Goal: Task Accomplishment & Management: Use online tool/utility

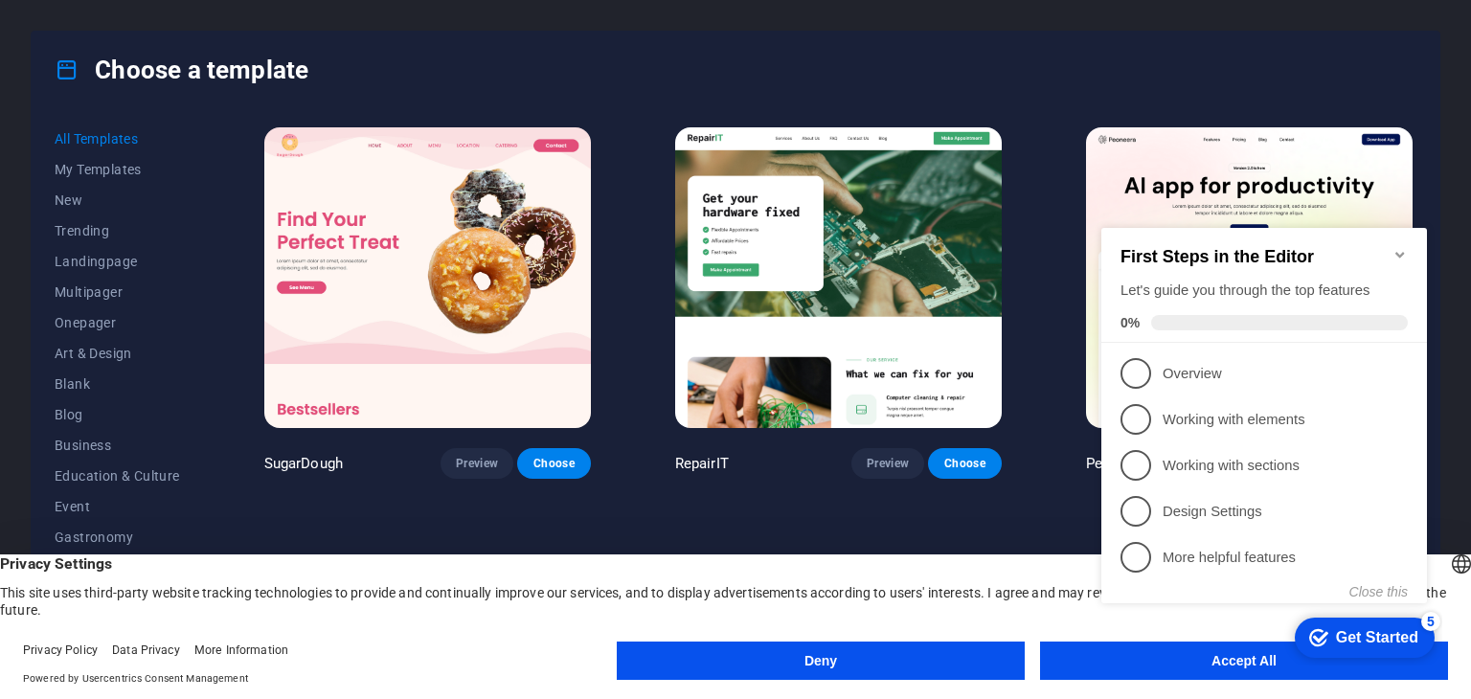
click at [1406, 247] on icon "Minimize checklist" at bounding box center [1399, 254] width 15 height 15
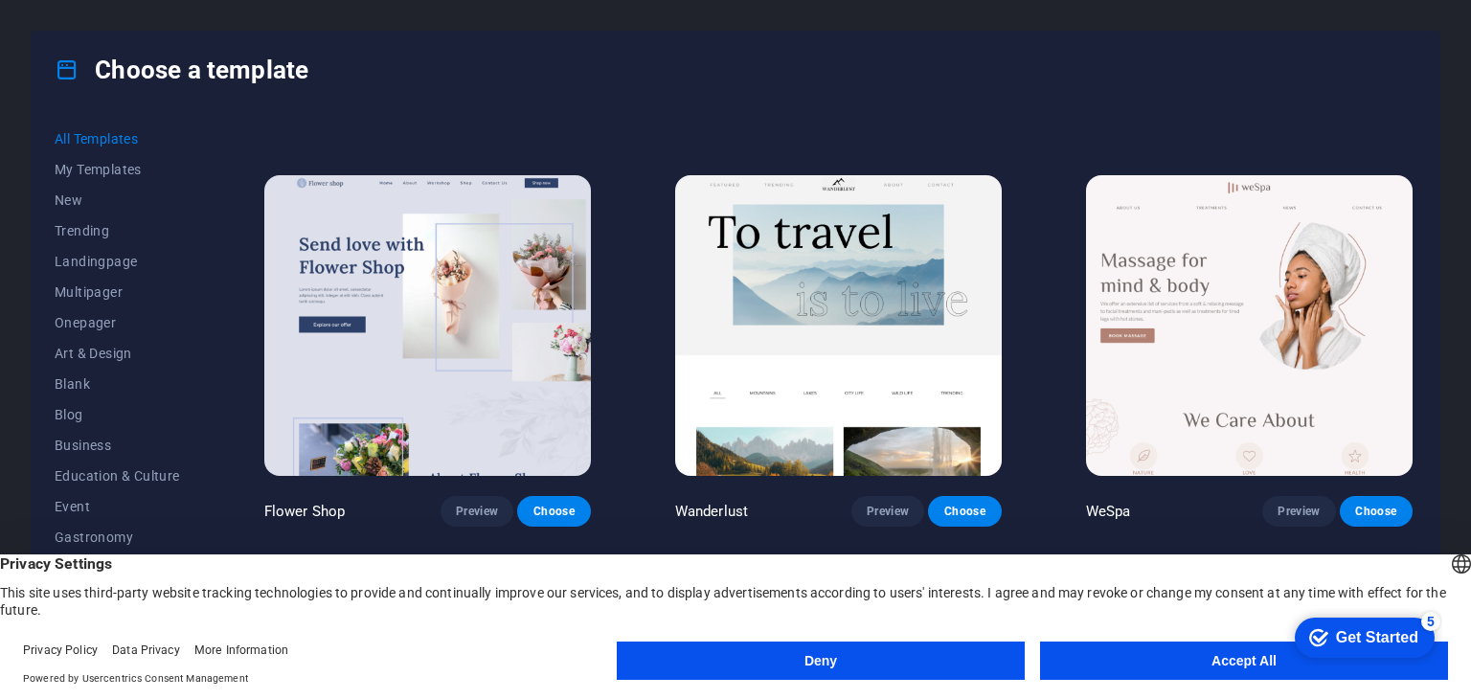
scroll to position [5175, 0]
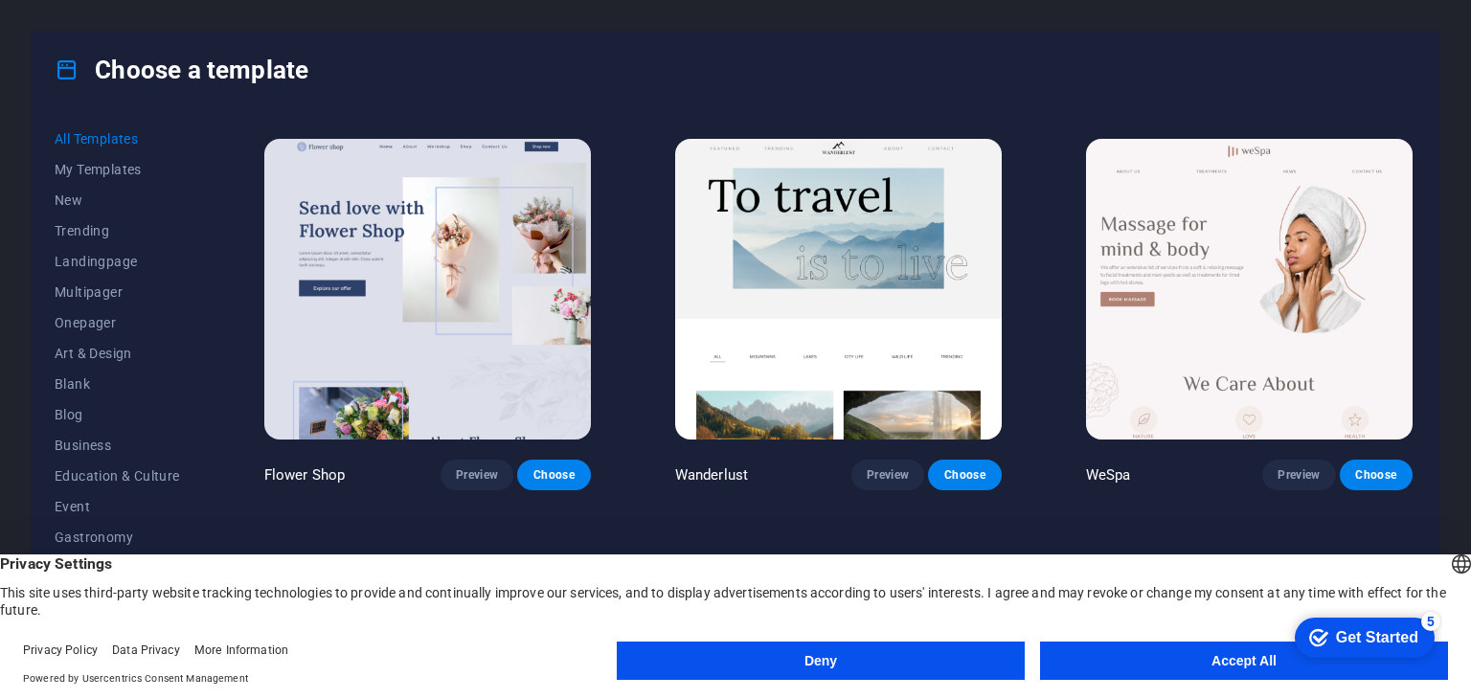
drag, startPoint x: 1417, startPoint y: 237, endPoint x: 1421, endPoint y: 261, distance: 24.2
click at [1421, 261] on div "All Templates My Templates New Trending Landingpage Multipager Onepager Art & D…" at bounding box center [736, 387] width 1408 height 559
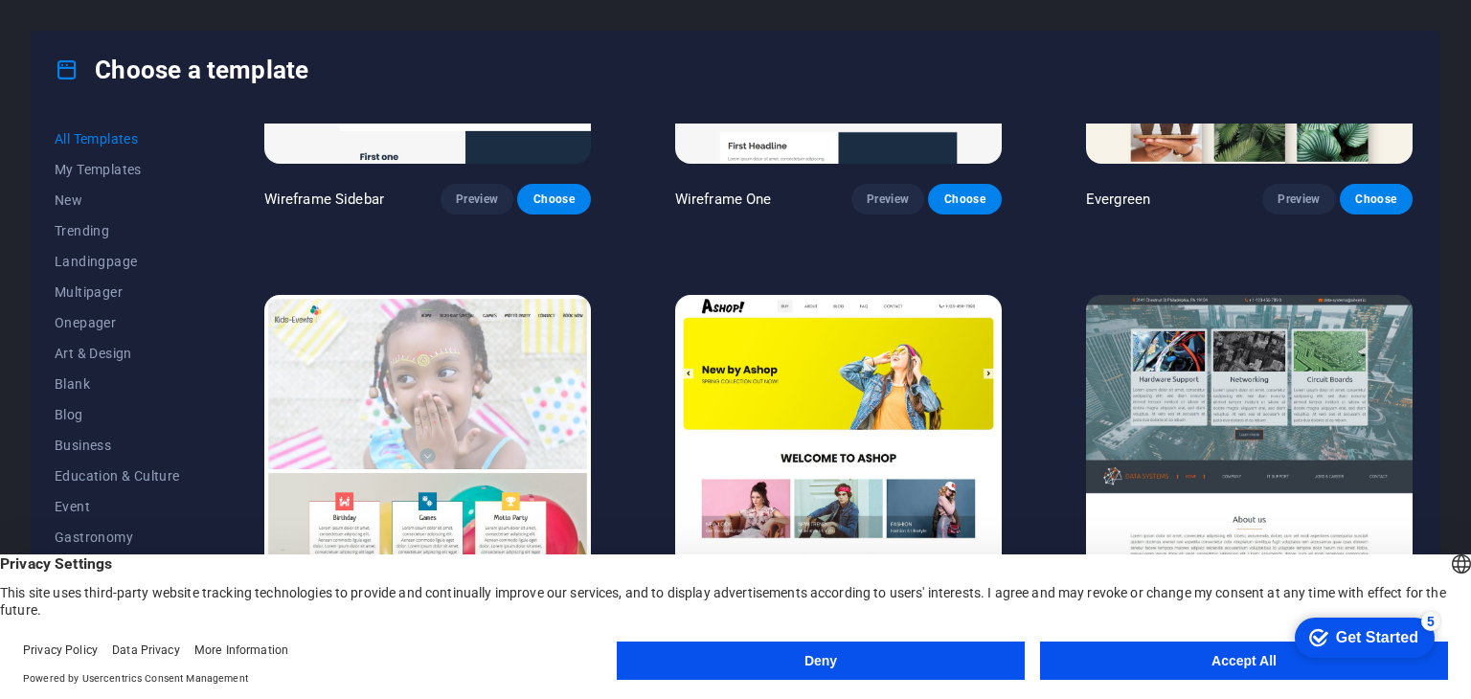
scroll to position [8513, 0]
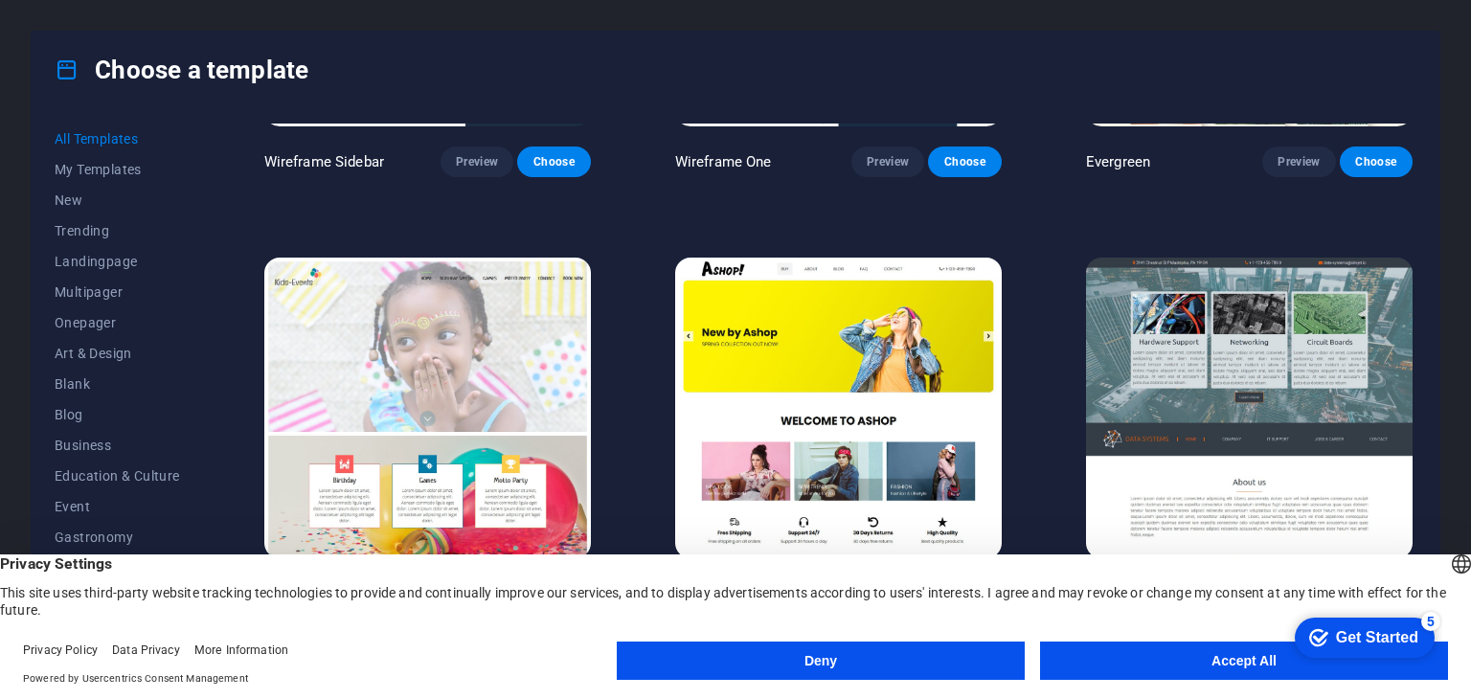
click at [896, 334] on img at bounding box center [838, 408] width 327 height 301
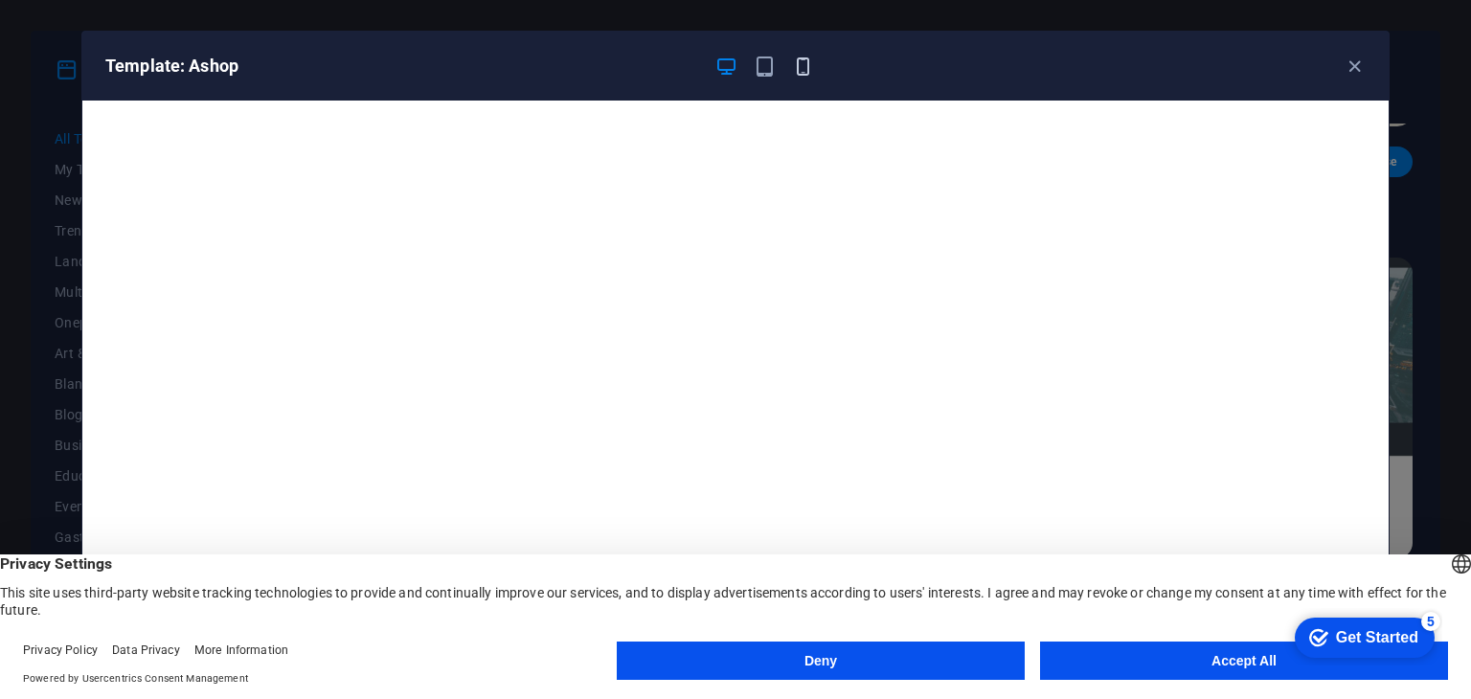
click at [797, 66] on icon "button" at bounding box center [803, 67] width 22 height 22
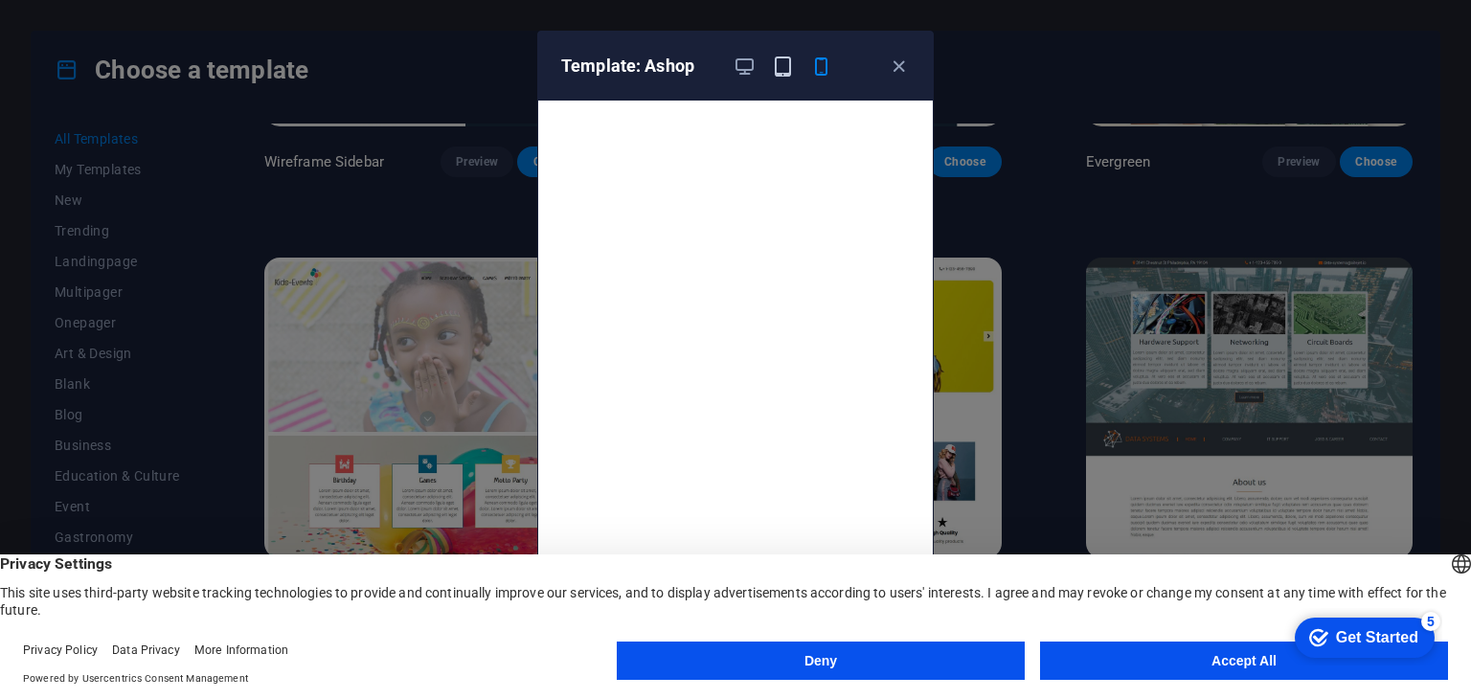
click at [771, 66] on span "button" at bounding box center [782, 67] width 23 height 22
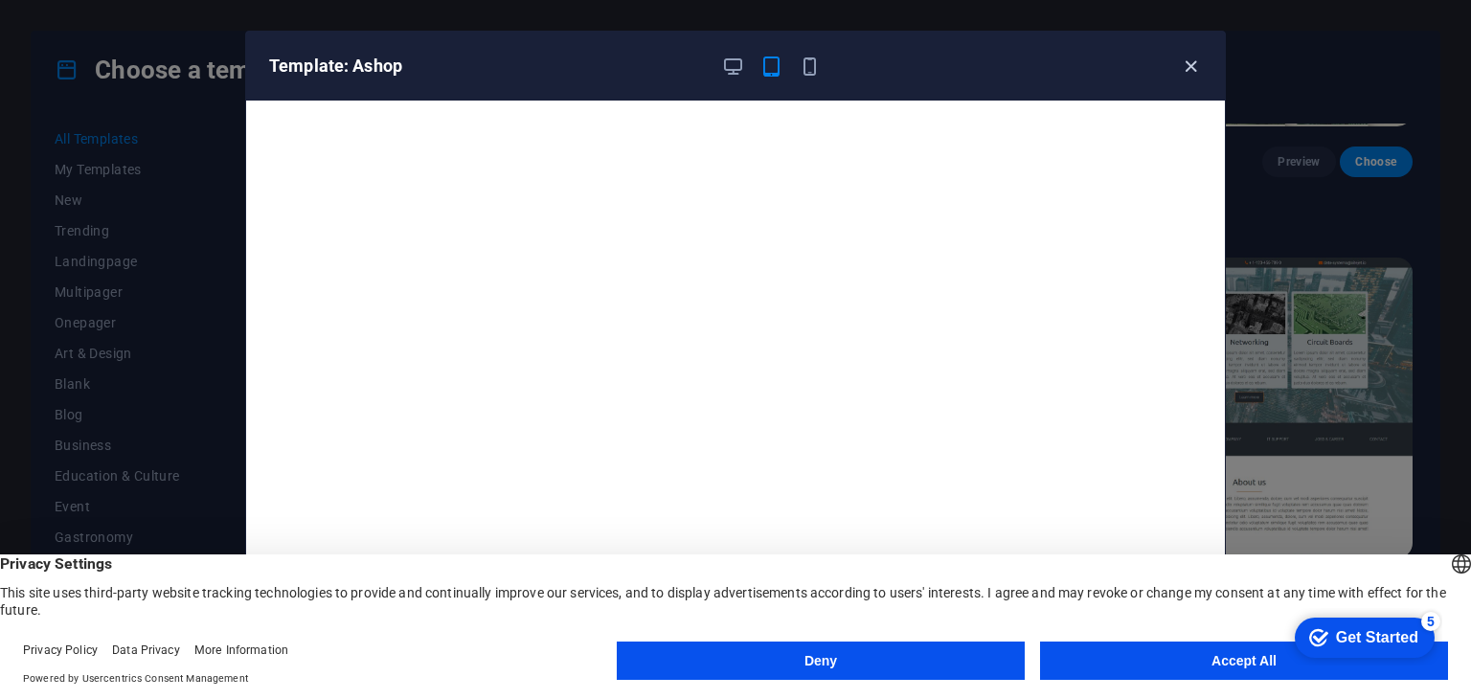
click at [1186, 63] on icon "button" at bounding box center [1191, 67] width 22 height 22
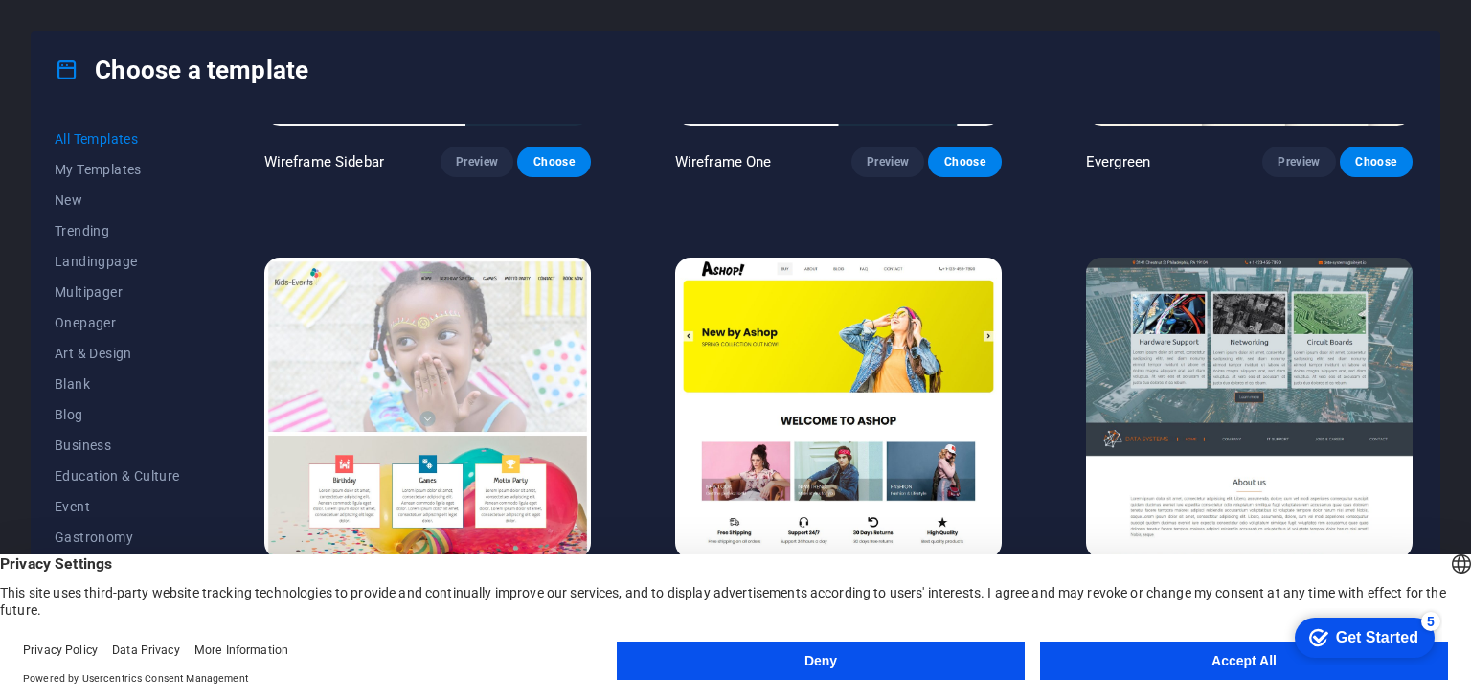
click at [898, 373] on img at bounding box center [838, 408] width 327 height 301
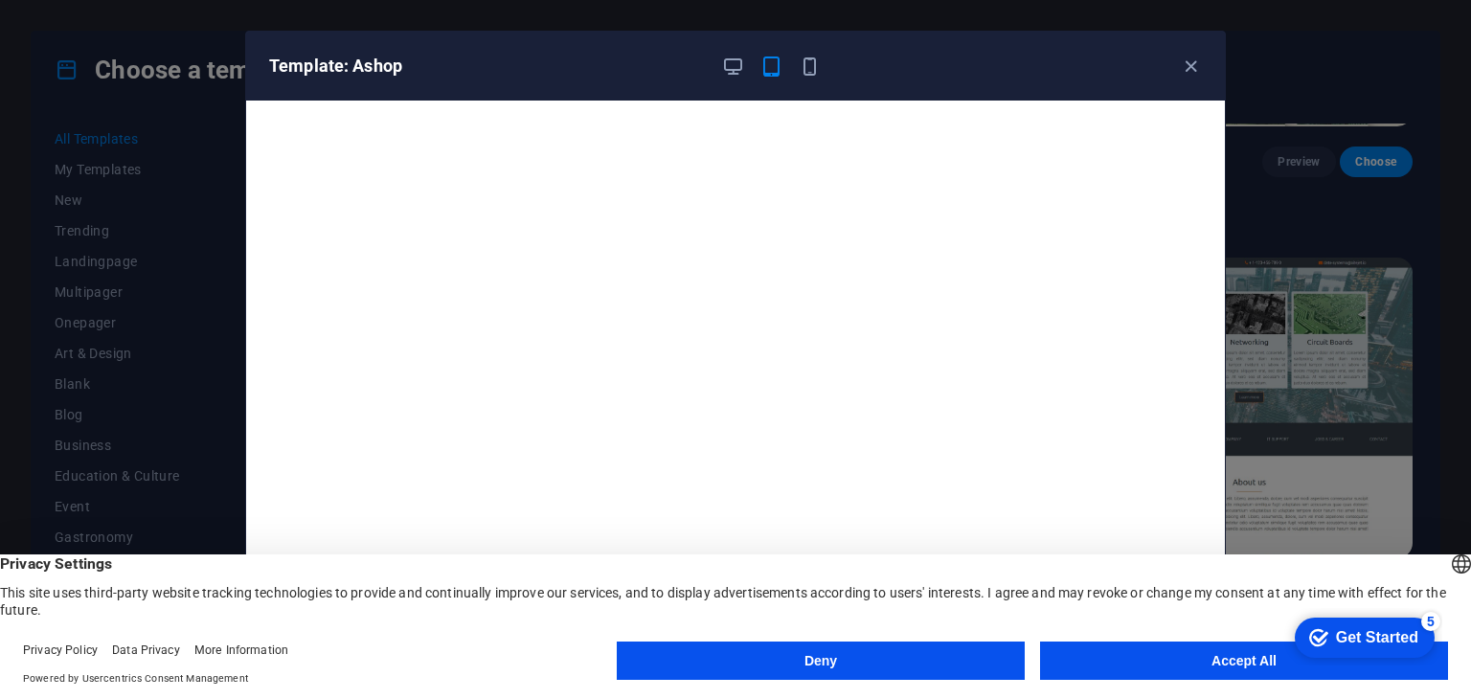
click at [932, 662] on button "Deny" at bounding box center [821, 661] width 408 height 38
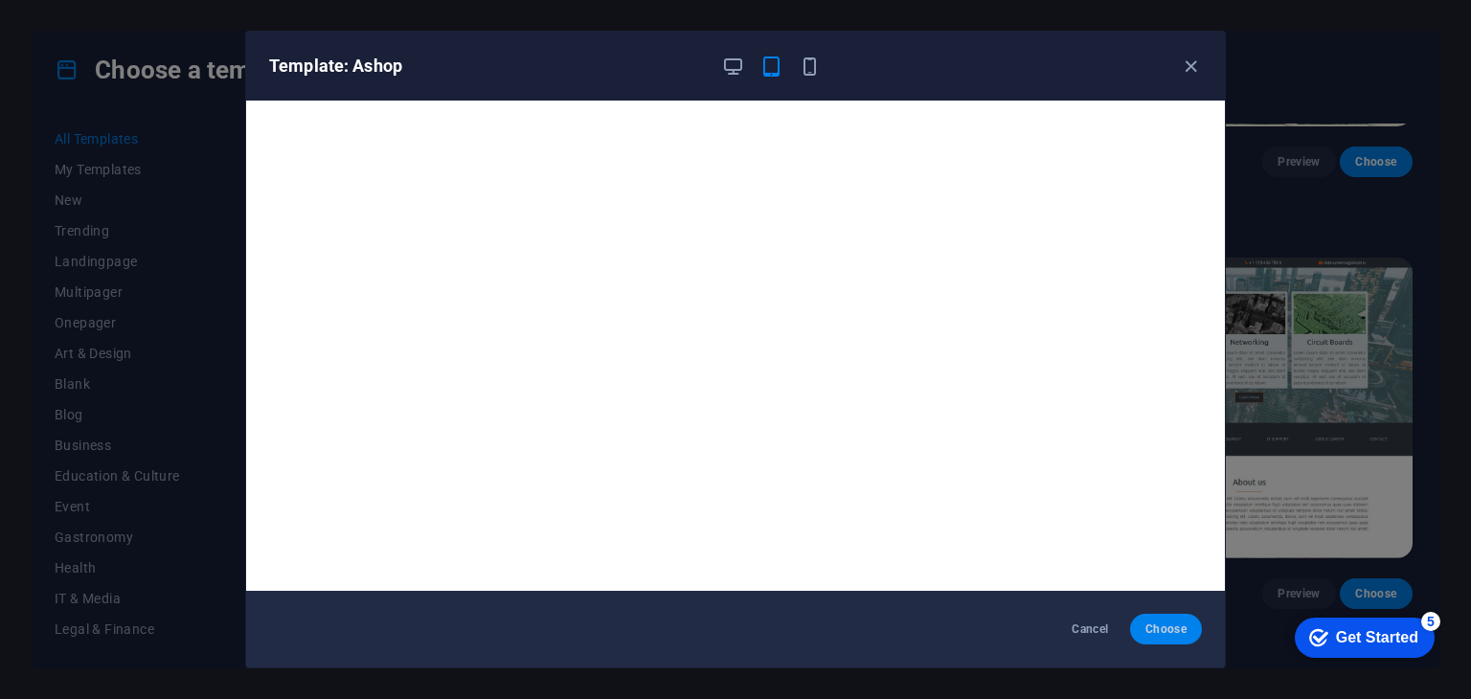
click at [1160, 625] on span "Choose" at bounding box center [1165, 628] width 41 height 15
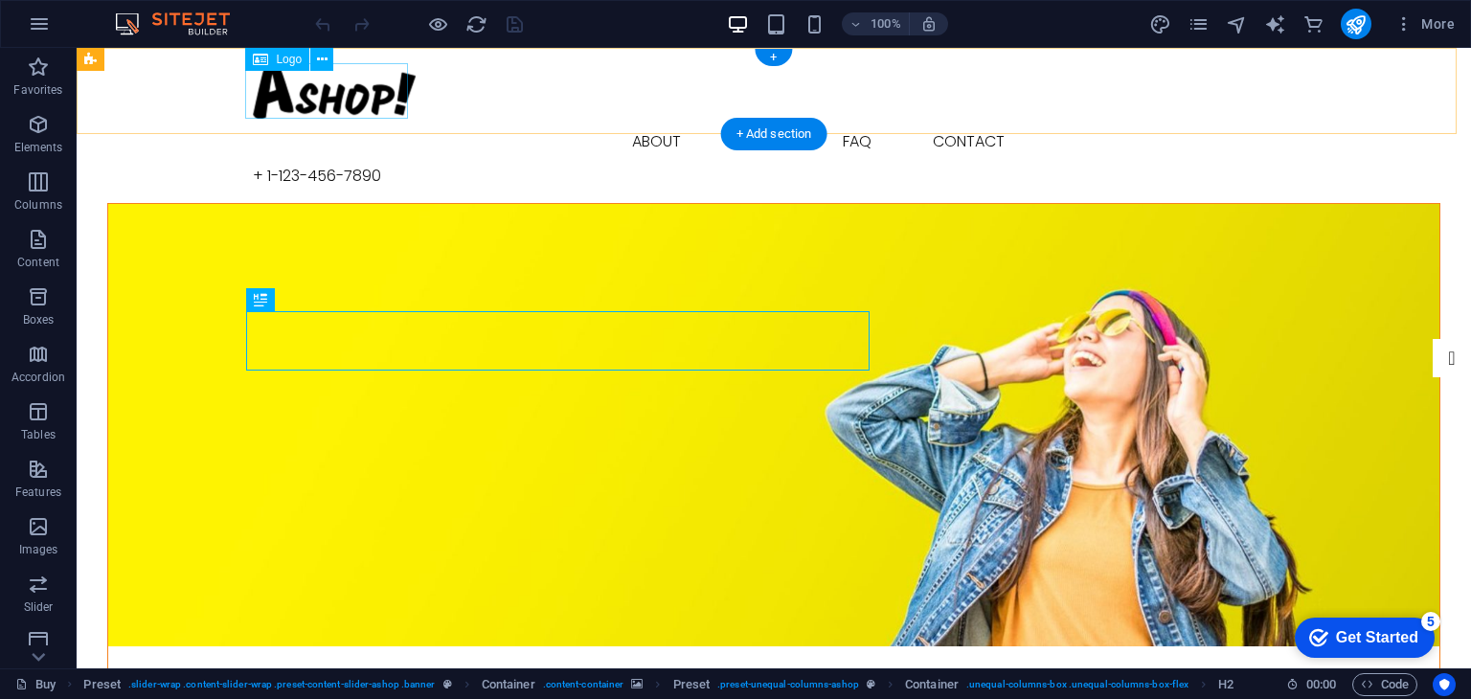
click at [372, 96] on div at bounding box center [774, 91] width 1042 height 56
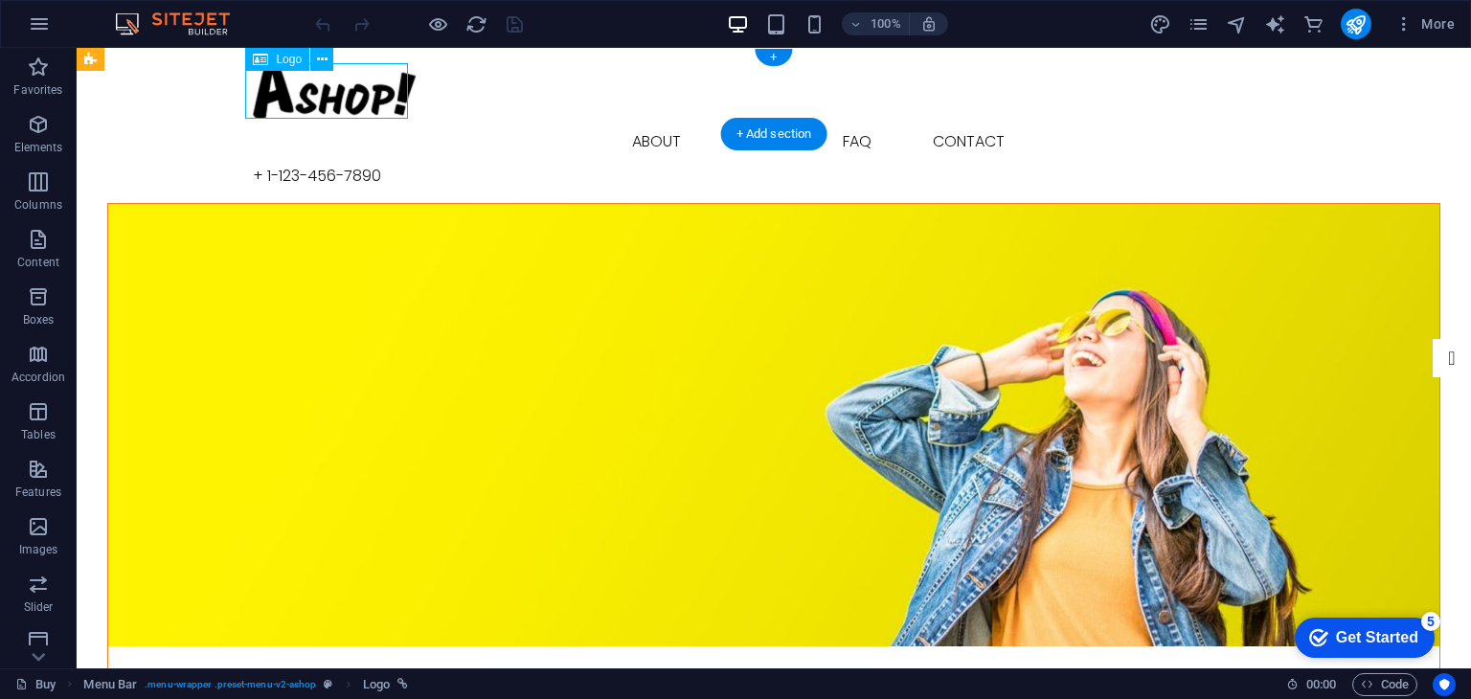
click at [372, 96] on div at bounding box center [774, 91] width 1042 height 56
select select "px"
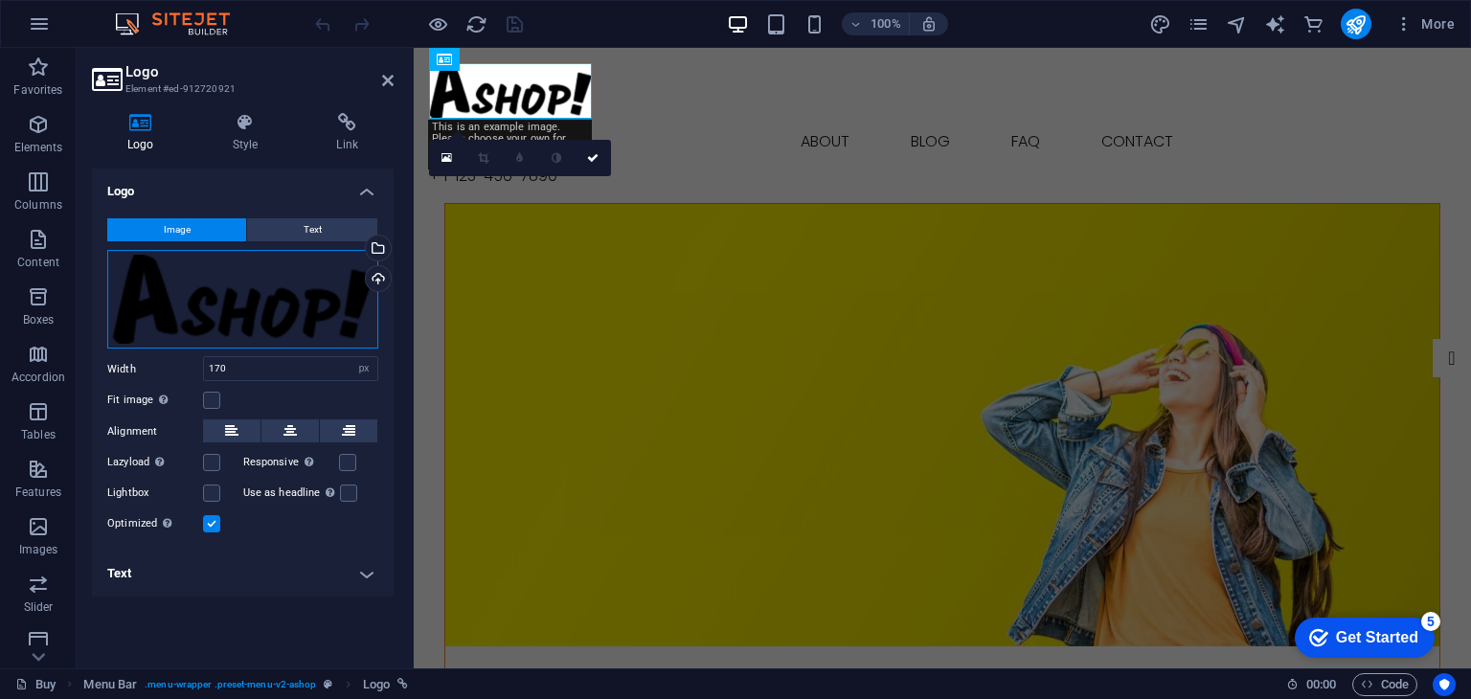
click at [280, 311] on div "Drag files here, click to choose files or select files from Files or our free s…" at bounding box center [242, 300] width 271 height 100
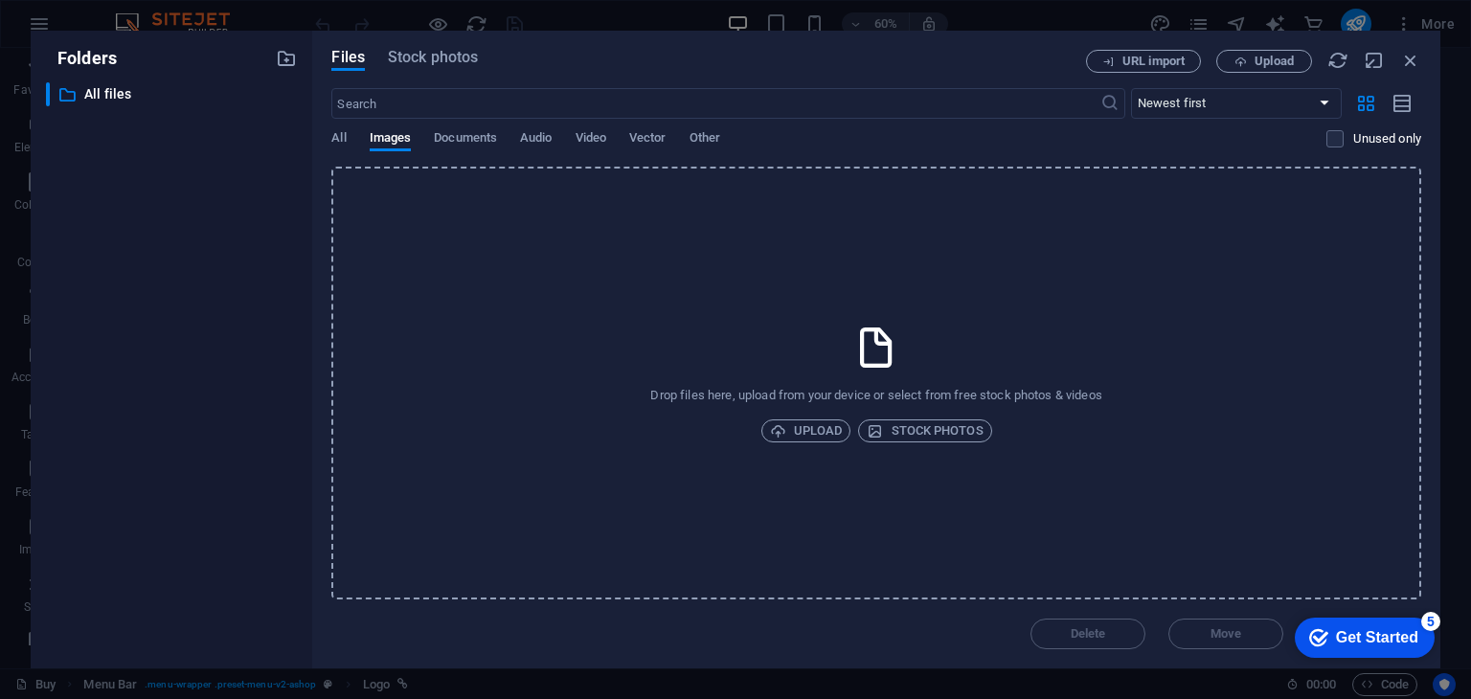
click at [280, 311] on div "​ All files All files" at bounding box center [171, 367] width 251 height 571
click at [1407, 56] on icon "button" at bounding box center [1410, 60] width 21 height 21
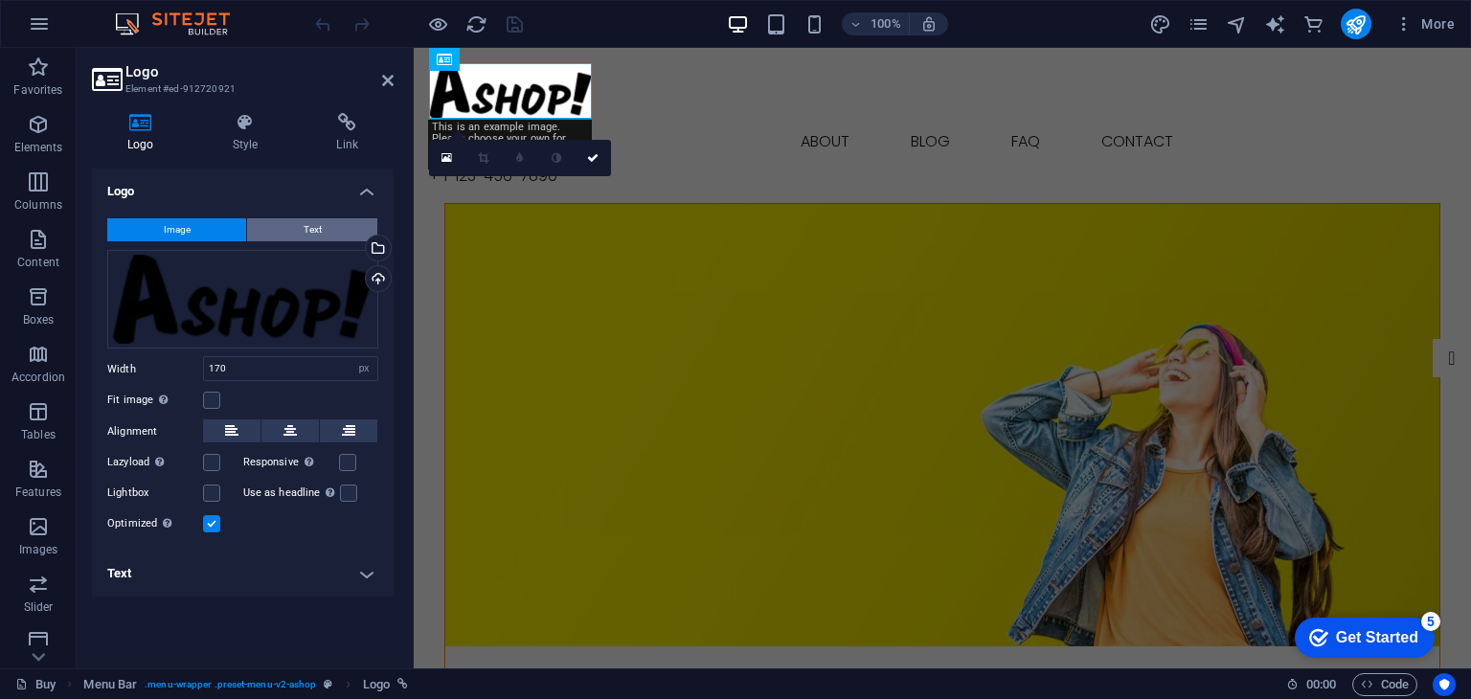
click at [326, 223] on button "Text" at bounding box center [312, 229] width 130 height 23
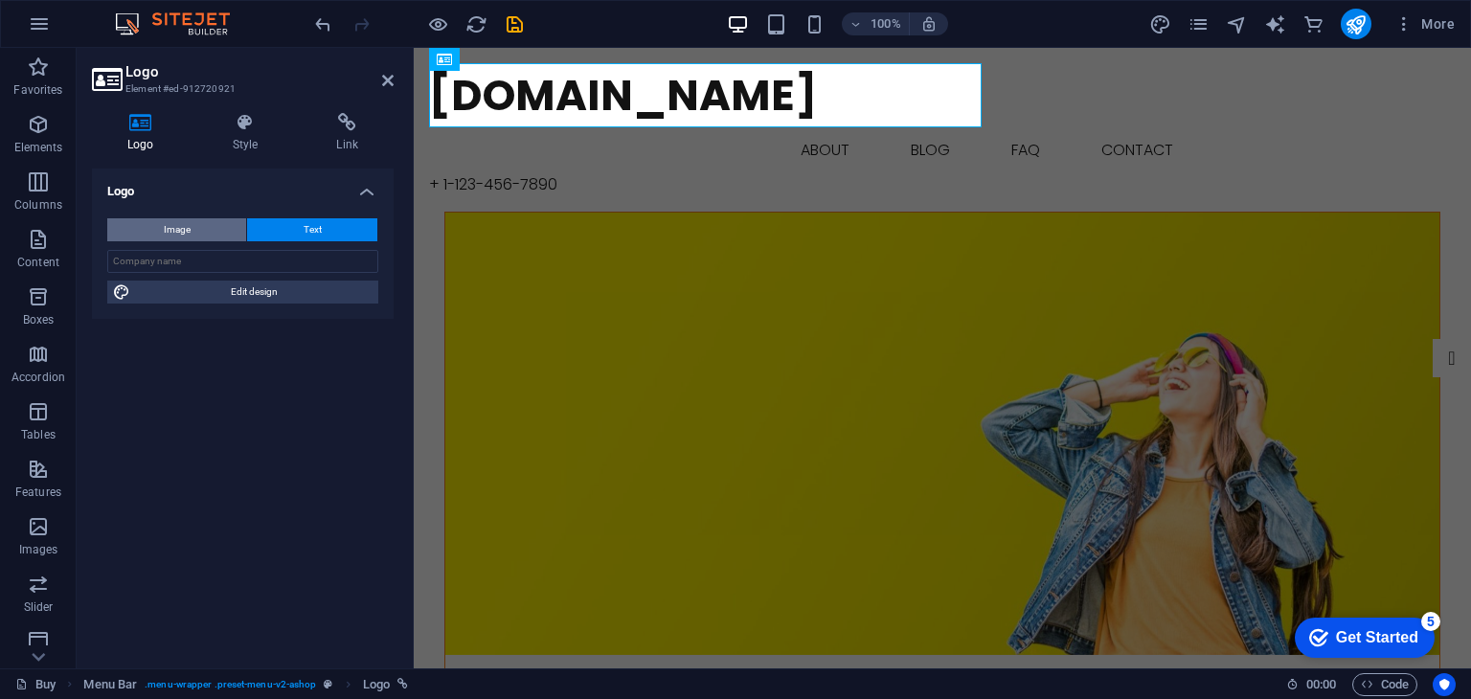
click at [196, 236] on button "Image" at bounding box center [176, 229] width 139 height 23
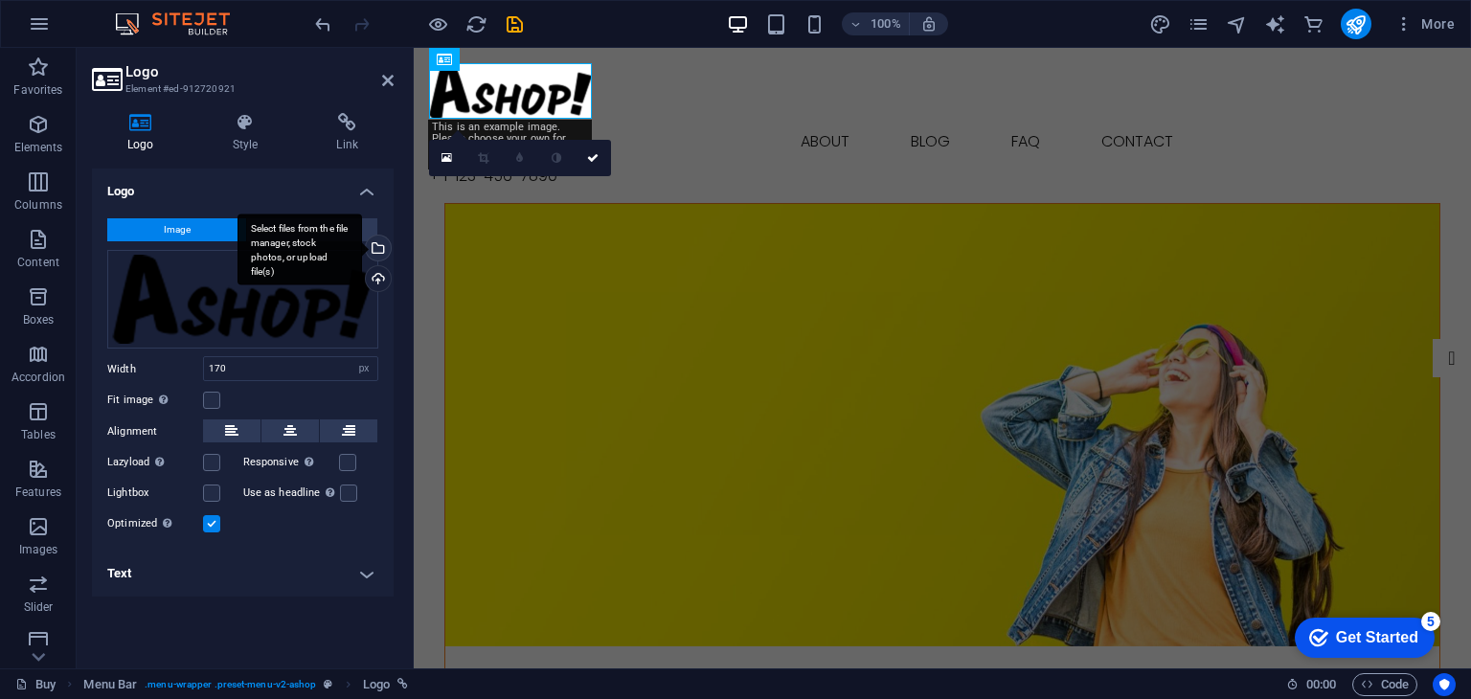
click at [376, 251] on div "Select files from the file manager, stock photos, or upload file(s)" at bounding box center [376, 250] width 29 height 29
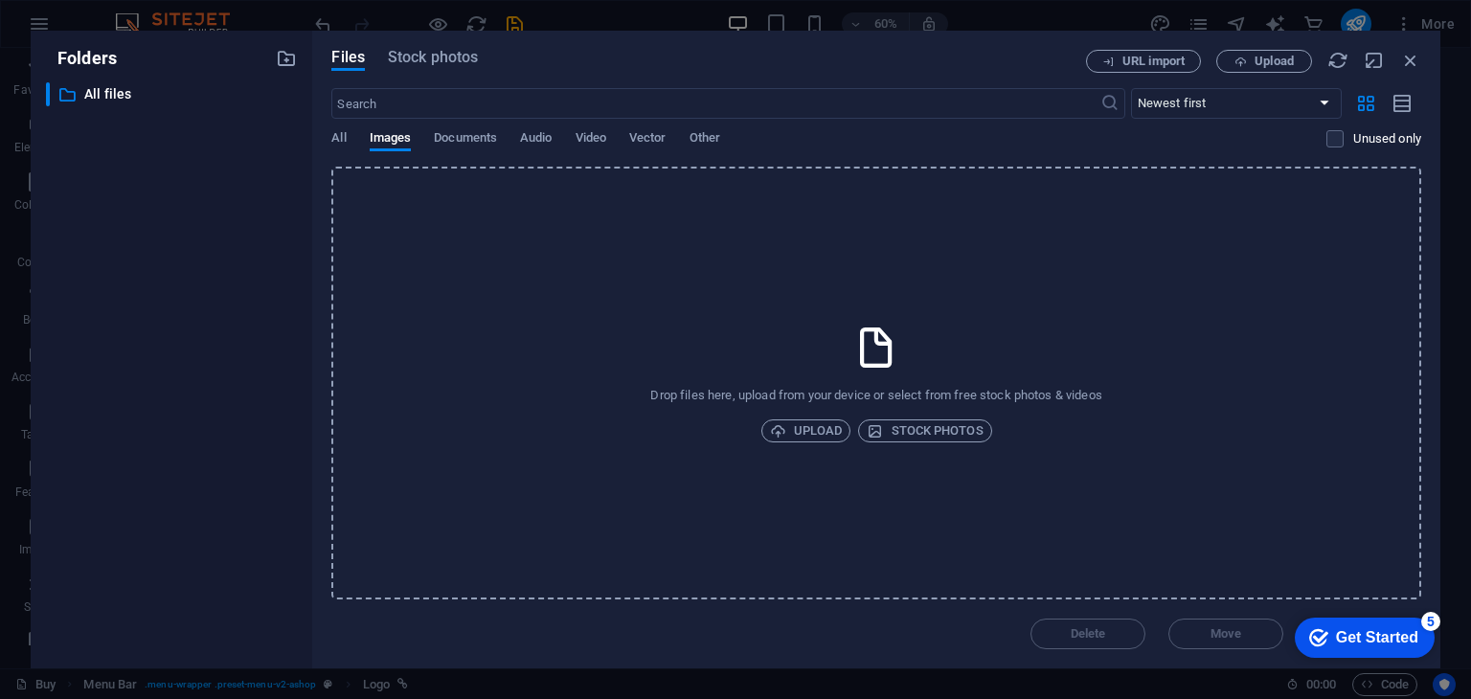
click at [890, 359] on icon at bounding box center [876, 348] width 48 height 48
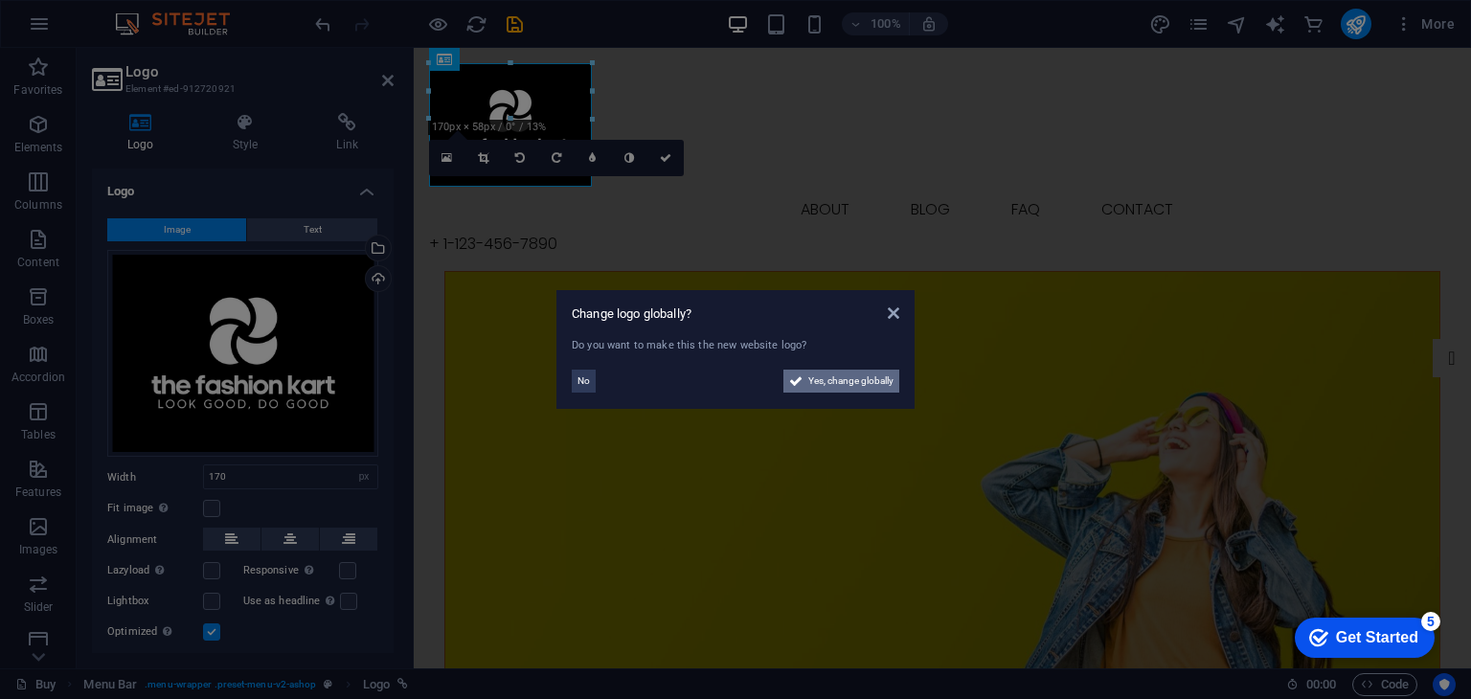
click at [856, 383] on span "Yes, change globally" at bounding box center [850, 381] width 85 height 23
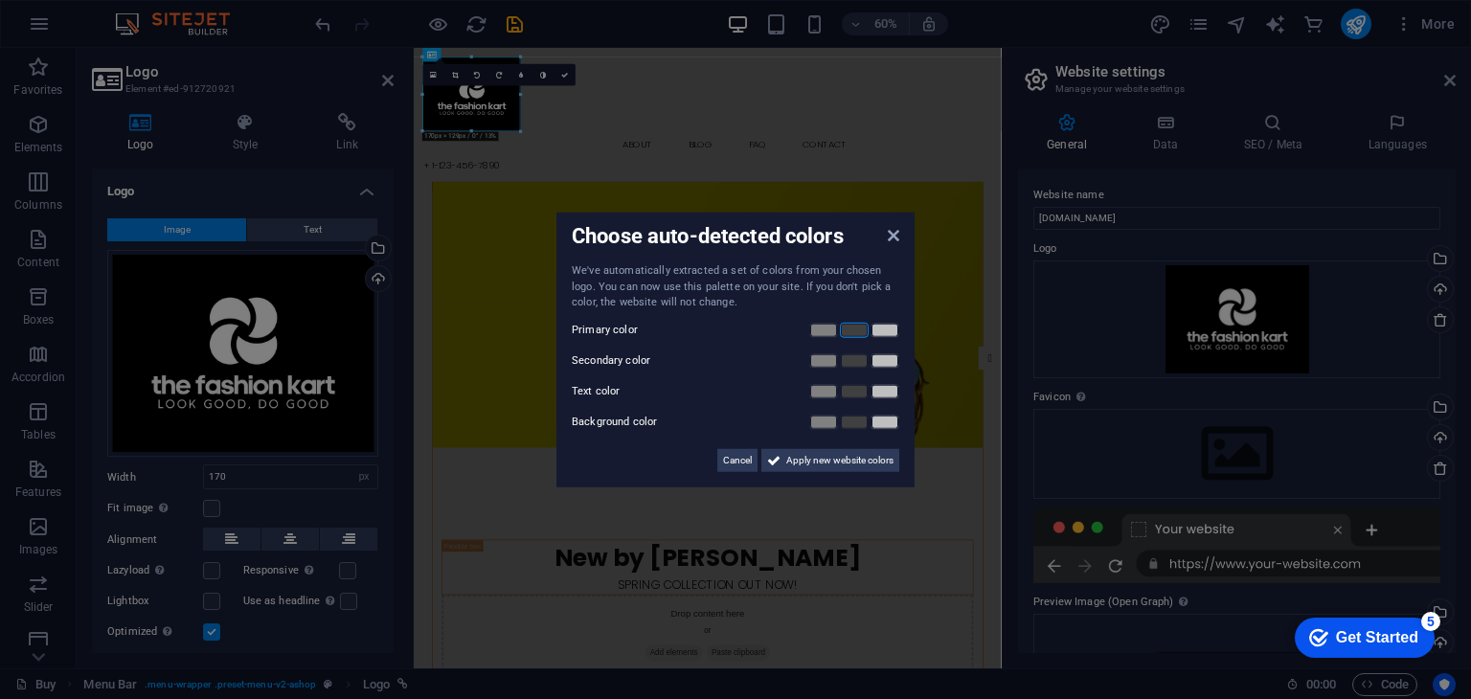
click at [854, 329] on link at bounding box center [854, 329] width 29 height 15
click at [893, 233] on icon at bounding box center [893, 235] width 11 height 15
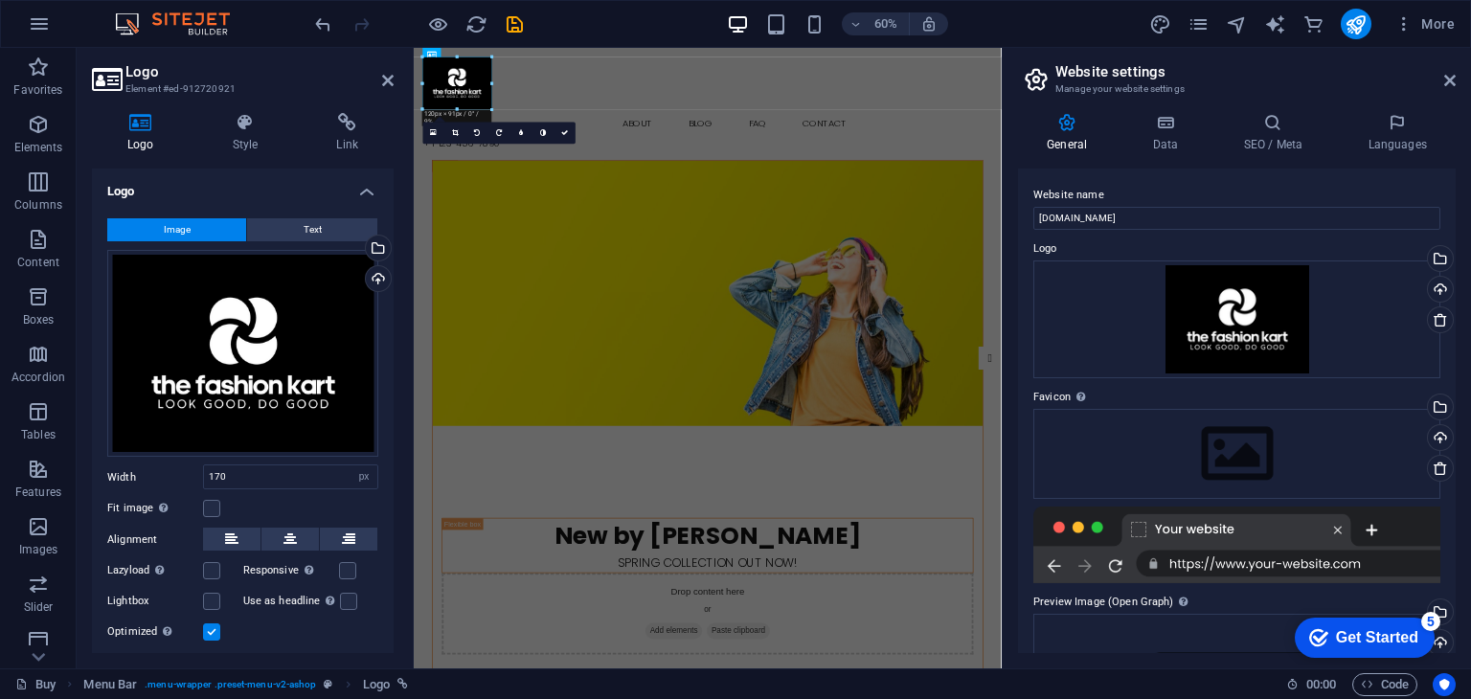
drag, startPoint x: 519, startPoint y: 97, endPoint x: 463, endPoint y: 90, distance: 55.9
type input "117"
click at [792, 234] on figure at bounding box center [903, 455] width 916 height 442
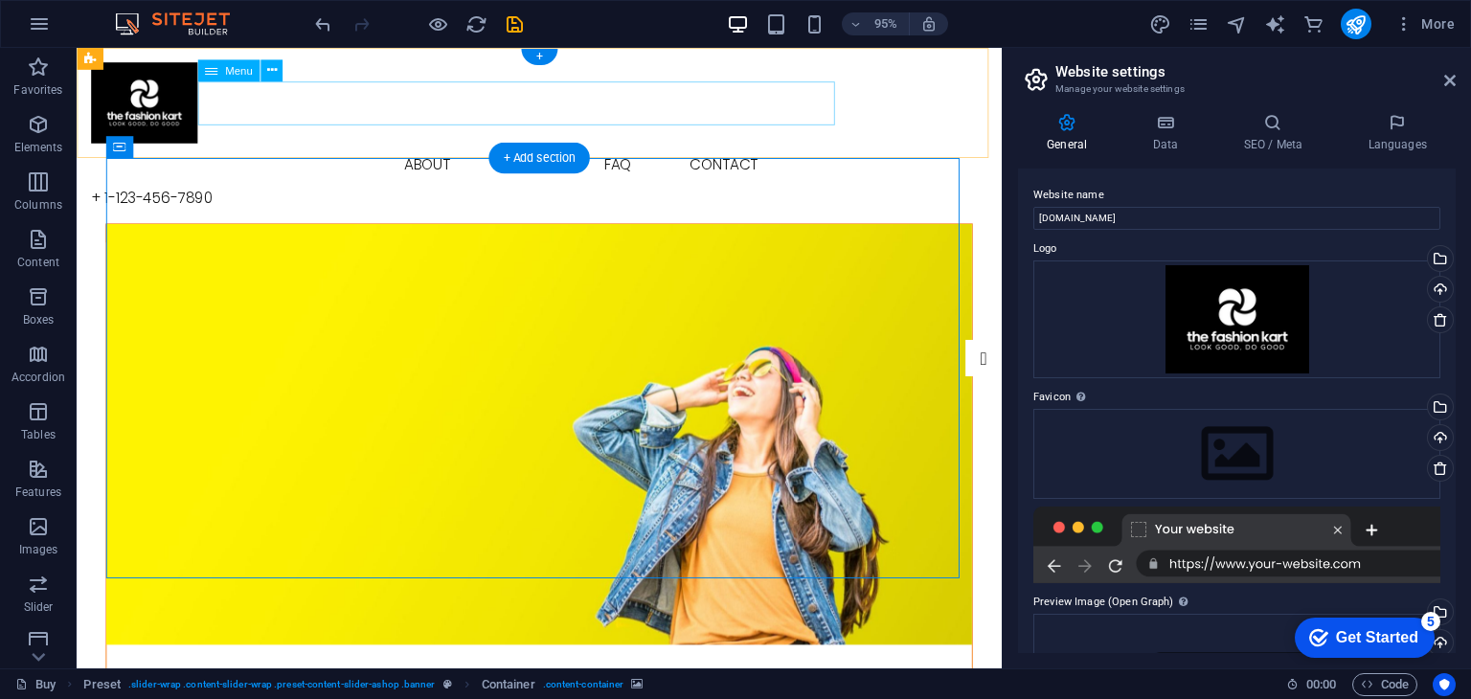
click at [657, 148] on nav "Buy About Blog FAQ Contact" at bounding box center [563, 171] width 943 height 46
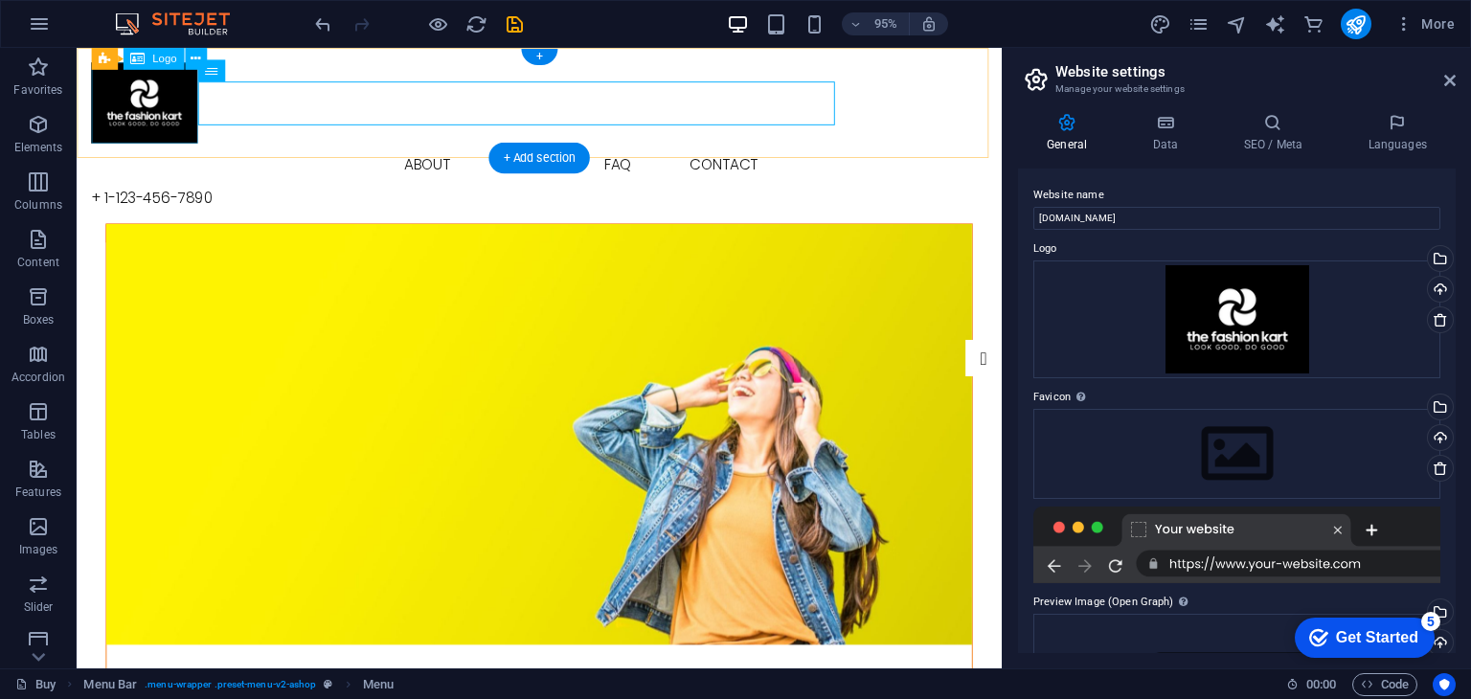
click at [183, 123] on div at bounding box center [563, 105] width 943 height 85
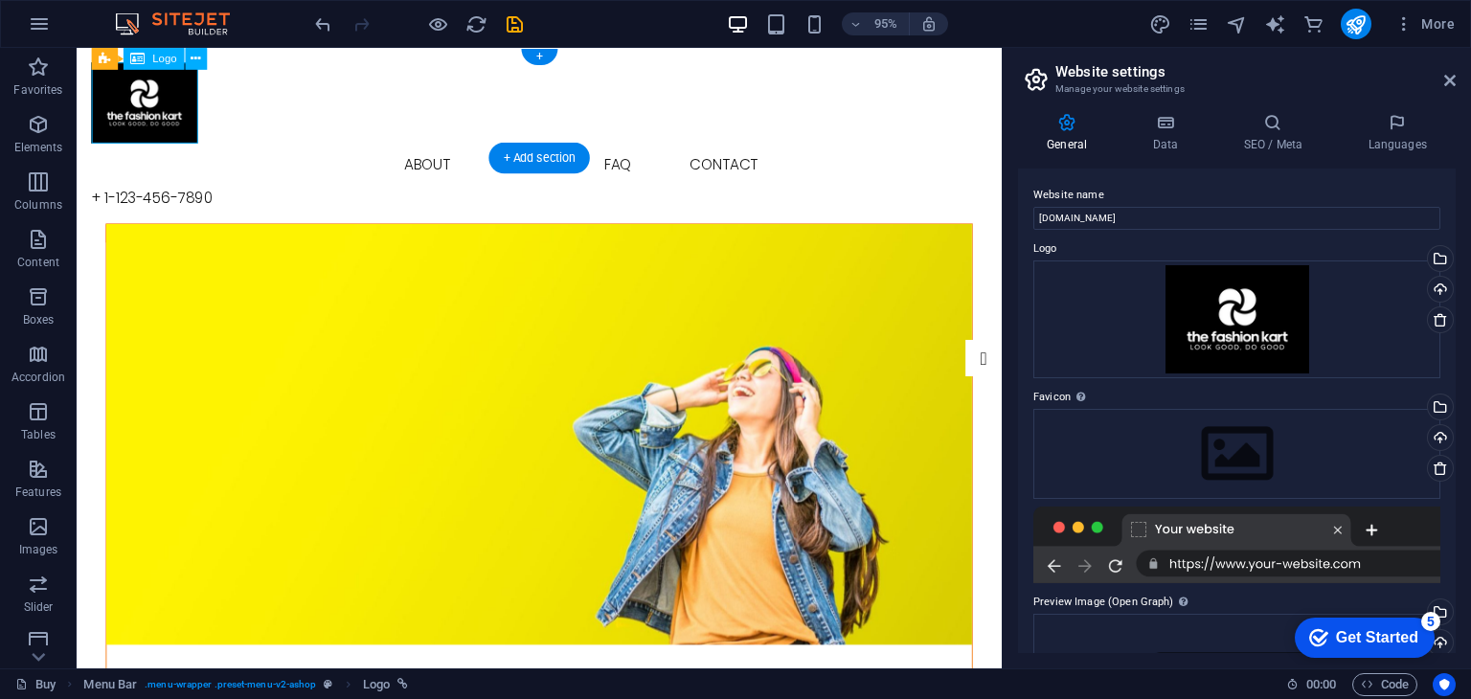
click at [155, 108] on div at bounding box center [563, 105] width 943 height 85
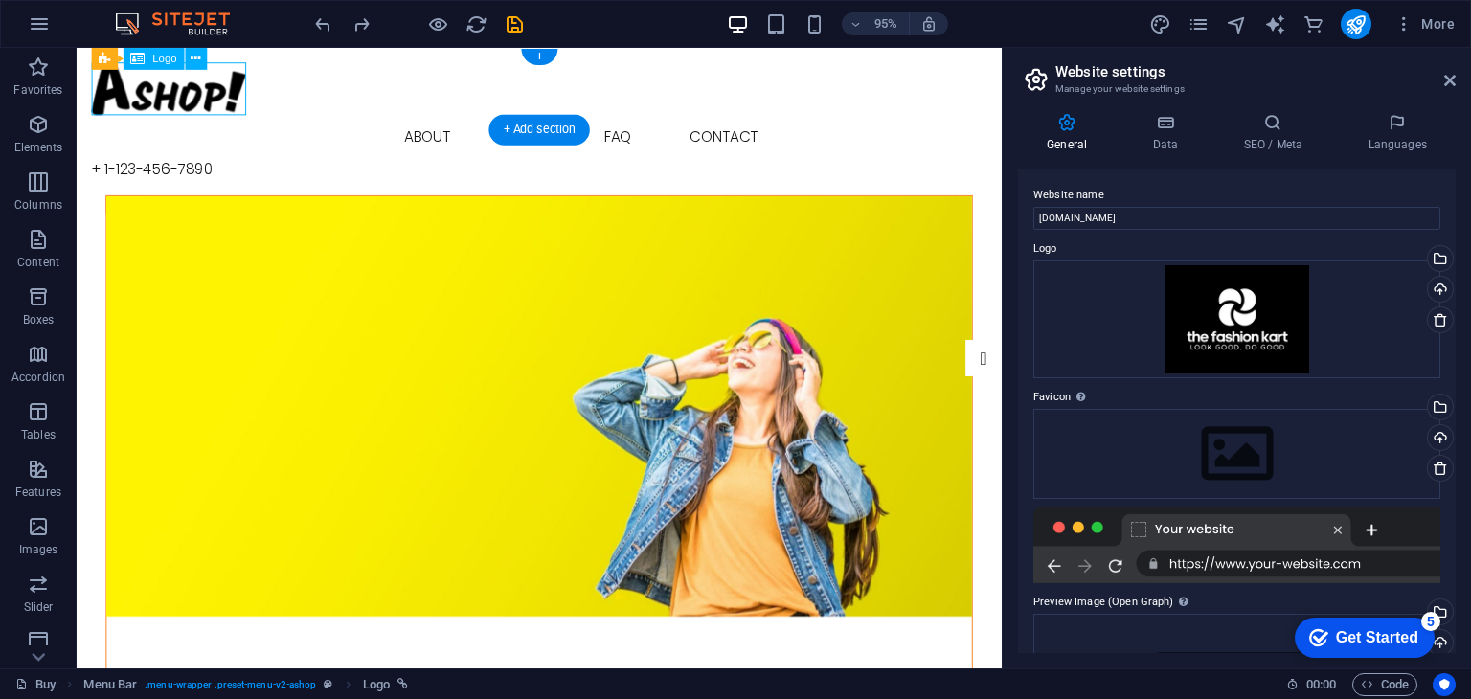
click at [206, 97] on div at bounding box center [563, 91] width 943 height 56
select select "px"
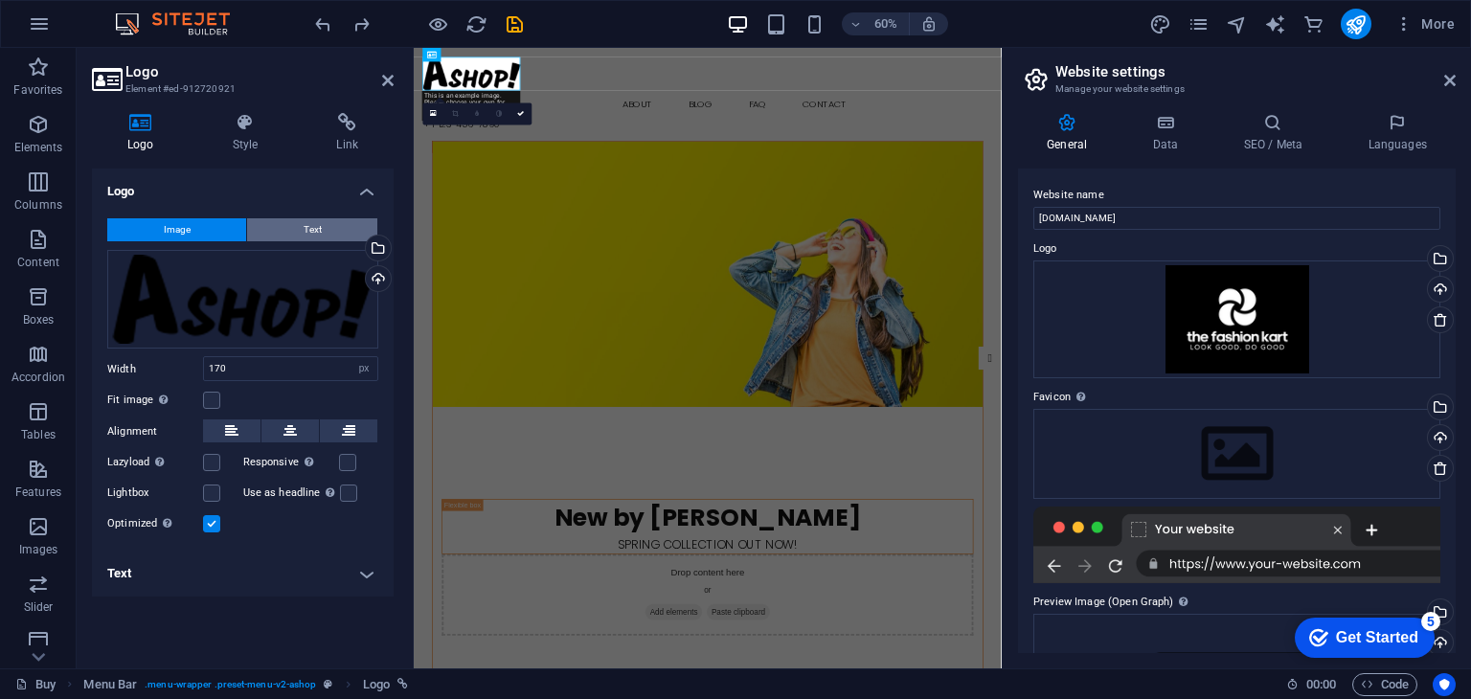
click at [307, 235] on span "Text" at bounding box center [313, 229] width 18 height 23
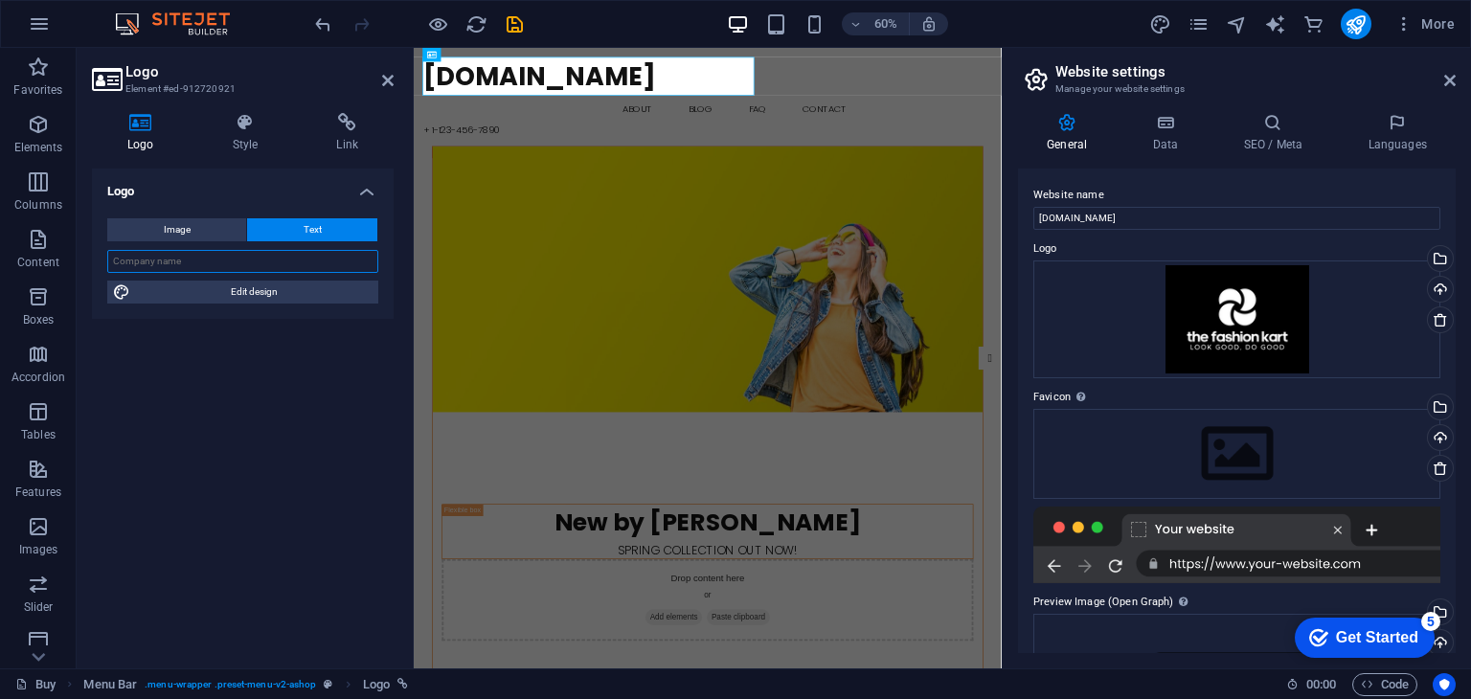
click at [304, 258] on input "text" at bounding box center [242, 261] width 271 height 23
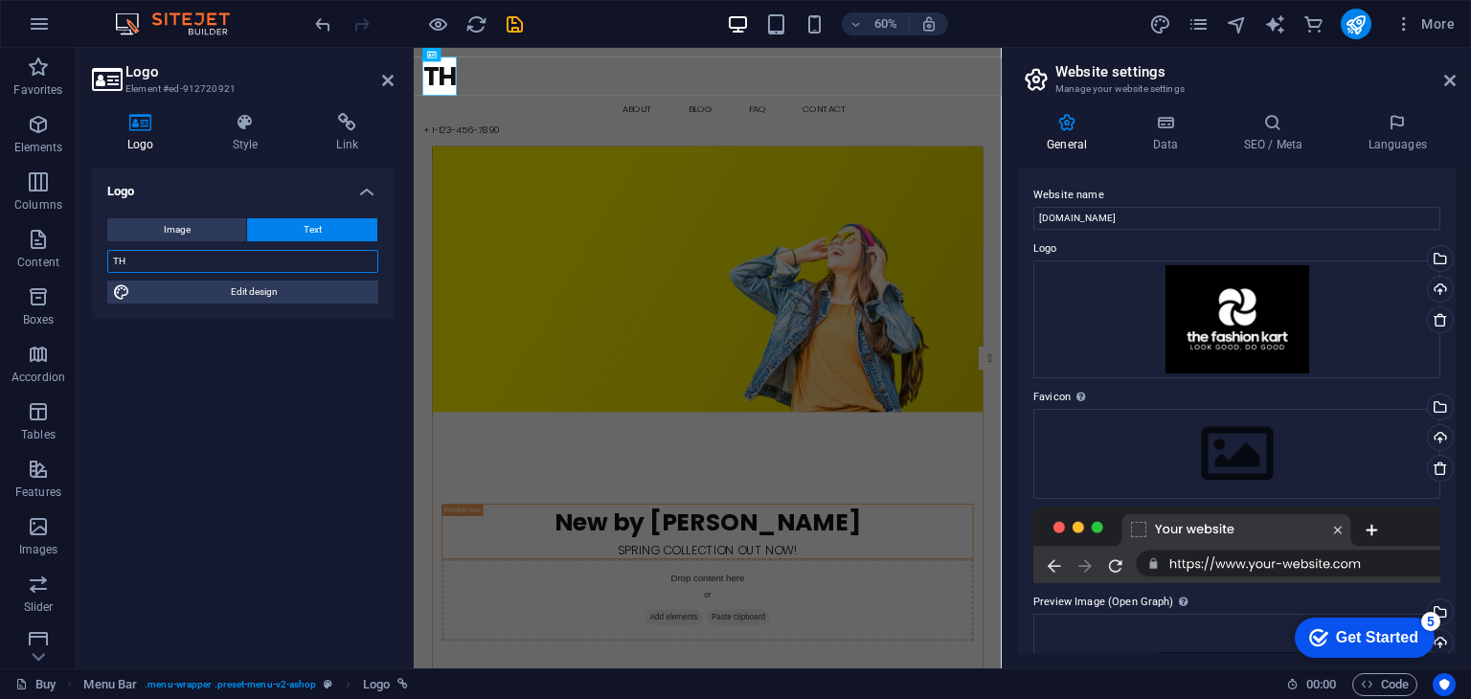
type input "T"
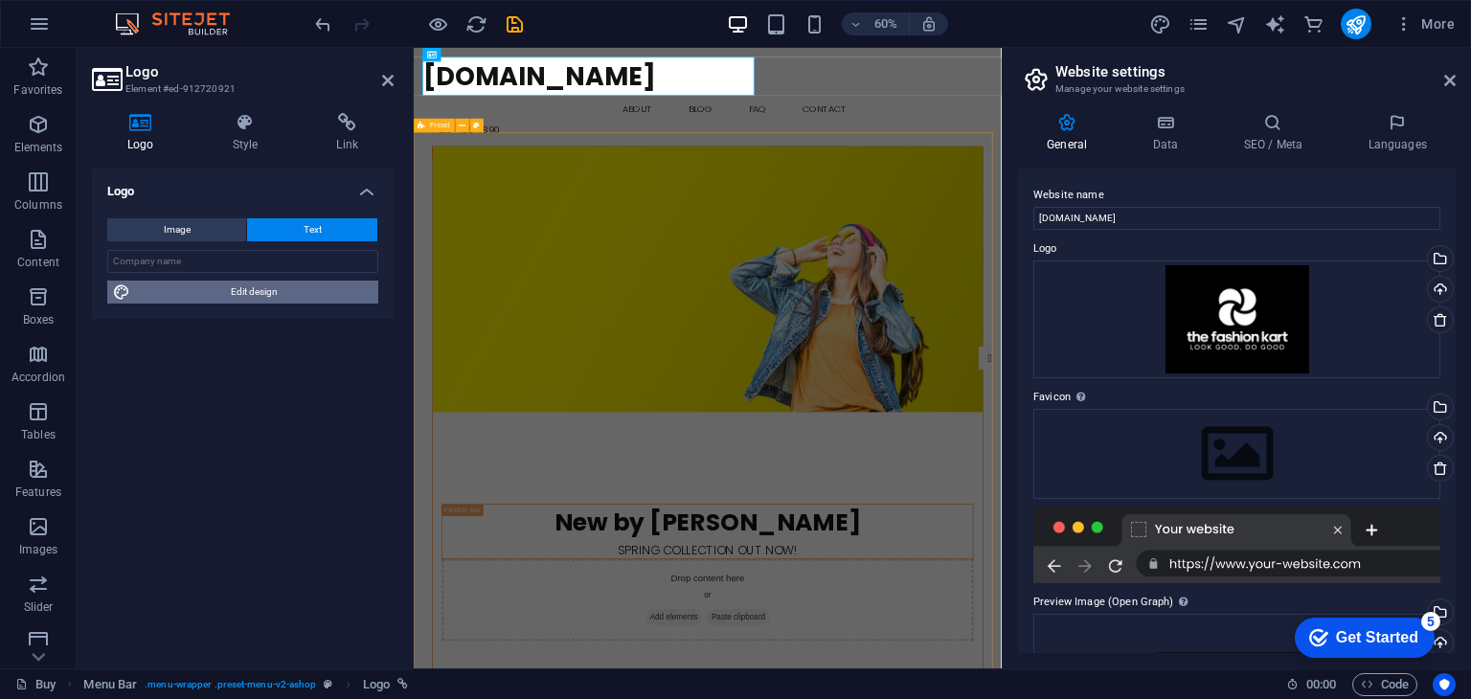
click at [257, 293] on span "Edit design" at bounding box center [254, 292] width 237 height 23
select select "rem"
select select "700"
select select "px"
select select "rem"
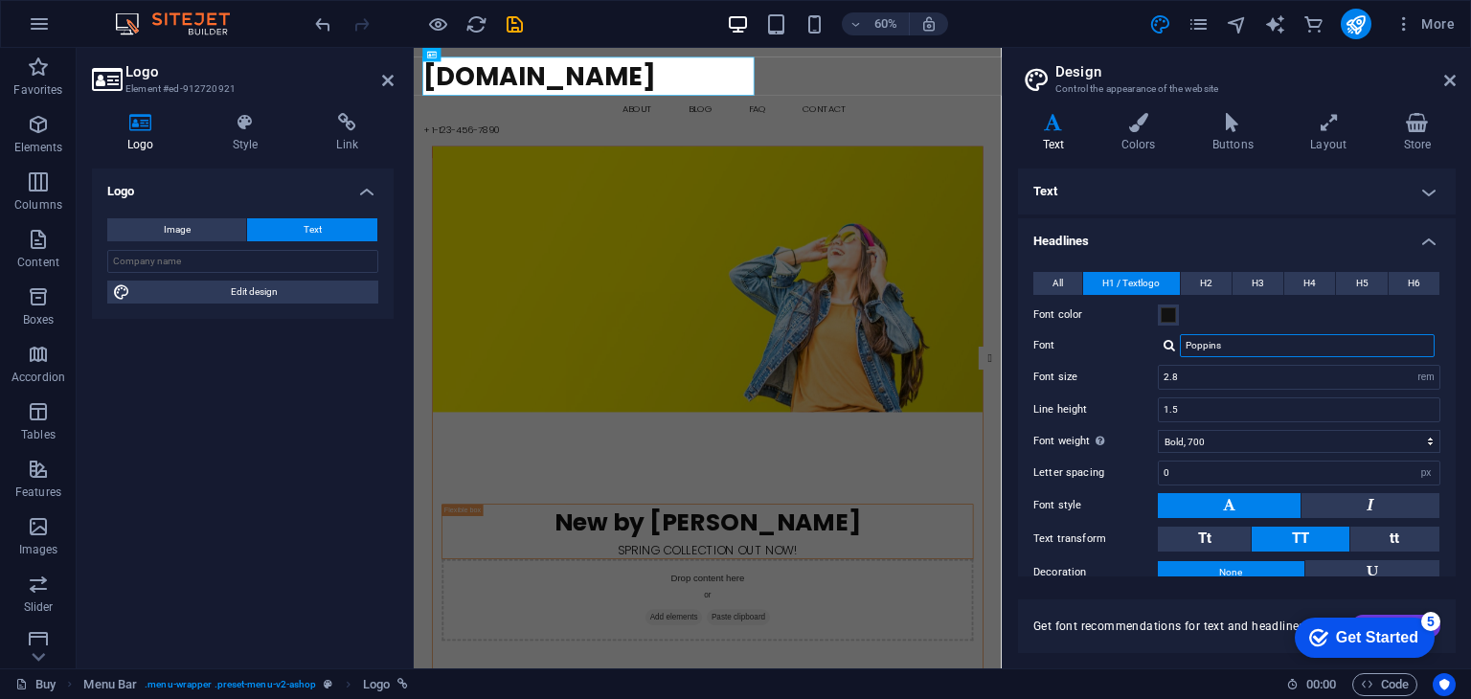
click at [1223, 336] on input "Poppins" at bounding box center [1307, 345] width 255 height 23
click at [1223, 346] on input "Poppins" at bounding box center [1307, 345] width 255 height 23
type input "P"
click at [1224, 379] on div "Mogra" at bounding box center [1311, 371] width 253 height 20
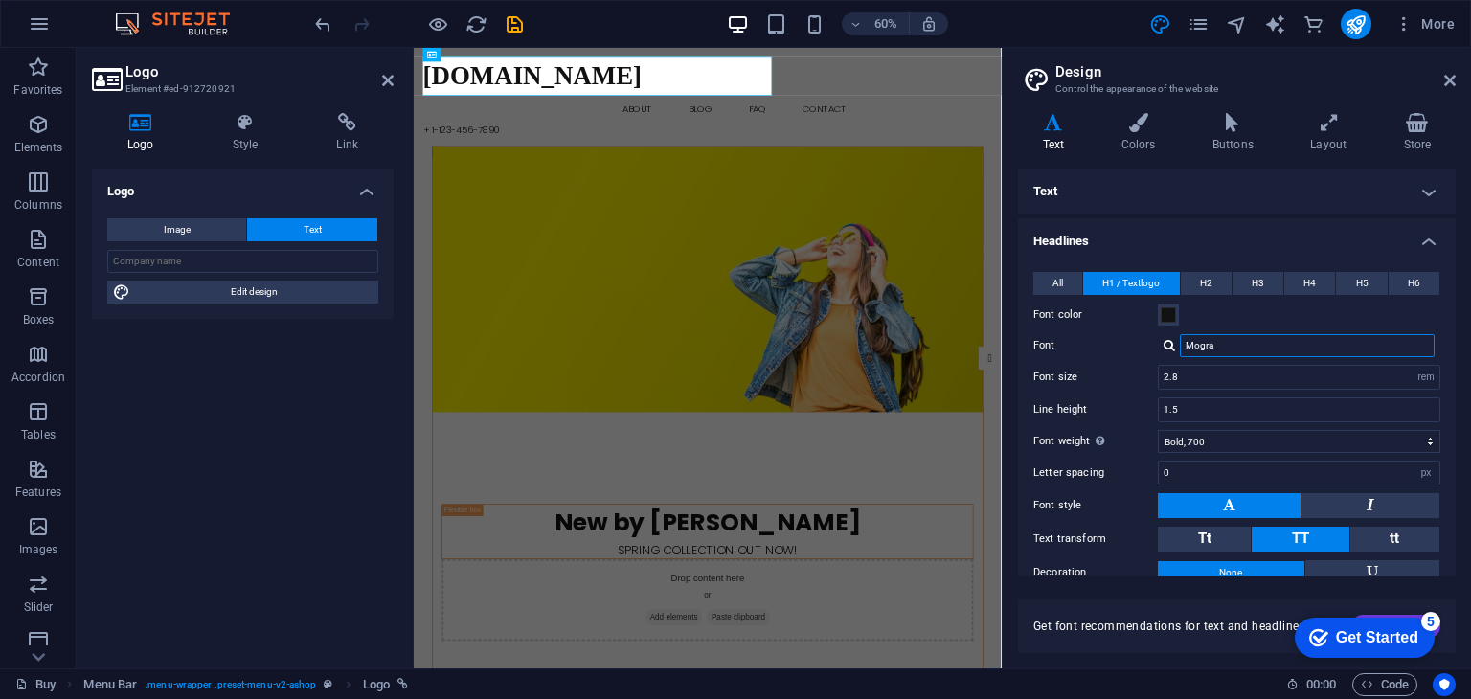
click at [1227, 334] on input "Mogra" at bounding box center [1307, 345] width 255 height 23
type input "M"
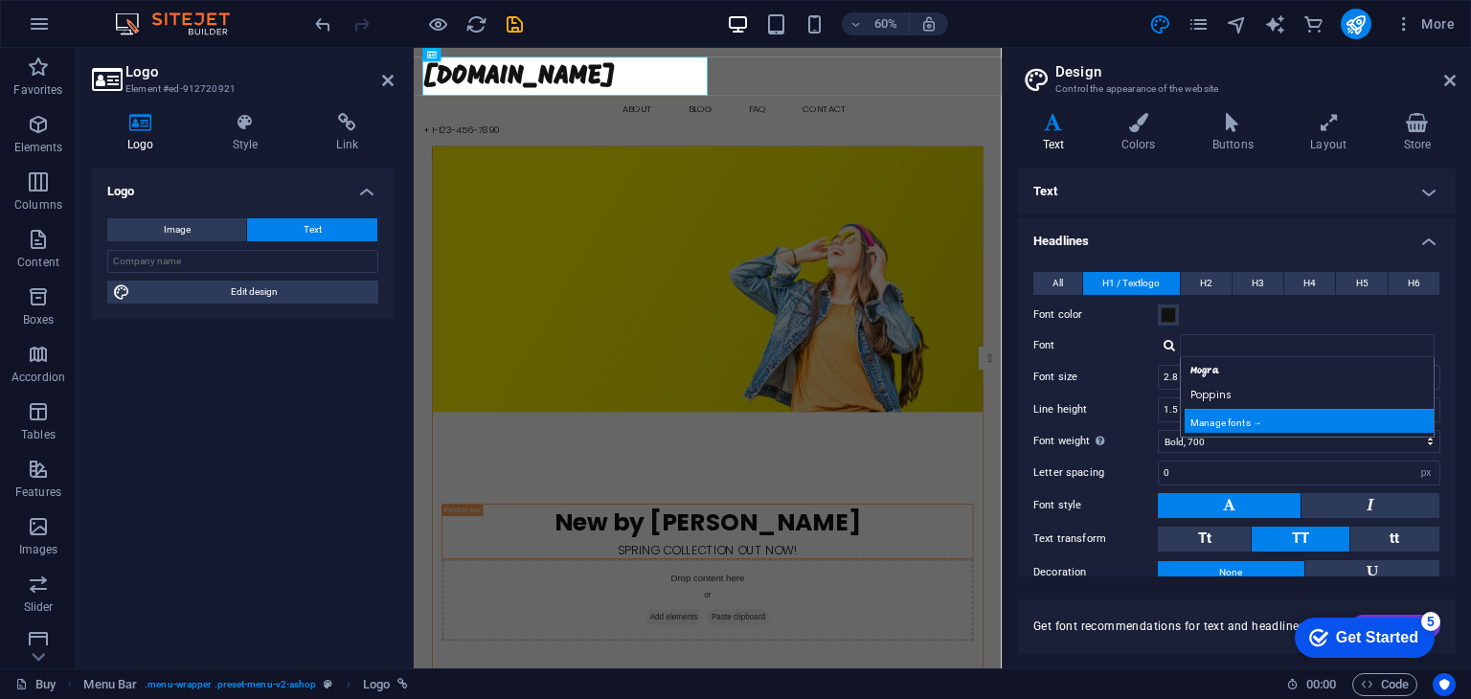
click at [1233, 424] on div "Manage fonts →" at bounding box center [1311, 421] width 253 height 24
select select "popularity"
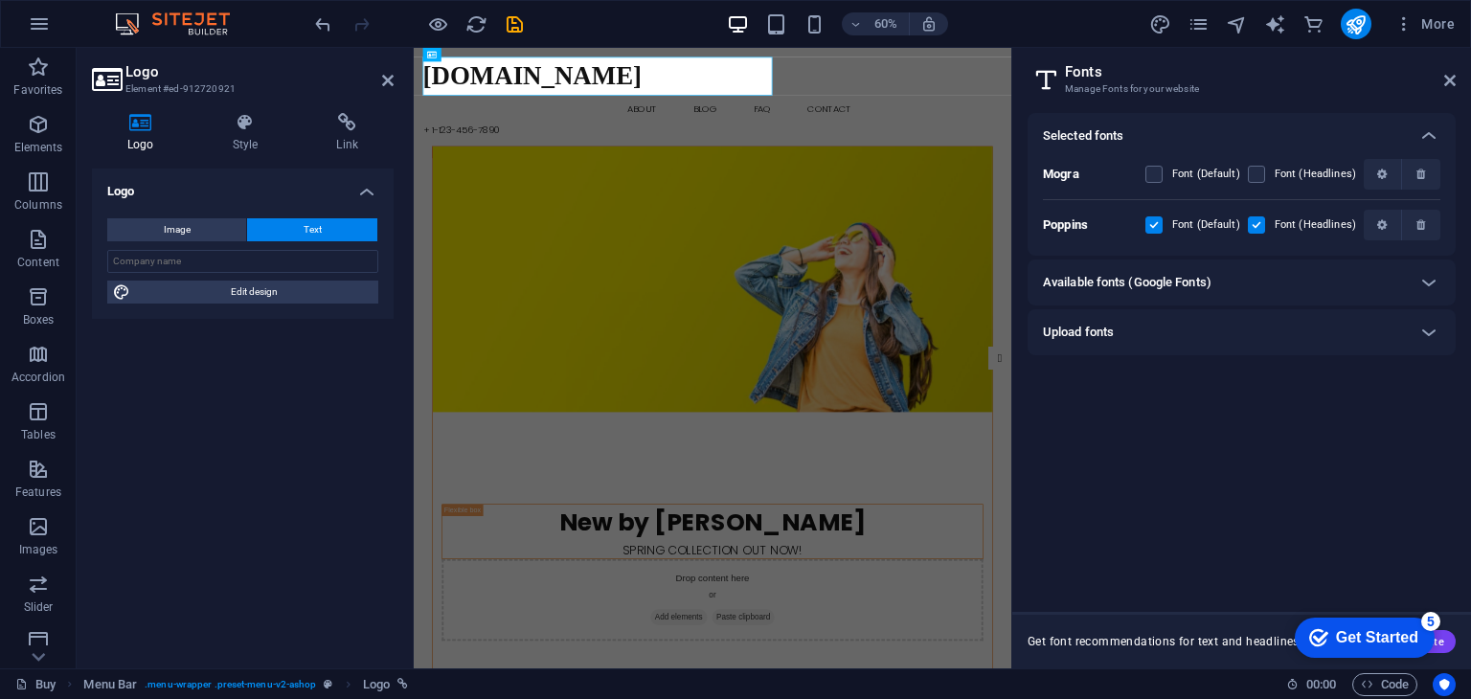
click at [1268, 135] on div "Selected fonts" at bounding box center [1224, 135] width 363 height 23
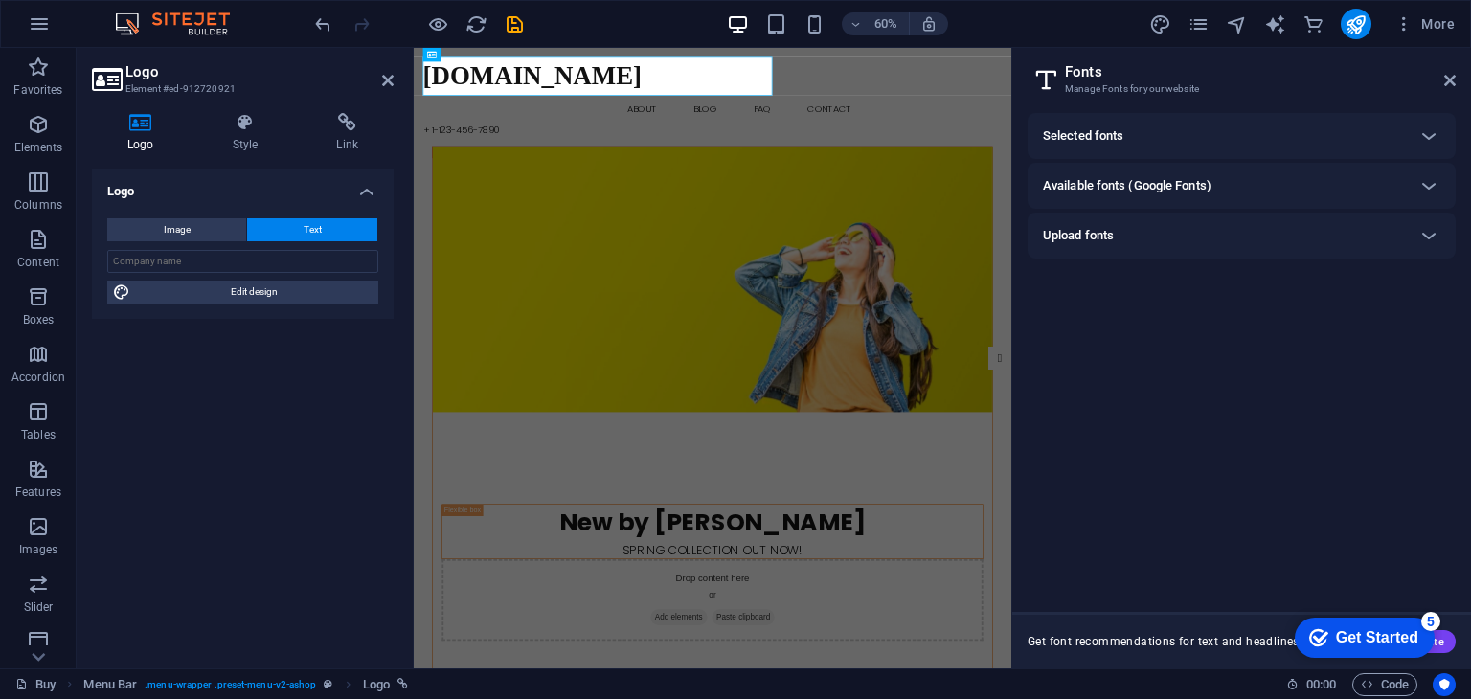
click at [1268, 135] on div "Selected fonts" at bounding box center [1224, 135] width 363 height 23
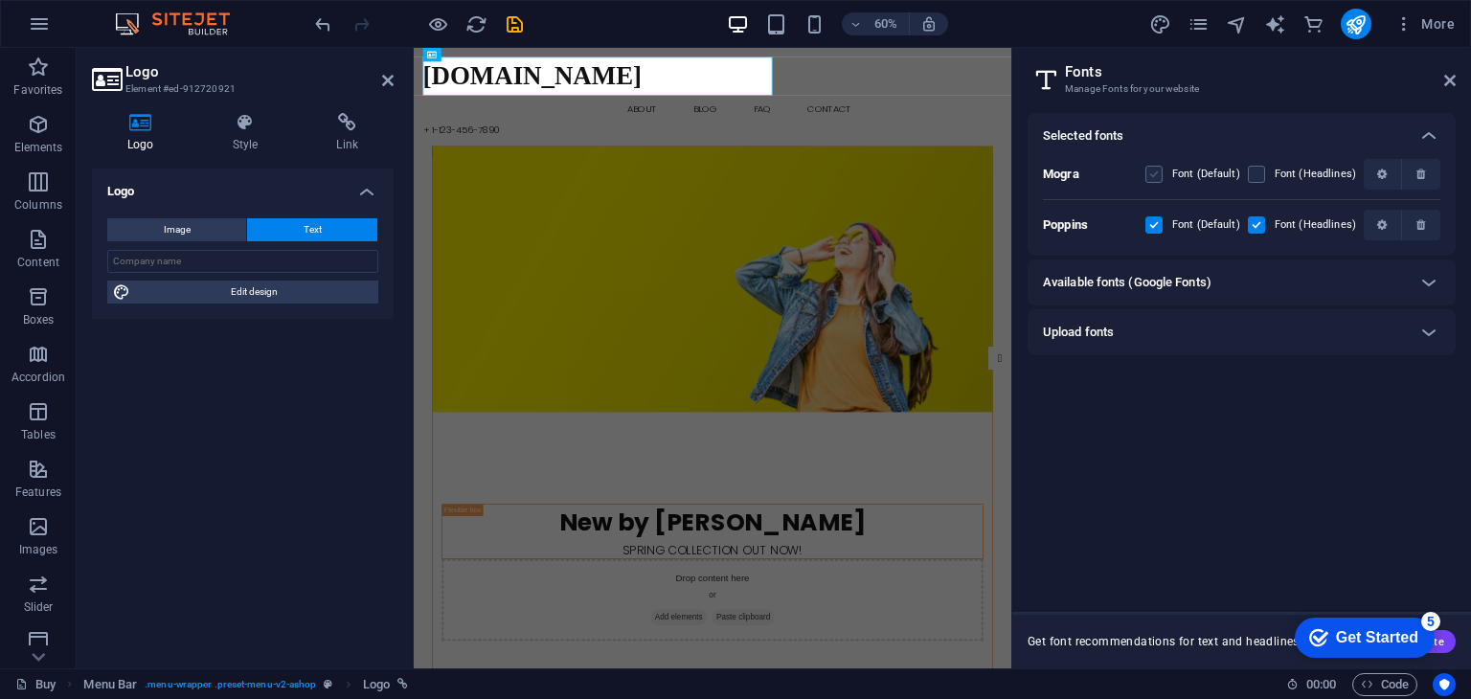
click at [1152, 177] on label at bounding box center [1153, 174] width 17 height 17
click at [0, 0] on input "checkbox" at bounding box center [0, 0] width 0 height 0
click at [1255, 175] on label at bounding box center [1256, 174] width 17 height 17
click at [0, 0] on input "checkbox" at bounding box center [0, 0] width 0 height 0
click at [1153, 225] on label at bounding box center [1153, 224] width 17 height 17
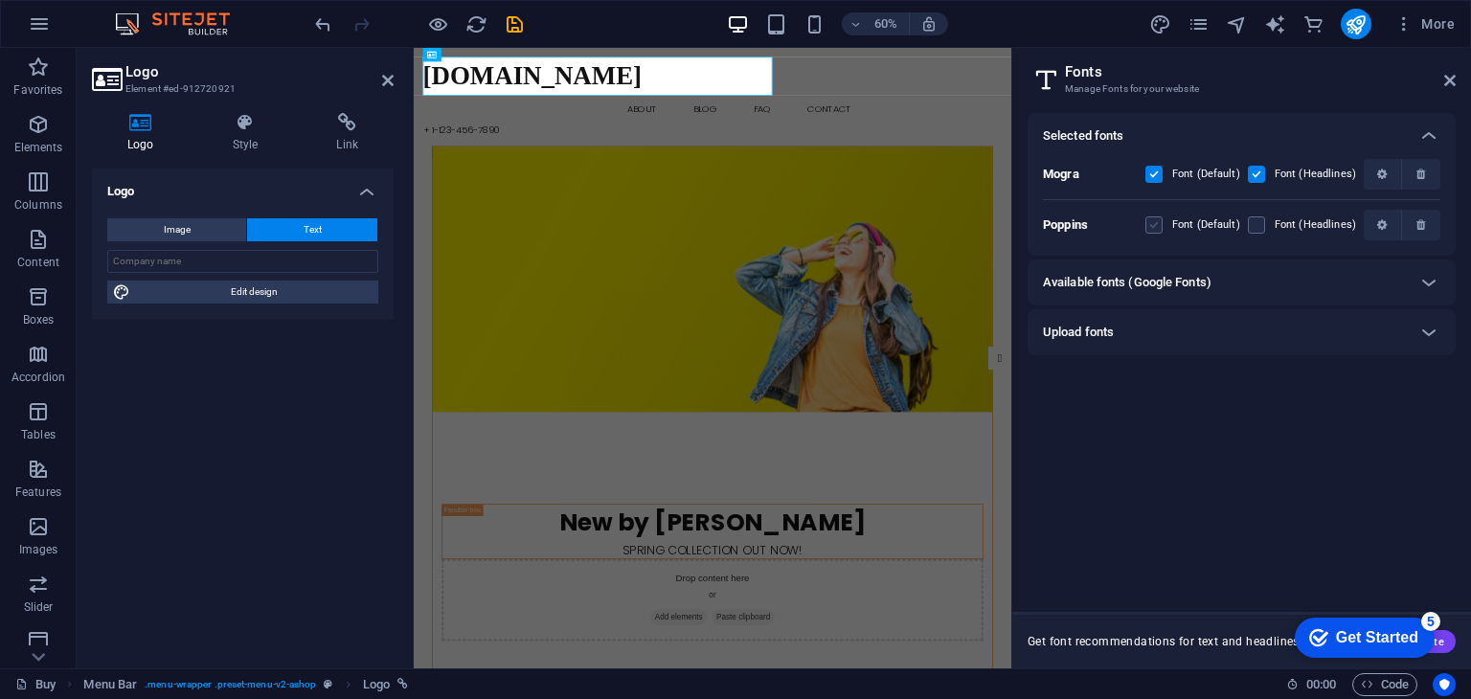
click at [0, 0] on input "checkbox" at bounding box center [0, 0] width 0 height 0
click at [1155, 171] on label at bounding box center [1153, 174] width 17 height 17
click at [0, 0] on input "checkbox" at bounding box center [0, 0] width 0 height 0
click at [1193, 282] on h6 "Available fonts (Google Fonts)" at bounding box center [1127, 282] width 169 height 23
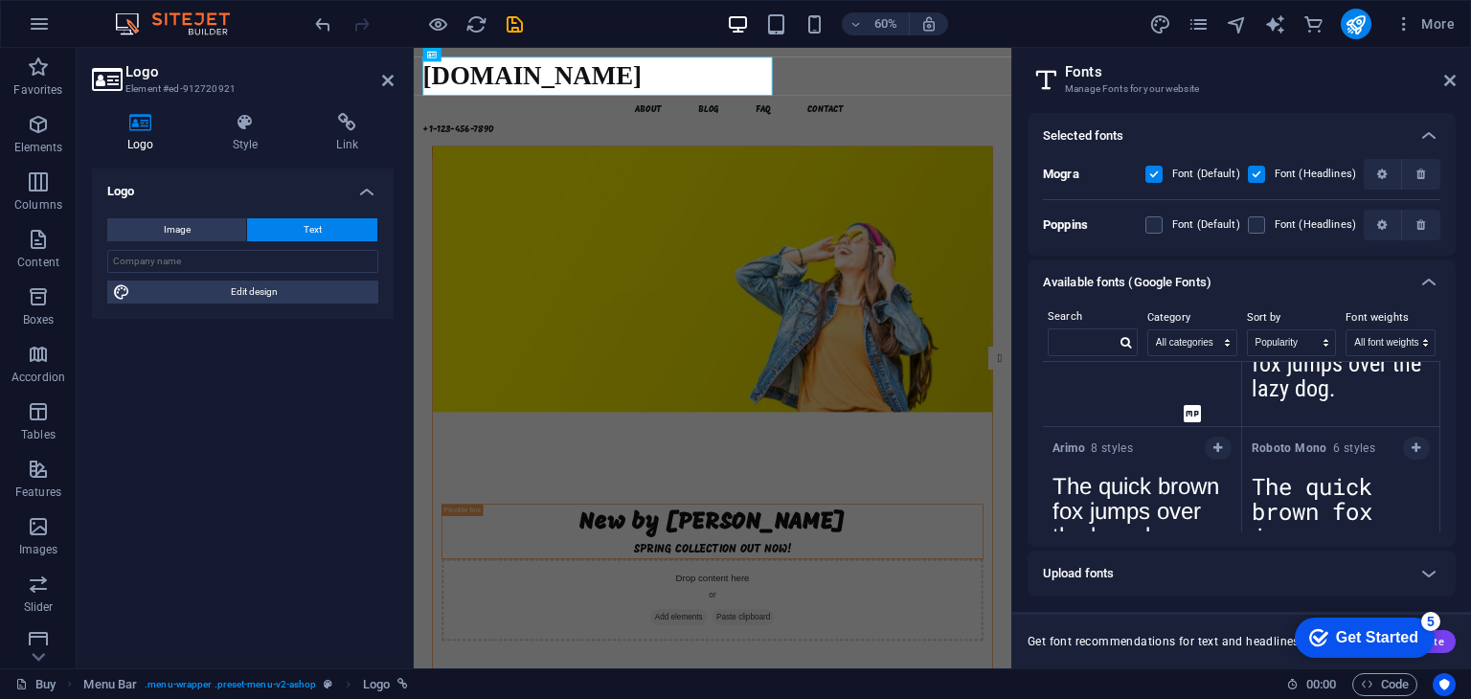
scroll to position [552, 0]
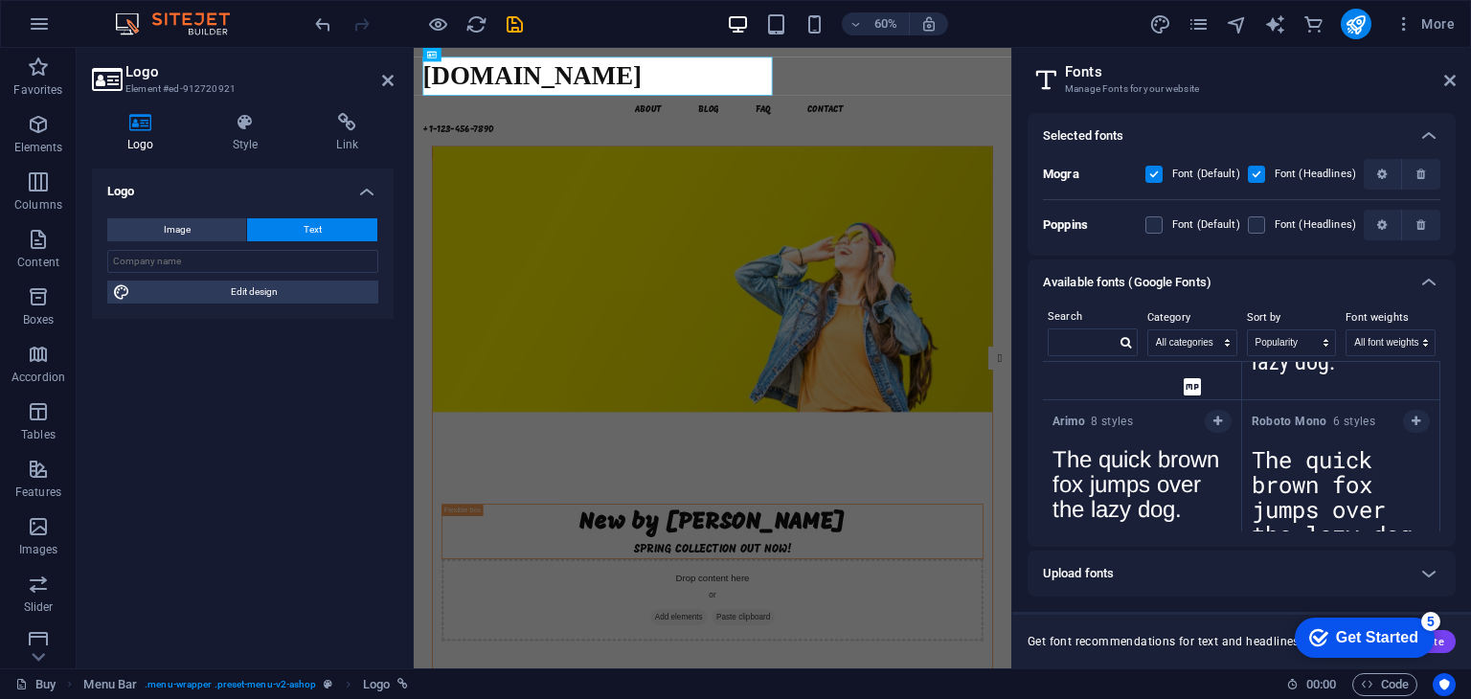
drag, startPoint x: 1440, startPoint y: 436, endPoint x: 1436, endPoint y: 478, distance: 42.3
click at [1436, 478] on div "Search Category All categories serif display monospace sans-serif handwriting S…" at bounding box center [1242, 425] width 428 height 241
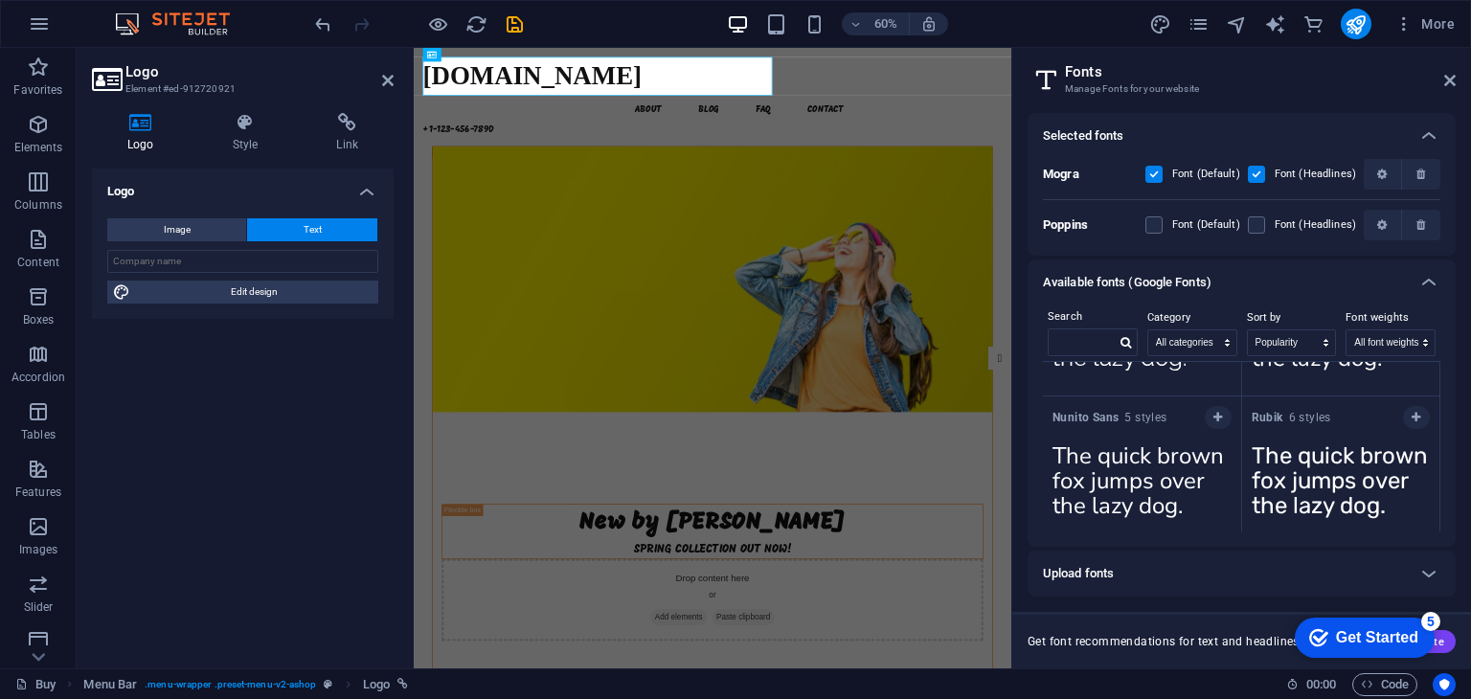
scroll to position [1654, 0]
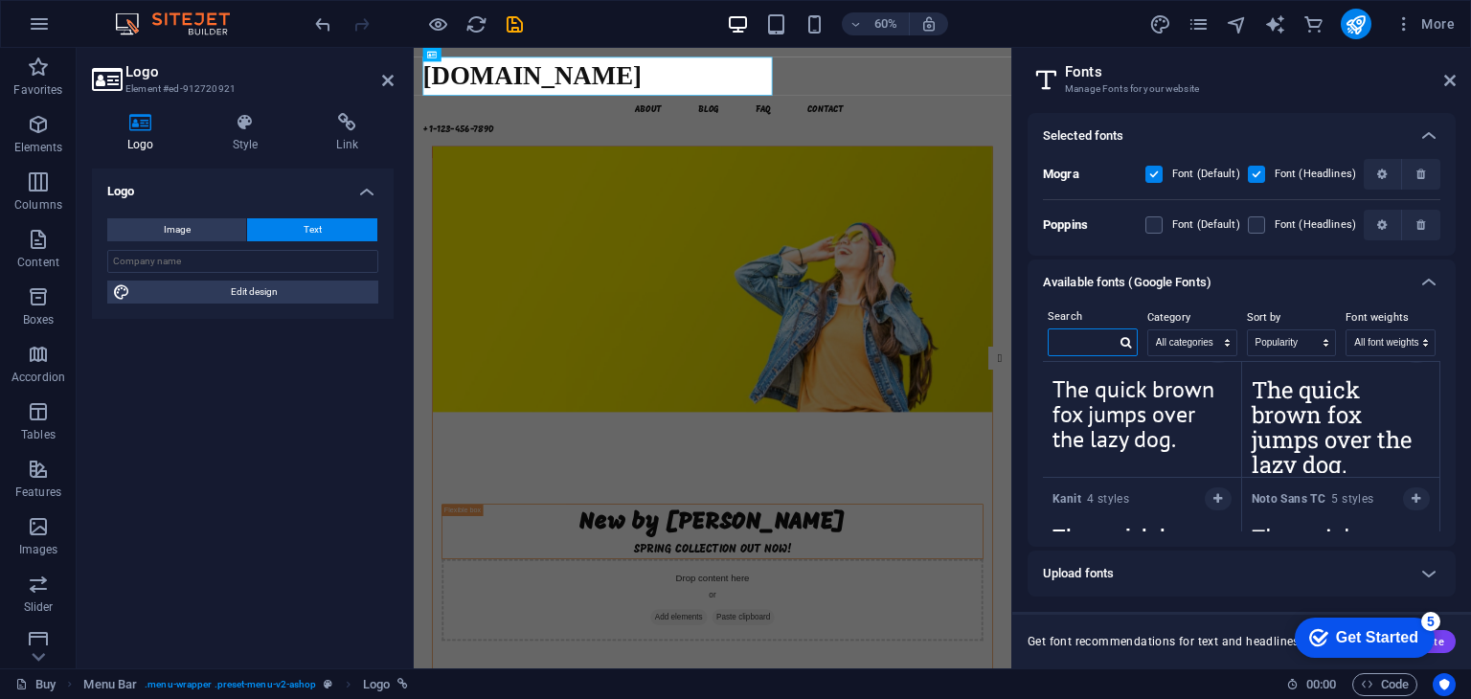
click at [1090, 337] on input "text" at bounding box center [1082, 341] width 67 height 25
click at [1174, 337] on select "All categories serif display monospace sans-serif handwriting" at bounding box center [1192, 342] width 88 height 25
select select "display"
click at [1148, 330] on select "All categories serif display monospace sans-serif handwriting" at bounding box center [1192, 342] width 88 height 25
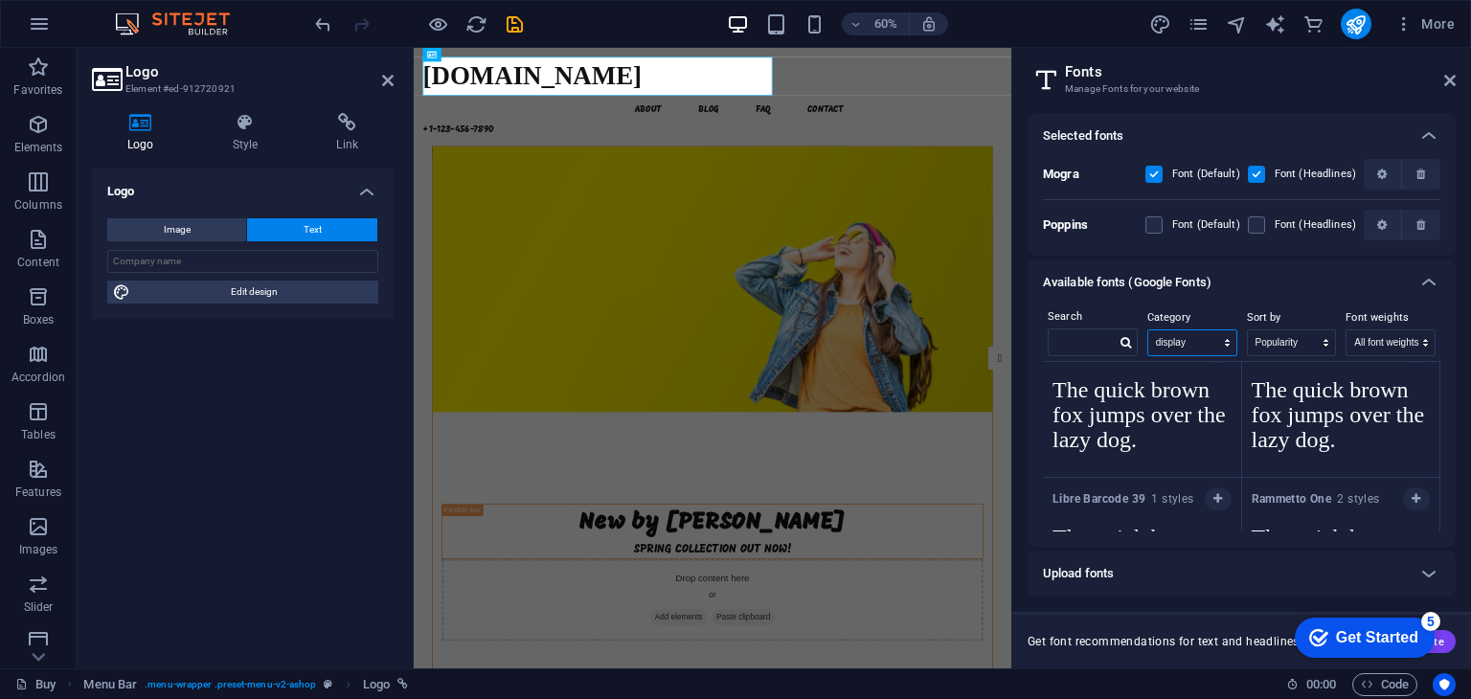
scroll to position [1302, 0]
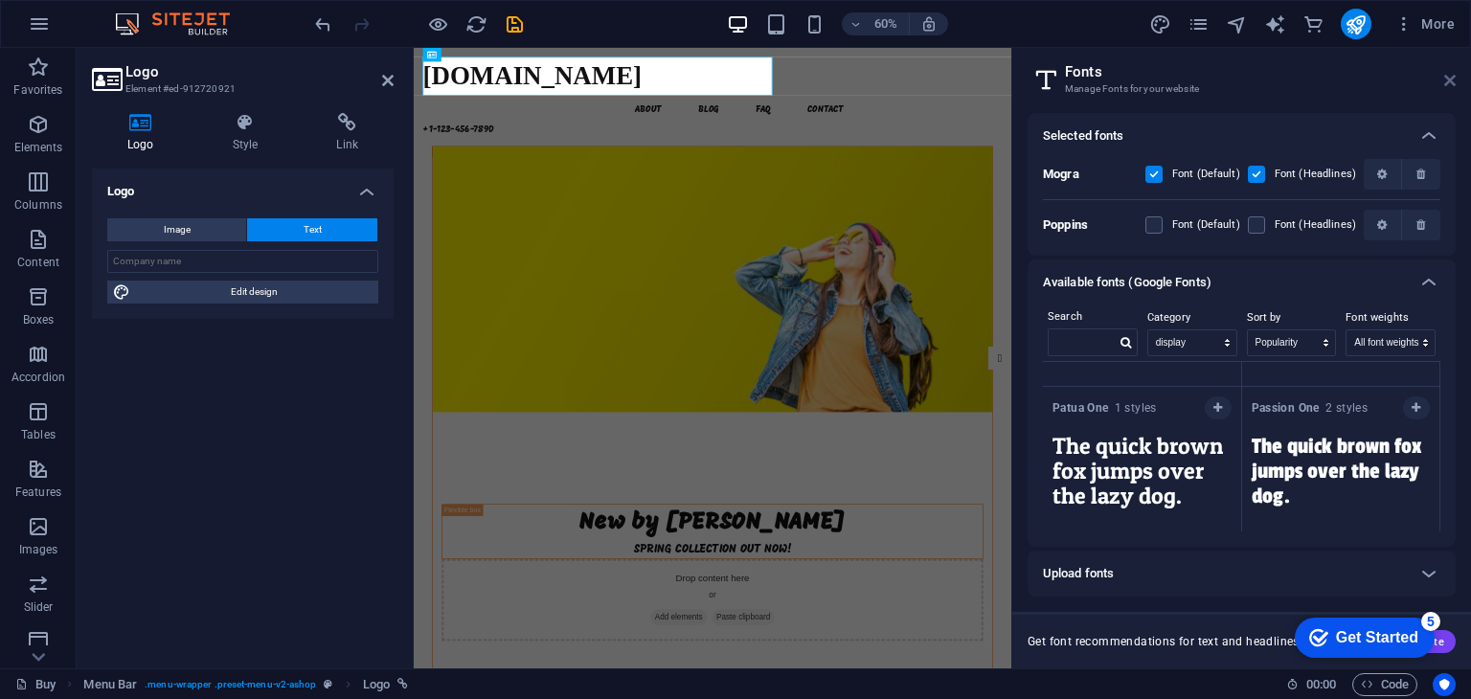
click at [1448, 79] on icon at bounding box center [1449, 80] width 11 height 15
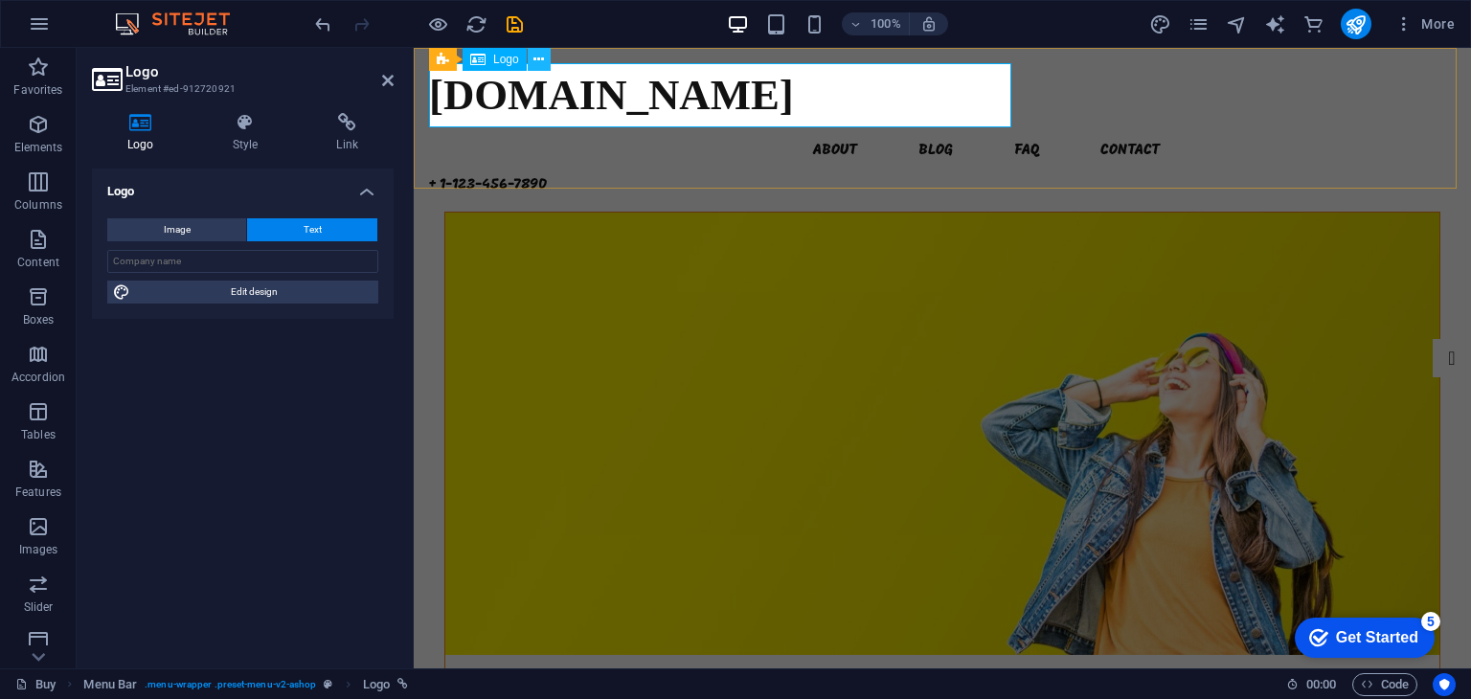
click at [534, 59] on icon at bounding box center [538, 60] width 11 height 20
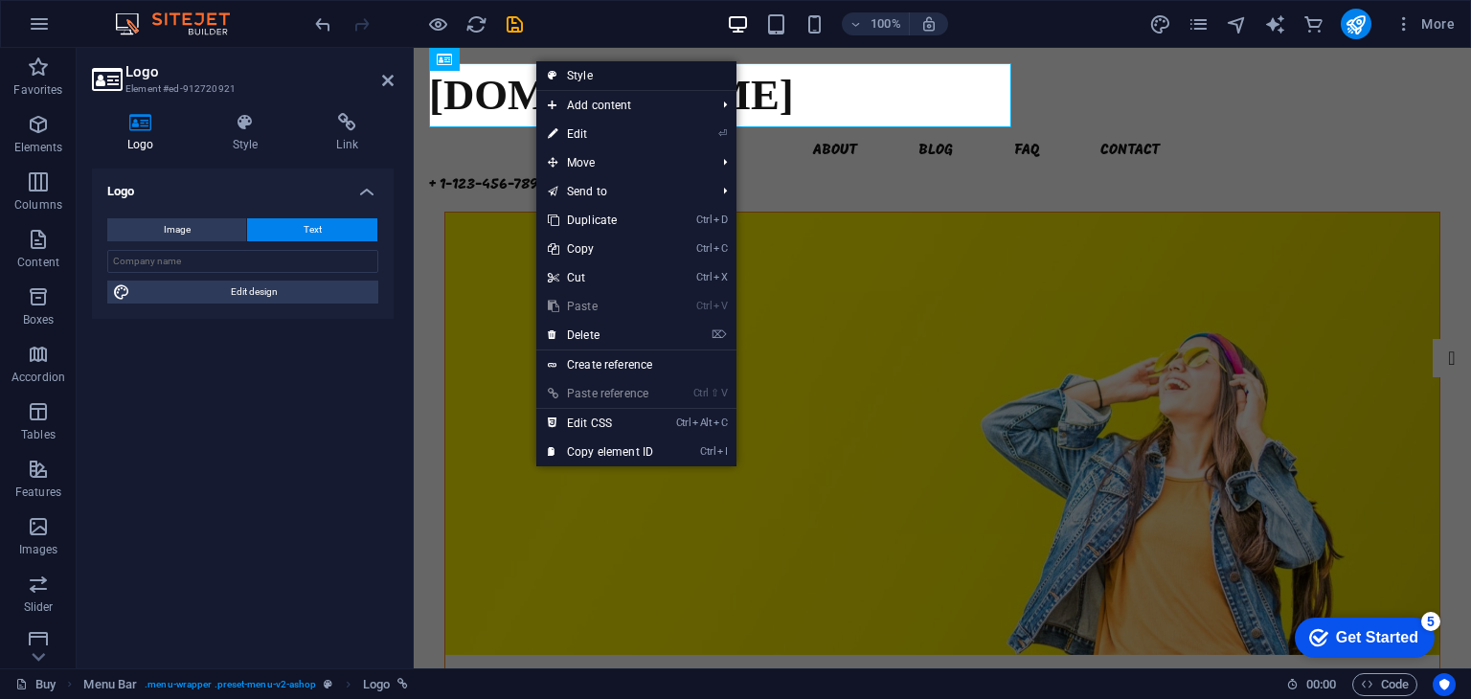
click at [582, 74] on link "Style" at bounding box center [636, 75] width 200 height 29
select select "rem"
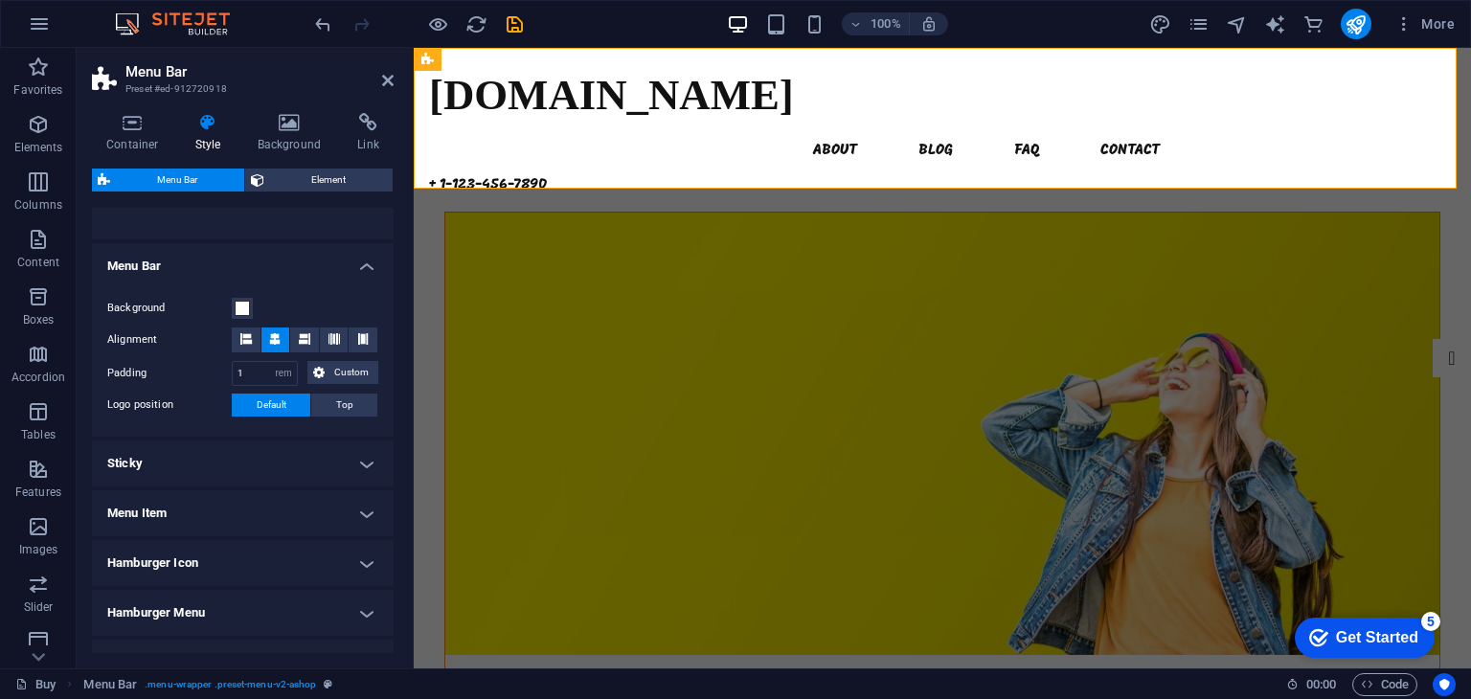
scroll to position [293, 0]
click at [246, 334] on icon at bounding box center [245, 335] width 11 height 11
click at [279, 331] on icon at bounding box center [274, 335] width 11 height 11
click at [320, 328] on button at bounding box center [334, 337] width 29 height 25
click at [299, 333] on icon at bounding box center [304, 335] width 11 height 11
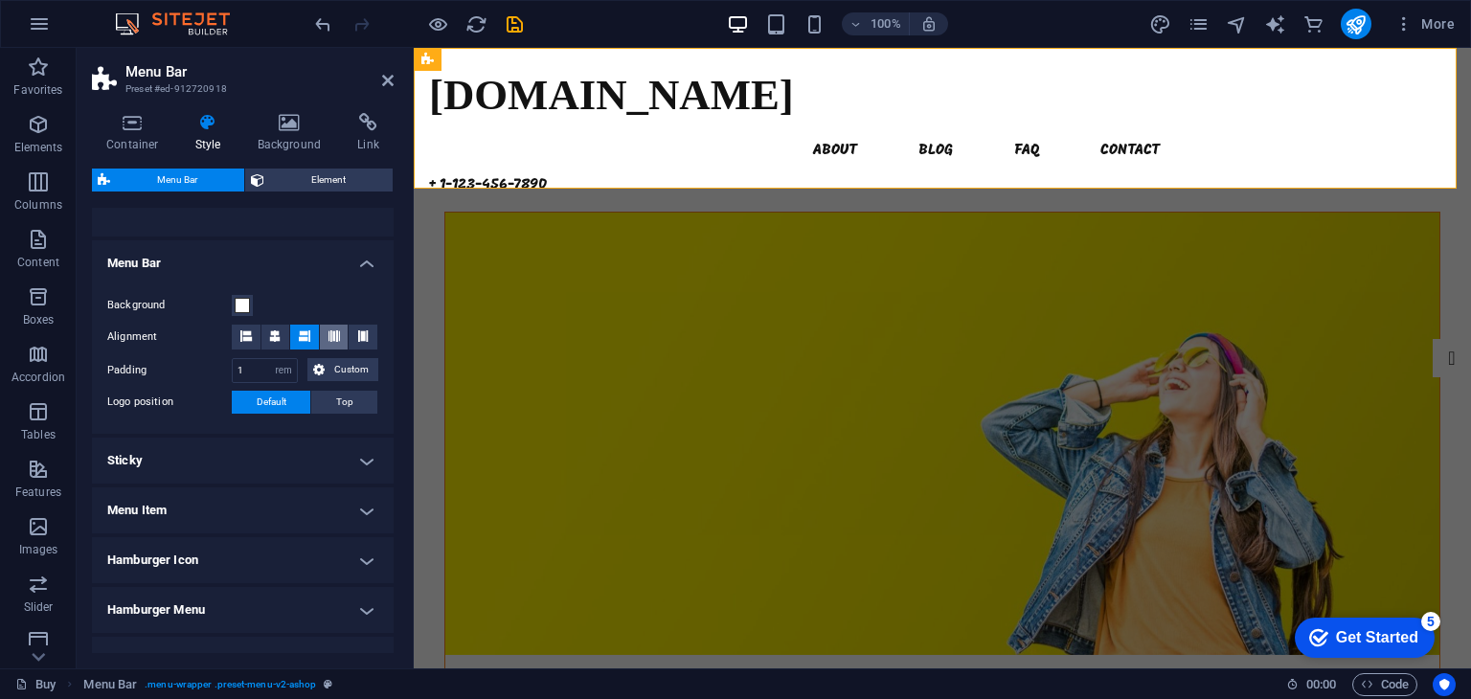
click at [330, 331] on icon at bounding box center [333, 335] width 11 height 11
click at [366, 327] on button at bounding box center [363, 337] width 29 height 25
click at [280, 328] on button at bounding box center [275, 337] width 29 height 25
click at [343, 400] on span "Top" at bounding box center [344, 402] width 17 height 23
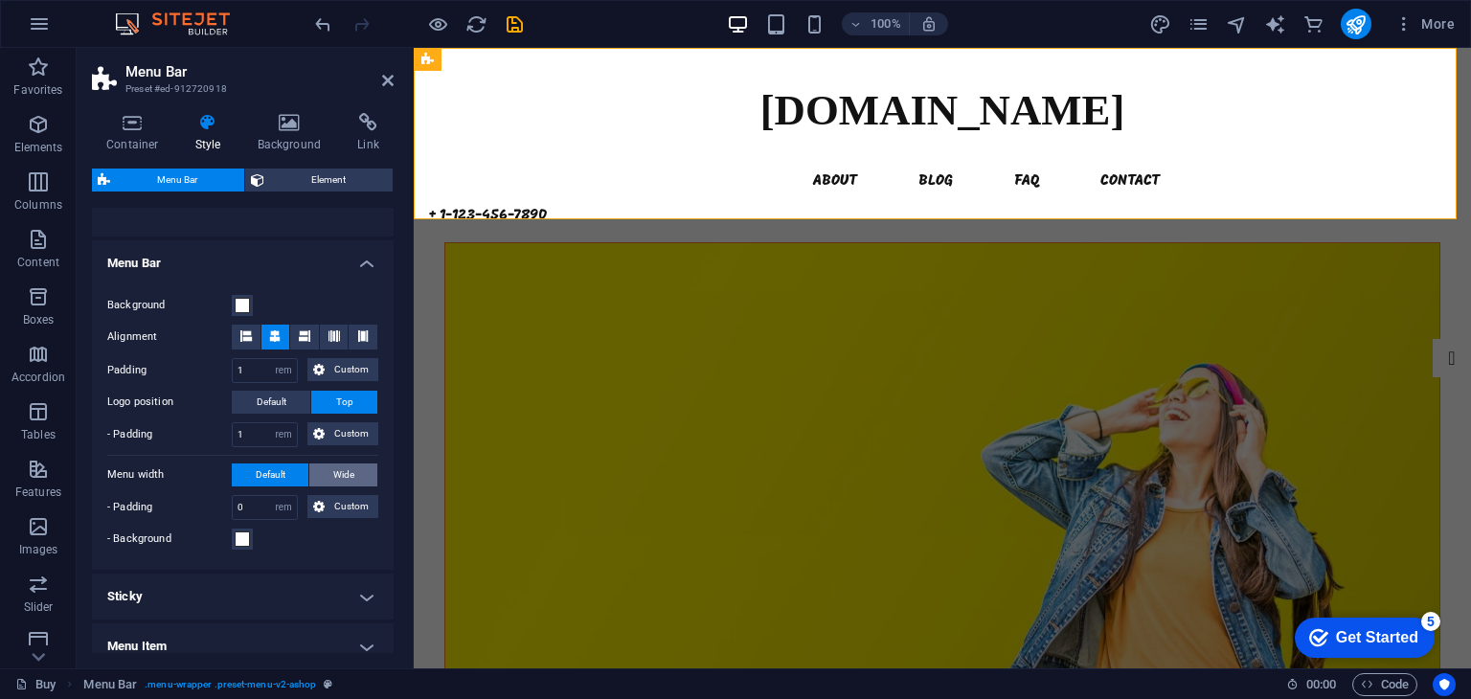
click at [326, 468] on button "Wide" at bounding box center [343, 474] width 68 height 23
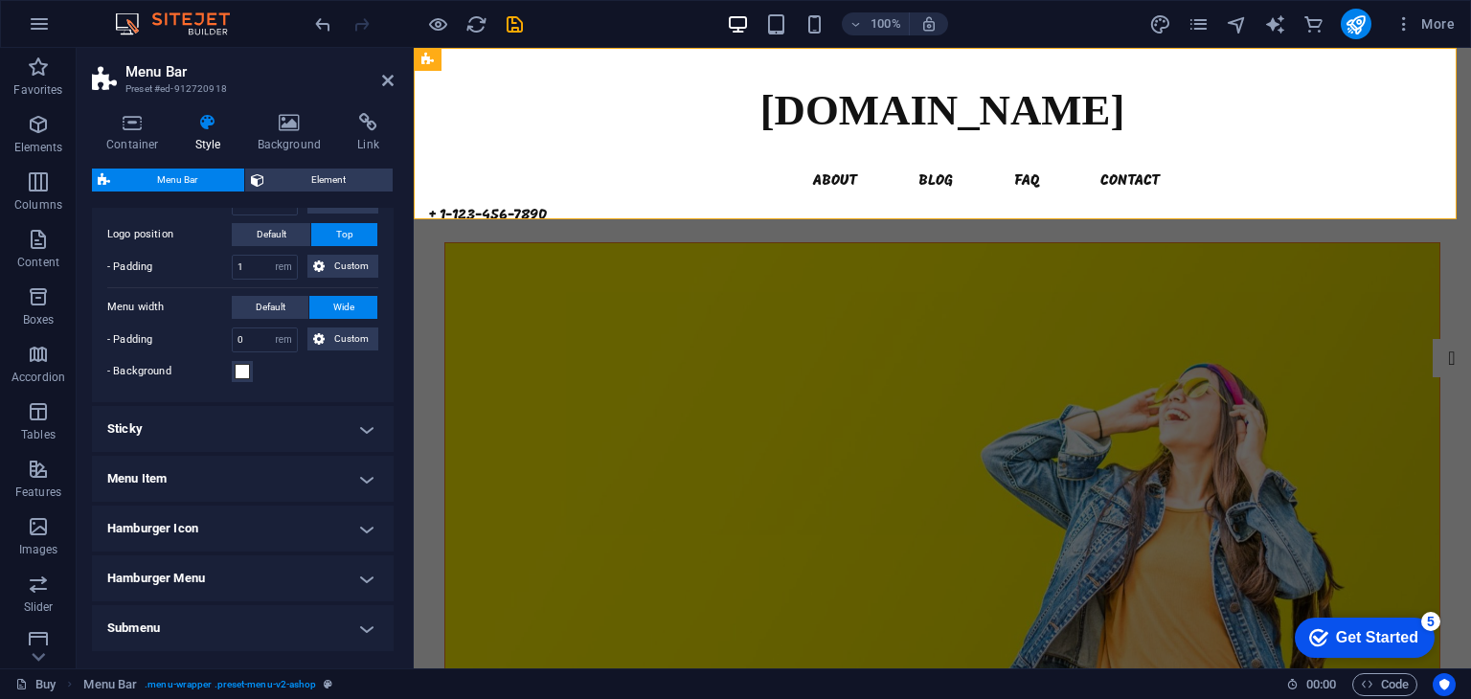
scroll to position [464, 0]
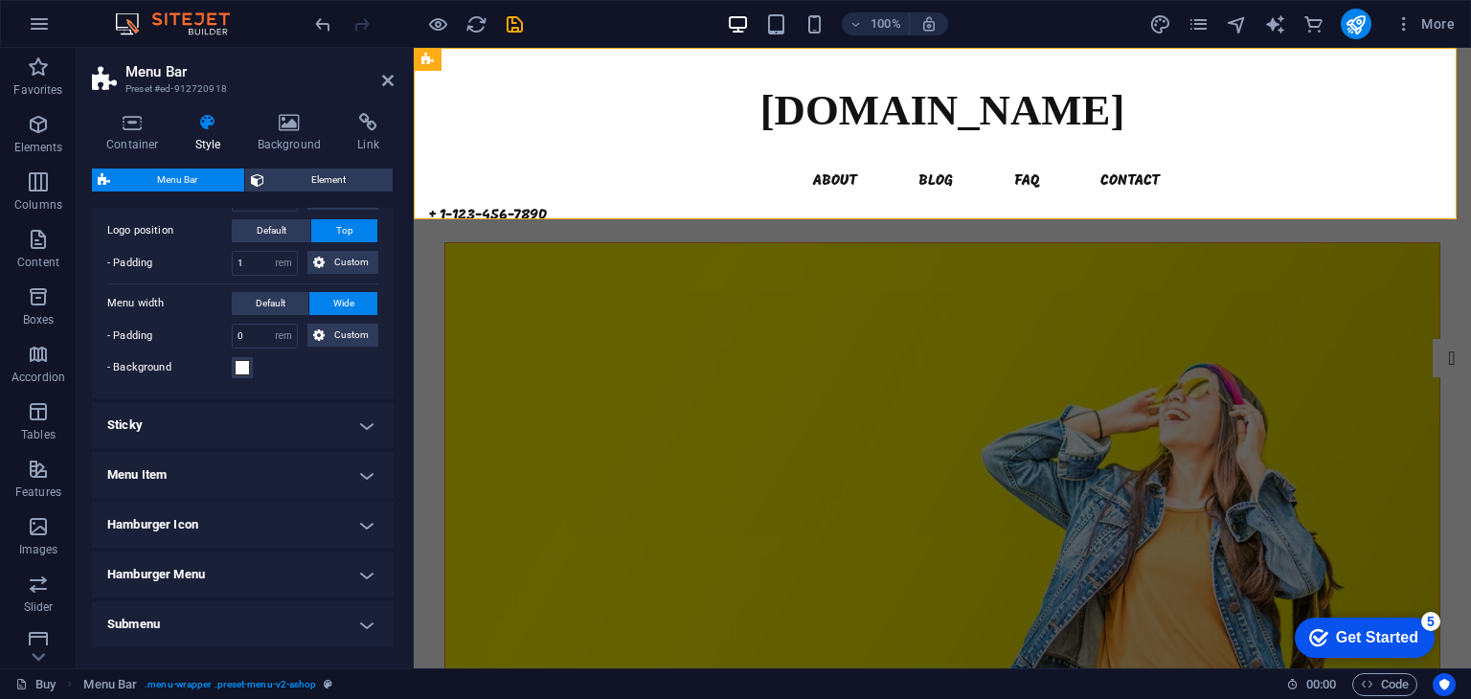
drag, startPoint x: 396, startPoint y: 549, endPoint x: 397, endPoint y: 608, distance: 59.4
click at [397, 608] on div "Container Style Background Link Size Height Default px rem % vh vw Min. height …" at bounding box center [243, 383] width 332 height 571
click at [260, 183] on icon at bounding box center [257, 180] width 13 height 23
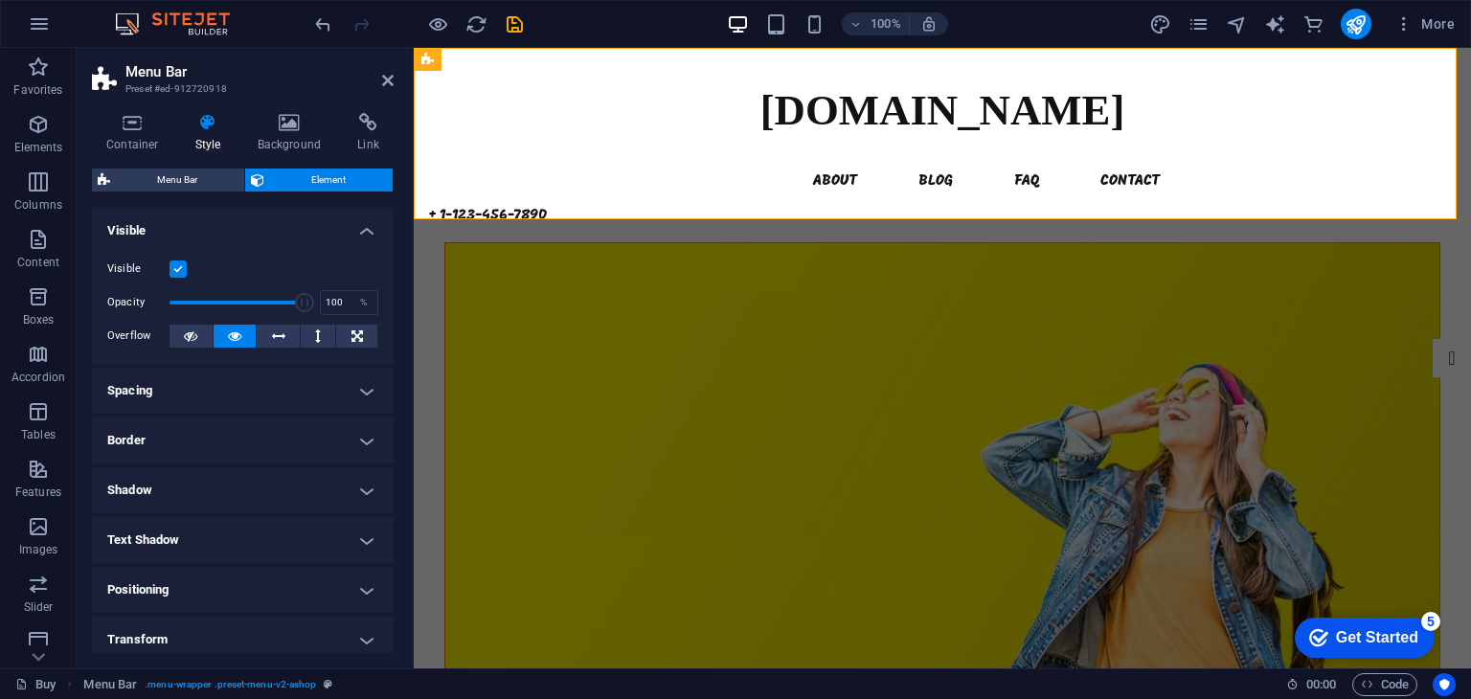
drag, startPoint x: 387, startPoint y: 311, endPoint x: 390, endPoint y: 337, distance: 26.0
click at [390, 337] on div "Layout How this element expands within the layout (Flexbox). Size Default auto …" at bounding box center [243, 430] width 302 height 445
click at [327, 388] on h4 "Spacing" at bounding box center [243, 391] width 302 height 46
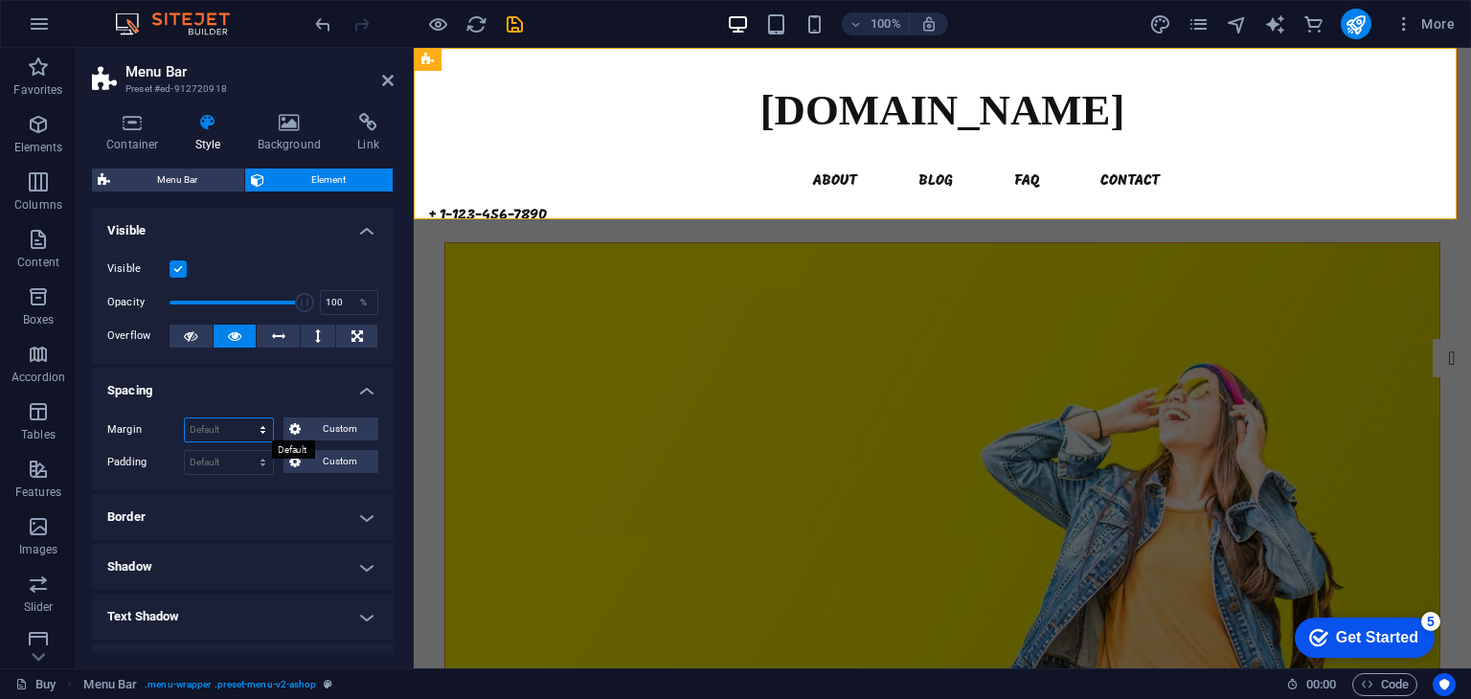
click at [234, 434] on select "Default auto px % rem vw vh Custom" at bounding box center [229, 429] width 88 height 23
click at [185, 418] on select "Default auto px % rem vw vh Custom" at bounding box center [229, 429] width 88 height 23
click at [248, 422] on select "Default auto px % rem vw vh Custom" at bounding box center [229, 429] width 88 height 23
select select "%"
click at [244, 418] on select "Default auto px % rem vw vh Custom" at bounding box center [229, 429] width 88 height 23
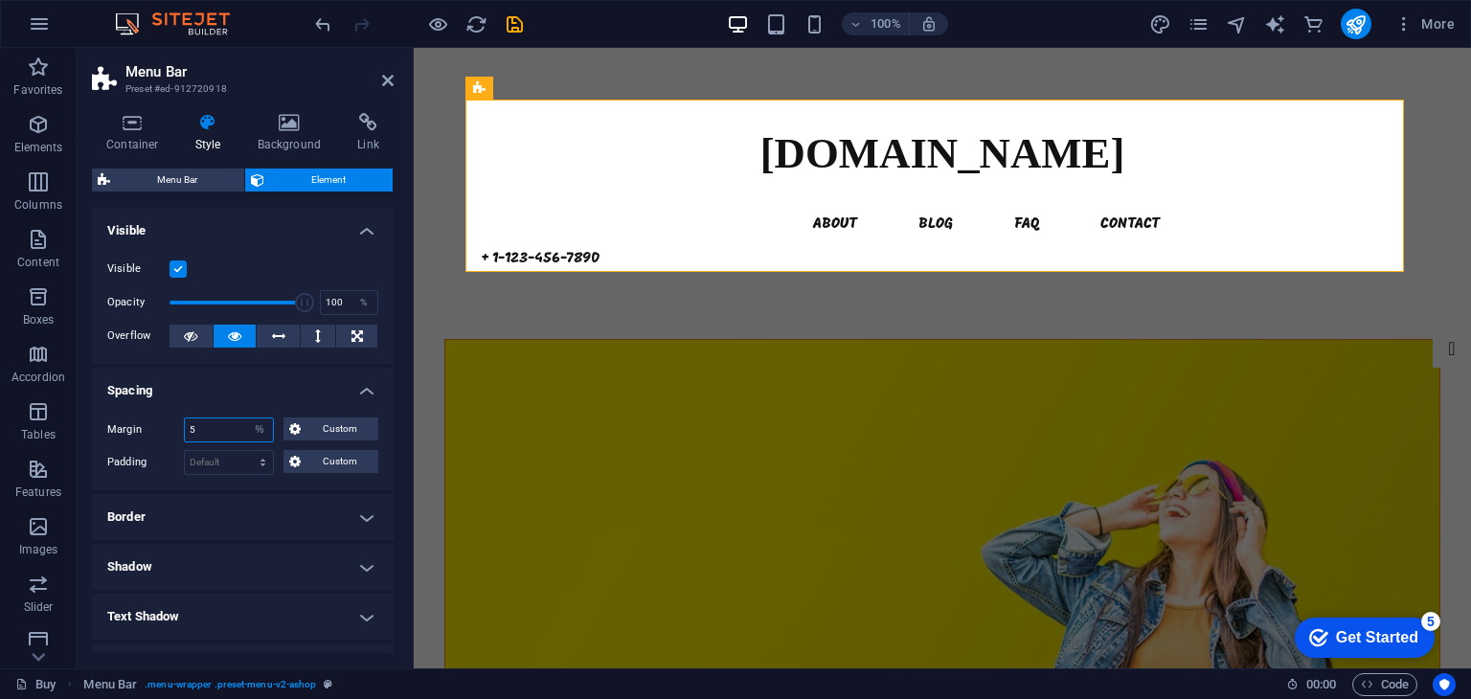
scroll to position [0, 0]
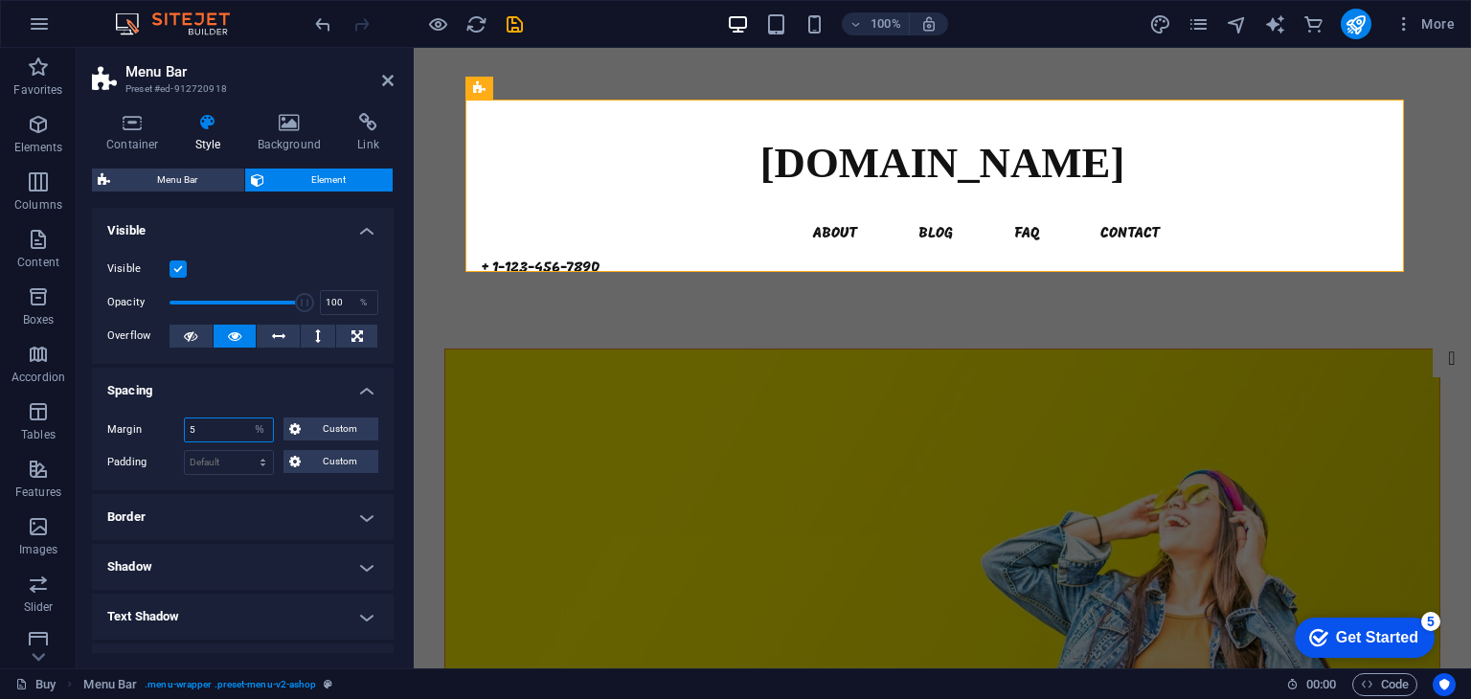
click at [226, 438] on input "5" at bounding box center [229, 429] width 88 height 23
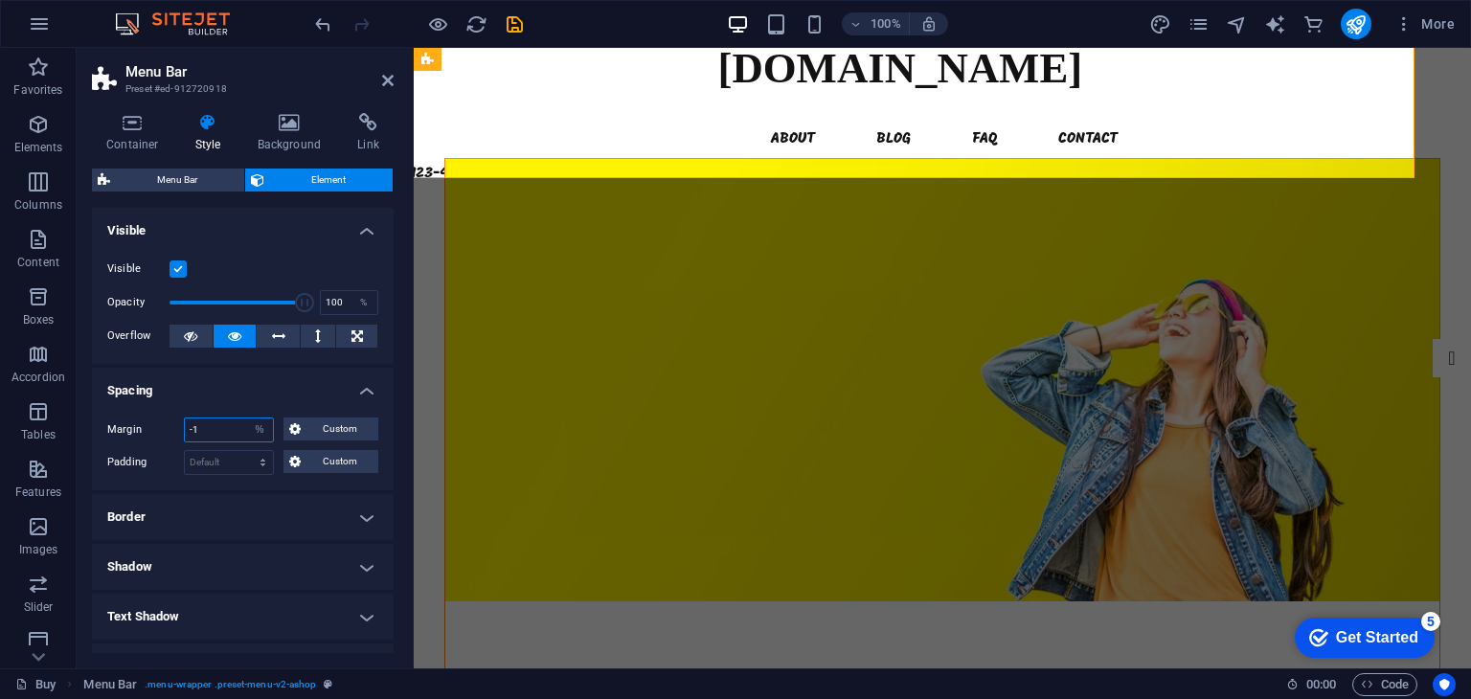
type input "0"
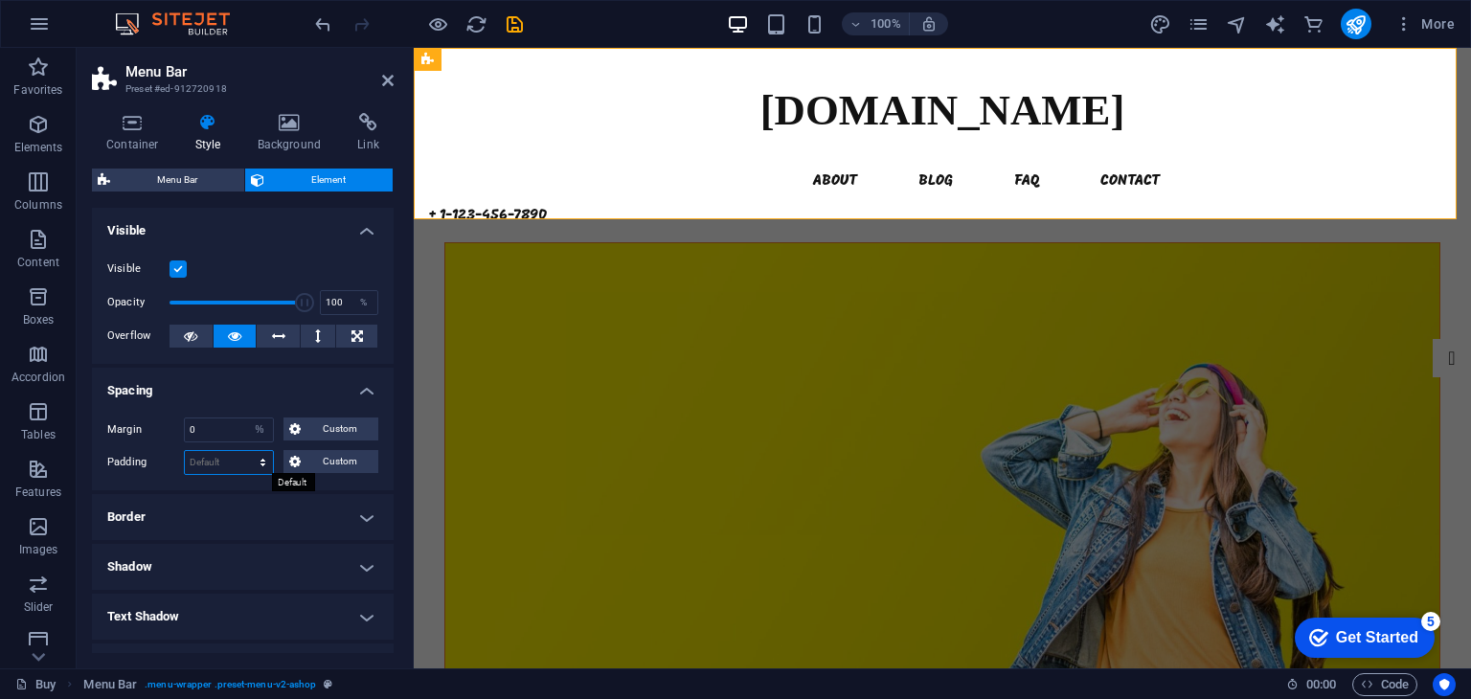
click at [226, 469] on select "Default px rem % vh vw Custom" at bounding box center [229, 462] width 88 height 23
select select "%"
click at [244, 451] on select "Default px rem % vh vw Custom" at bounding box center [229, 462] width 88 height 23
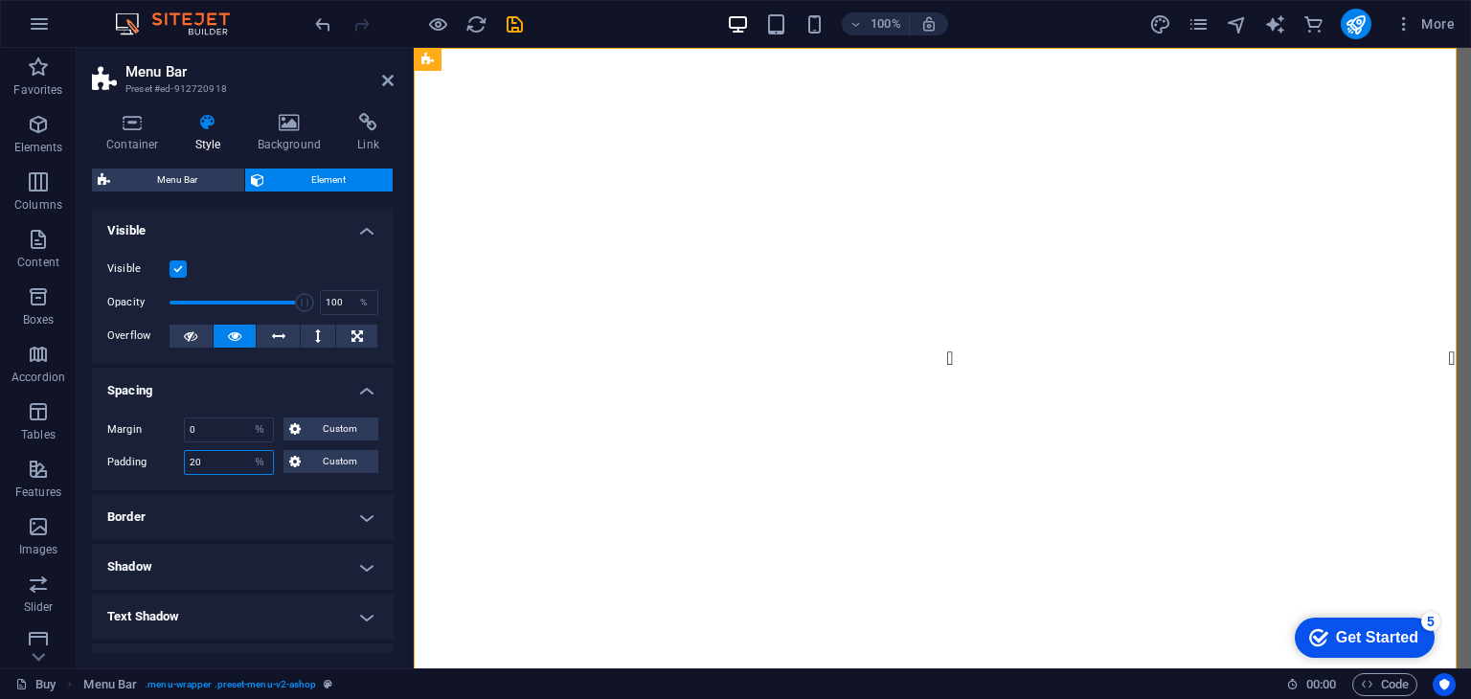
type input "2"
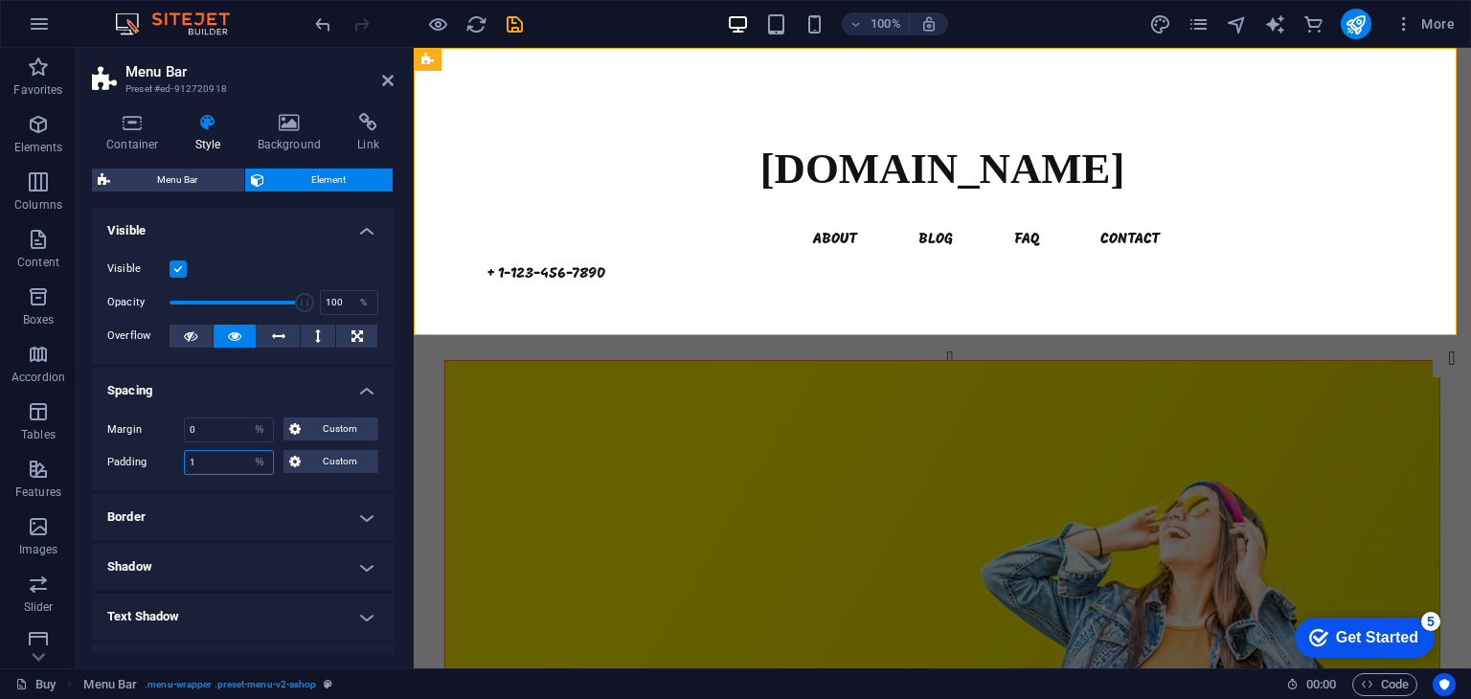
type input "0"
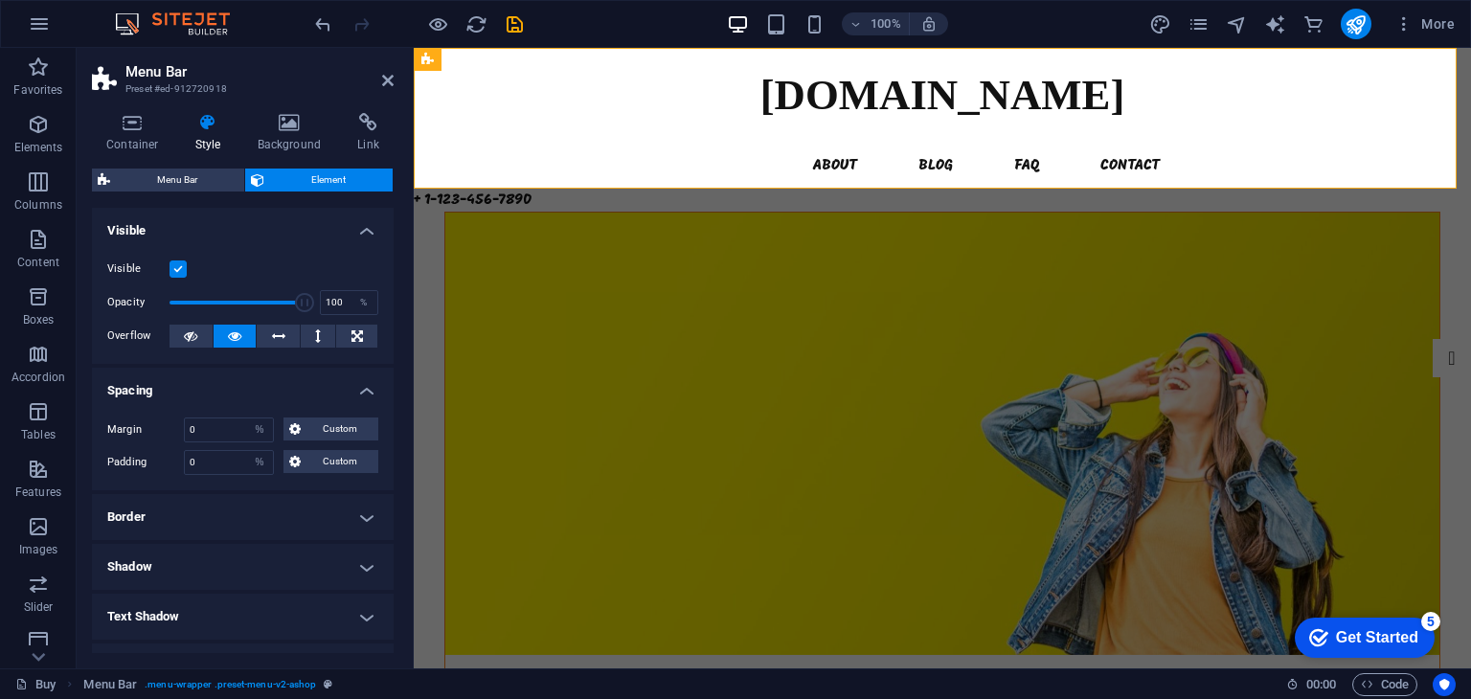
click at [281, 517] on h4 "Border" at bounding box center [243, 517] width 302 height 46
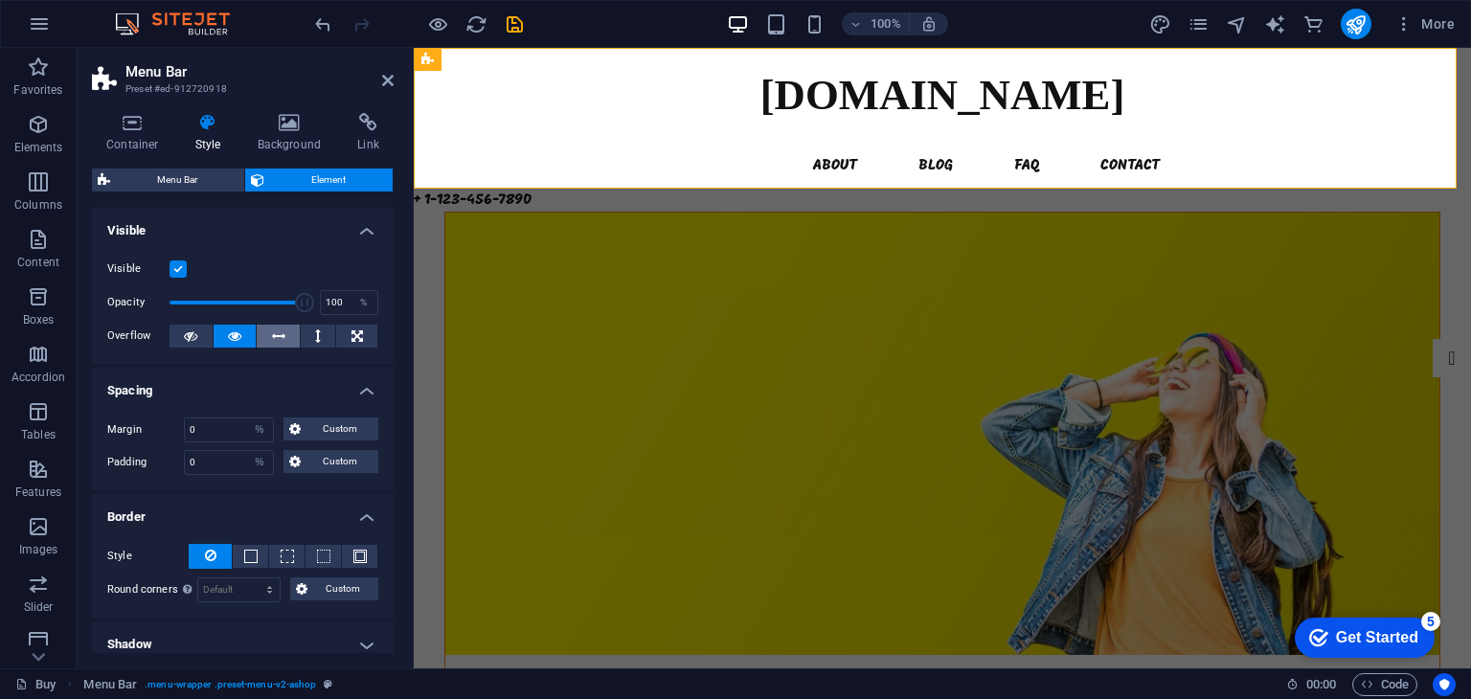
click at [283, 346] on button at bounding box center [278, 336] width 43 height 23
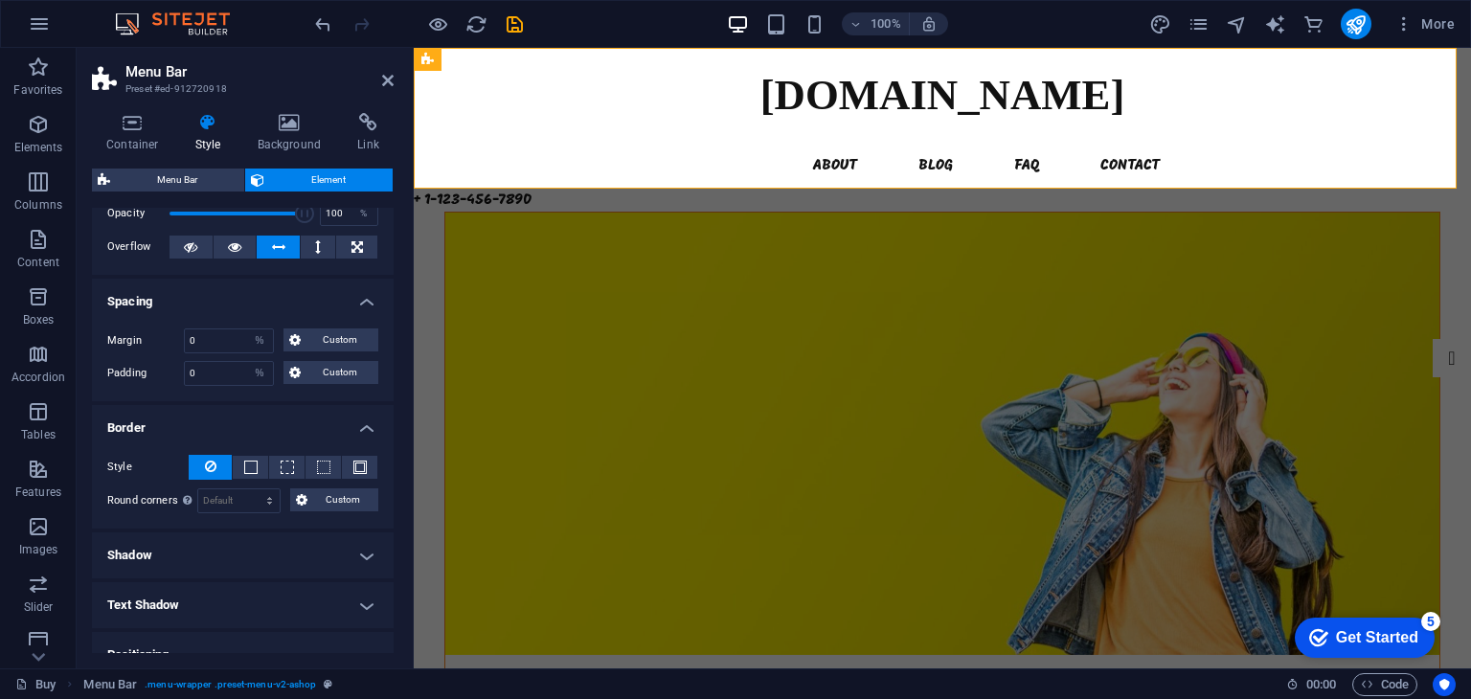
scroll to position [96, 0]
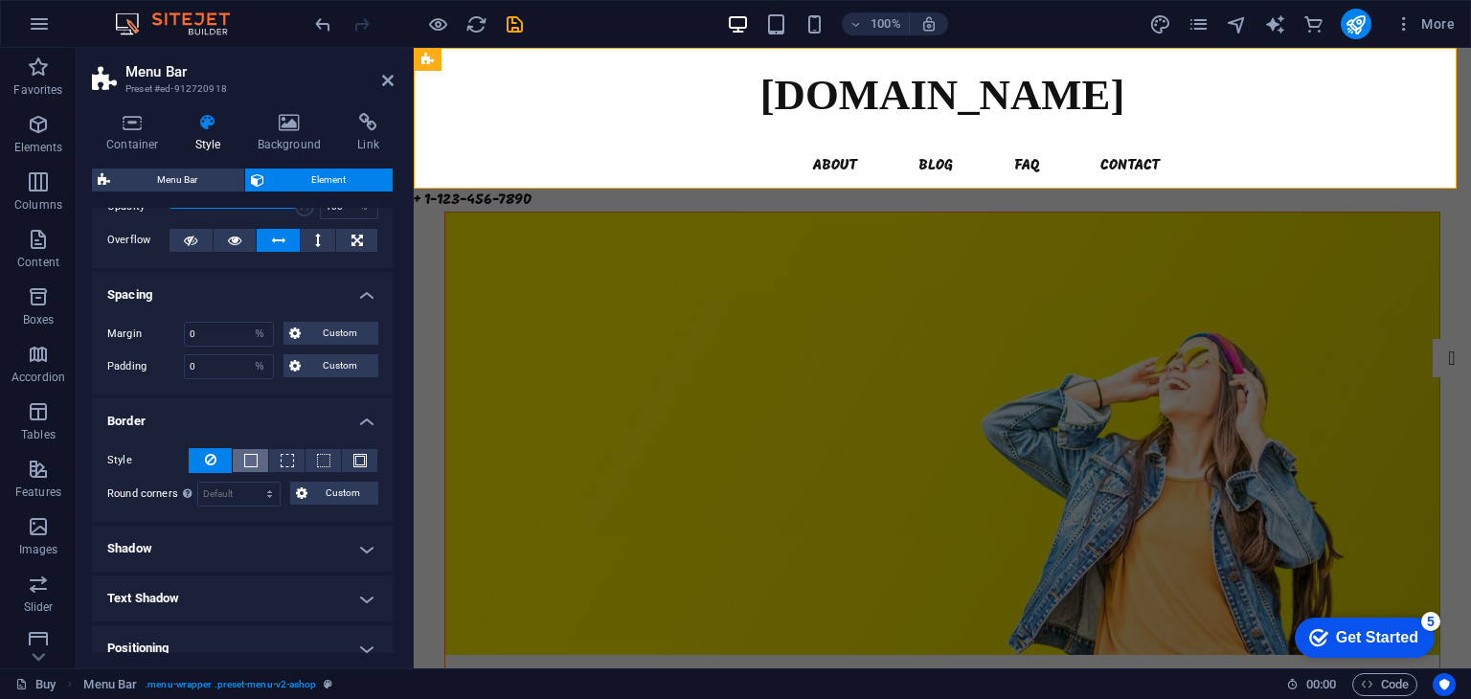
click at [255, 457] on span at bounding box center [250, 460] width 13 height 13
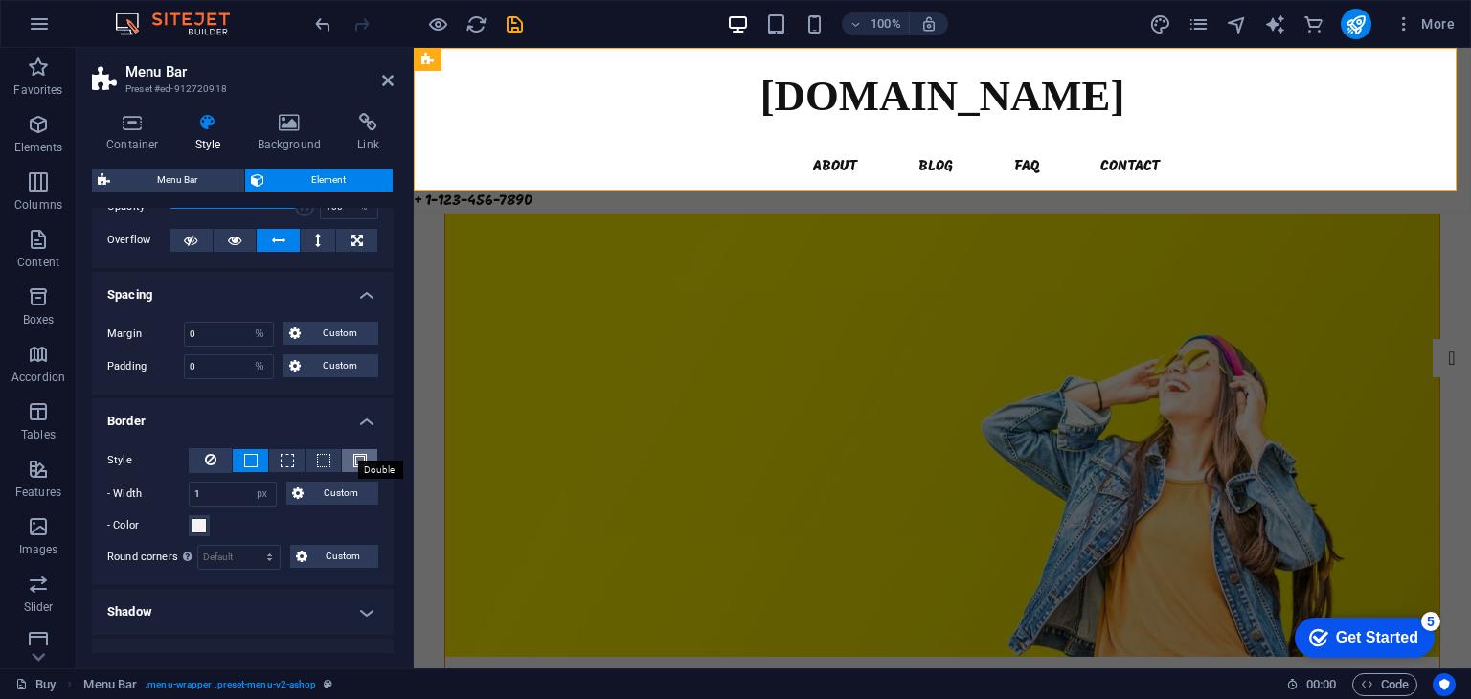
click at [353, 463] on span at bounding box center [359, 460] width 13 height 13
click at [225, 496] on input "1" at bounding box center [233, 494] width 86 height 23
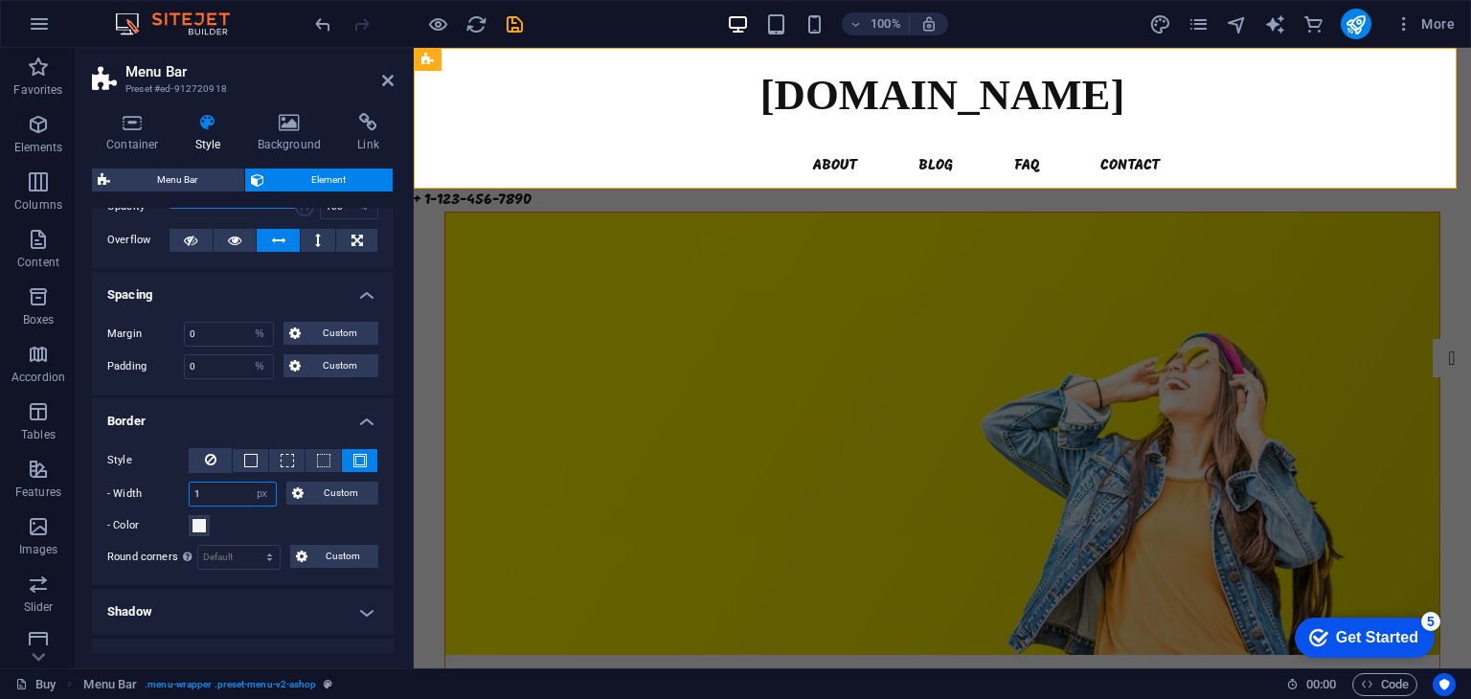
type input "2"
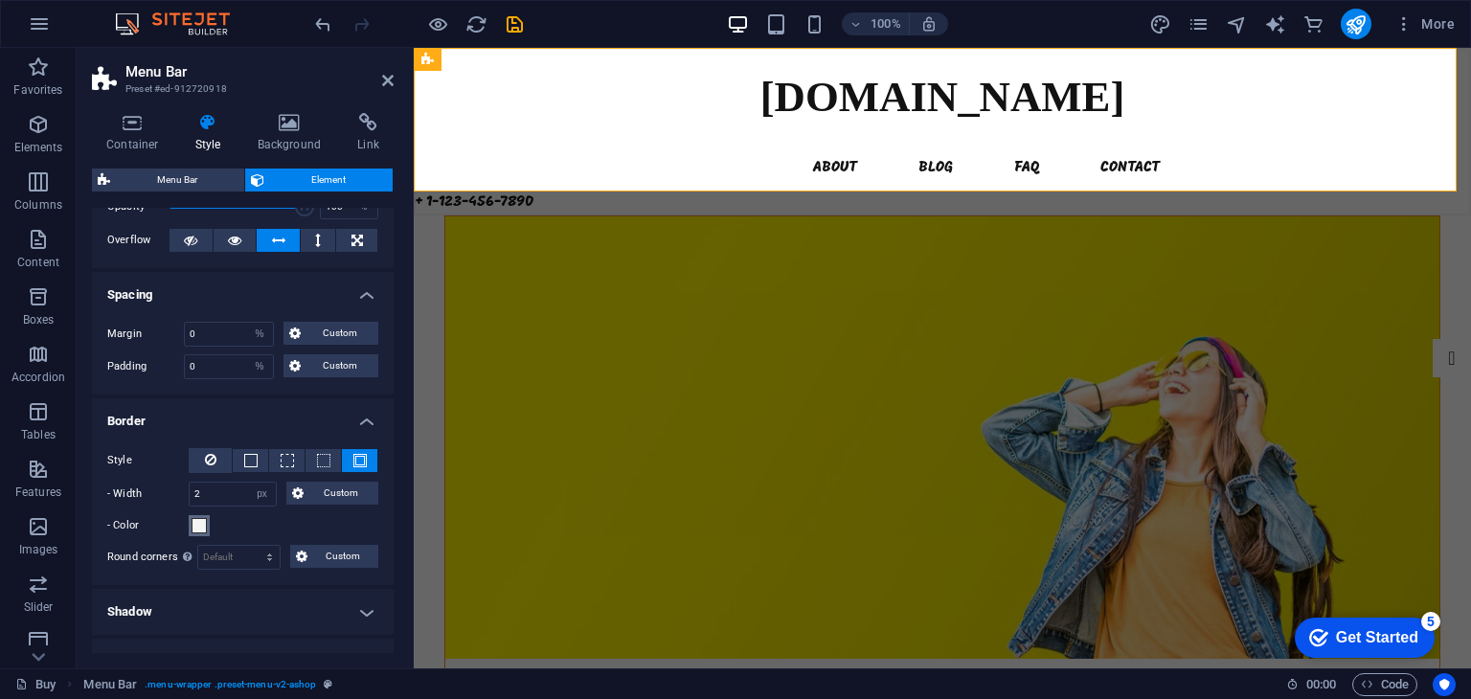
click at [199, 525] on span at bounding box center [199, 525] width 15 height 15
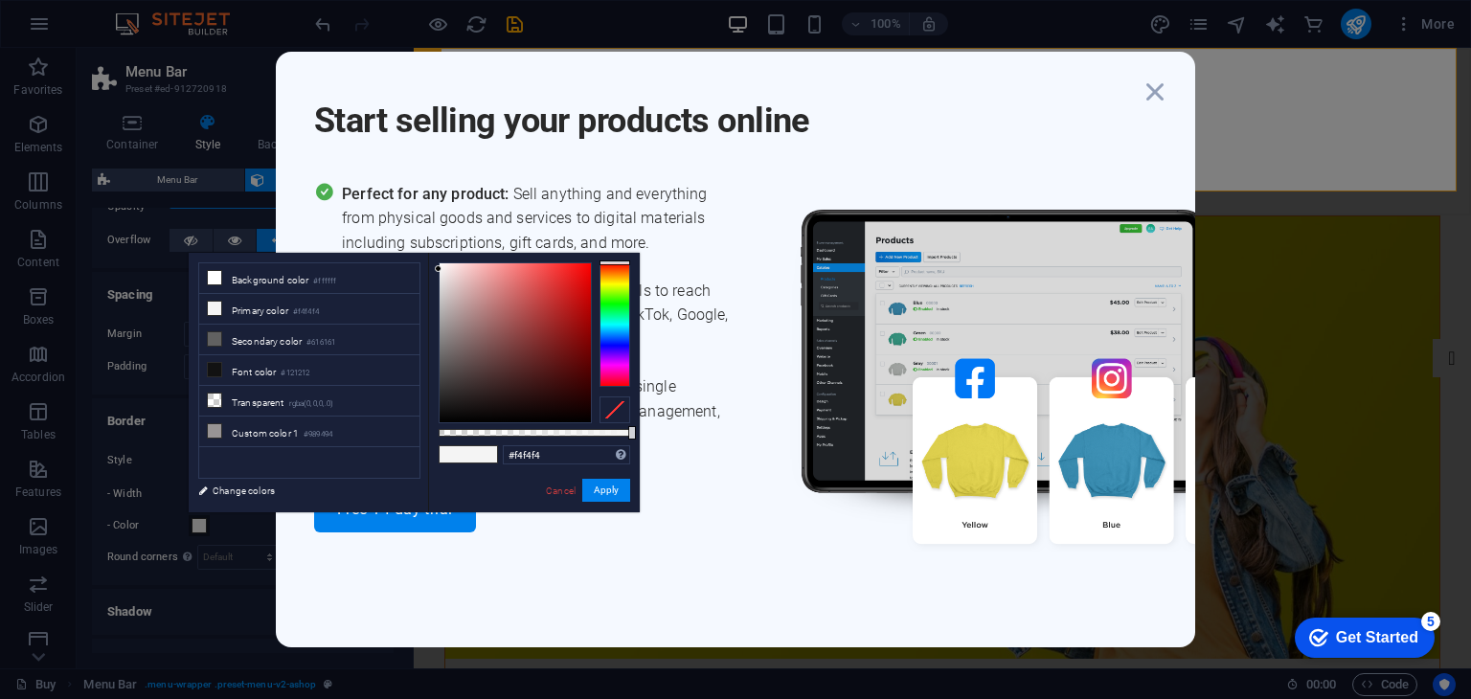
click at [268, 530] on div "Start selling your products online Perfect for any product: Sell anything and e…" at bounding box center [735, 349] width 1471 height 699
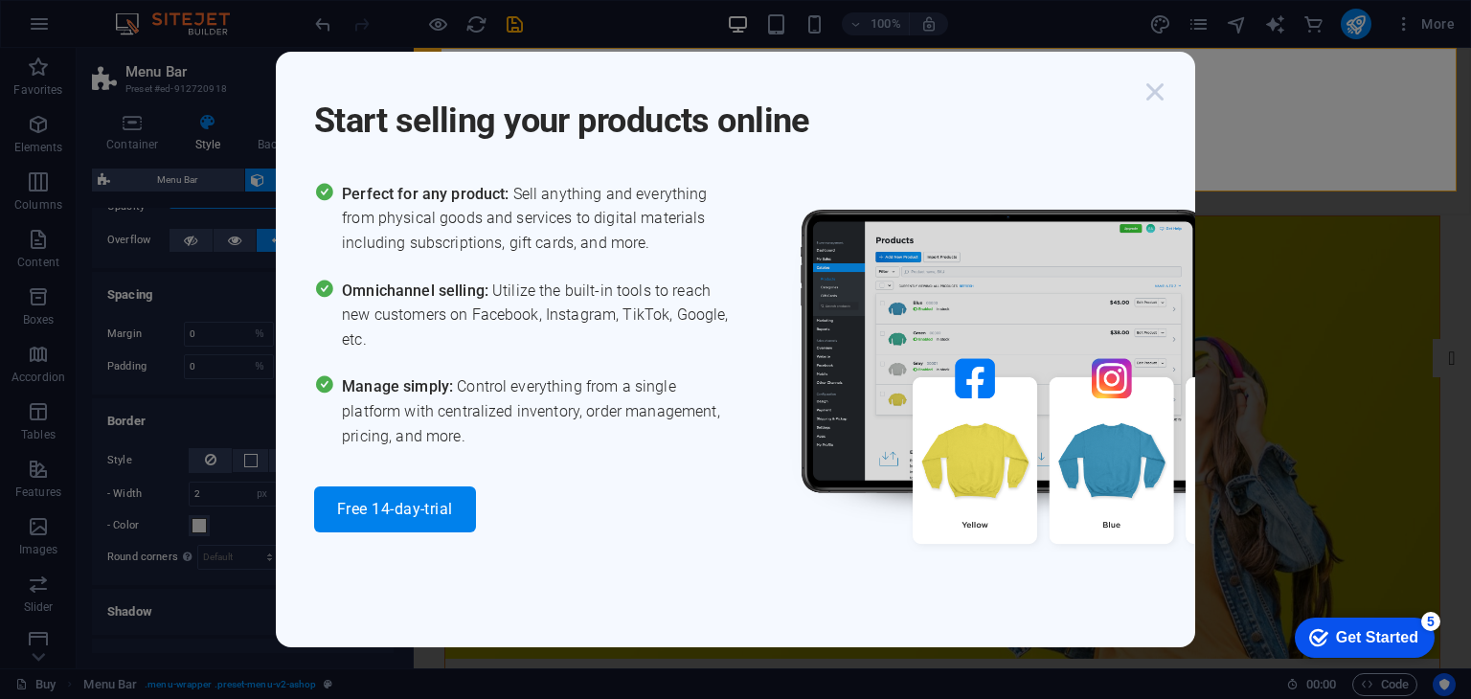
click at [1151, 99] on icon "button" at bounding box center [1155, 92] width 34 height 34
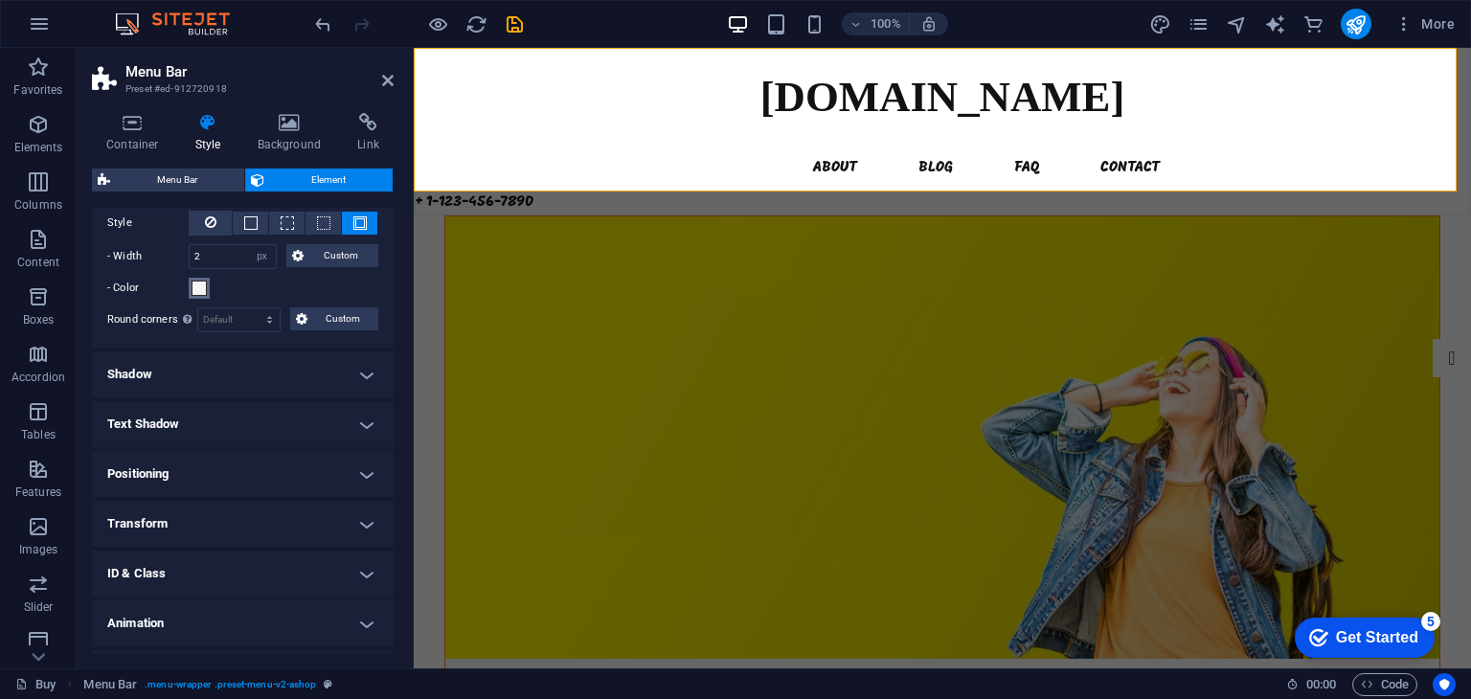
scroll to position [0, 0]
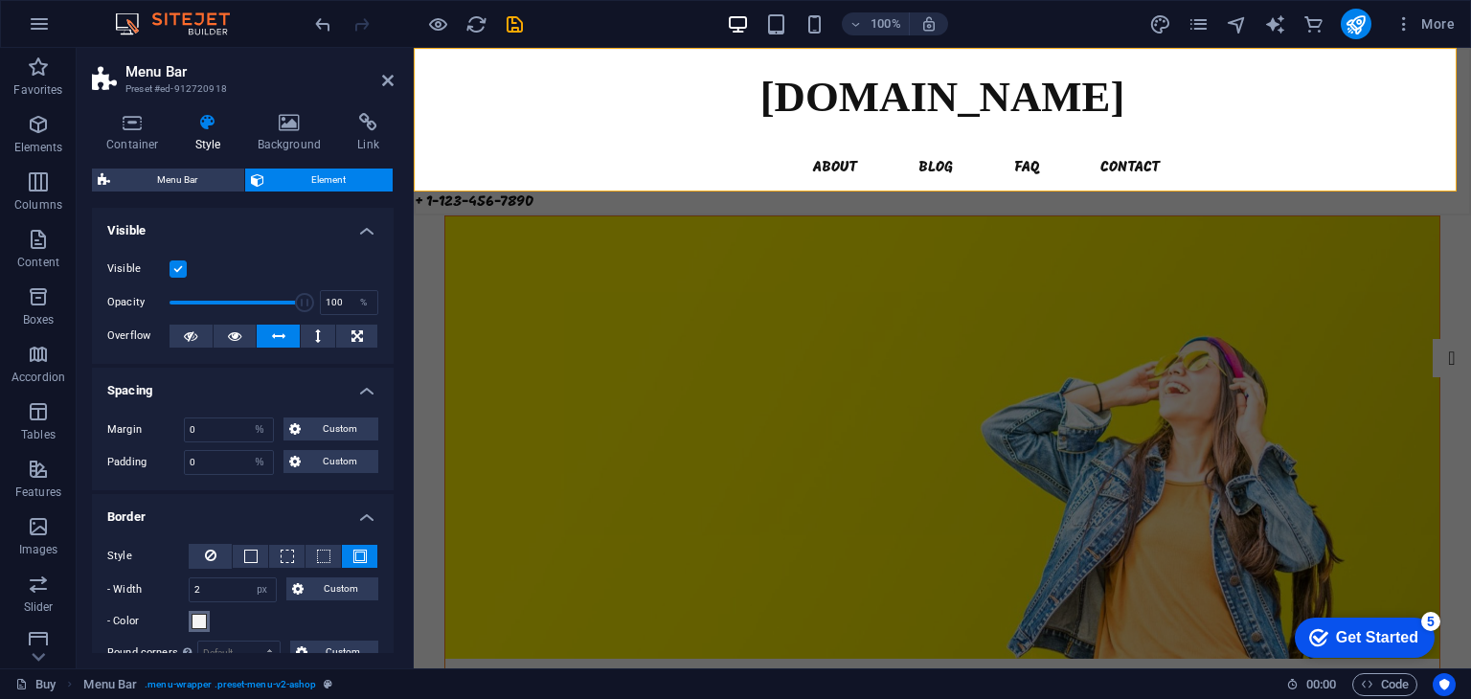
drag, startPoint x: 392, startPoint y: 470, endPoint x: 12, endPoint y: 188, distance: 472.9
click at [303, 137] on h4 "Background" at bounding box center [293, 133] width 101 height 40
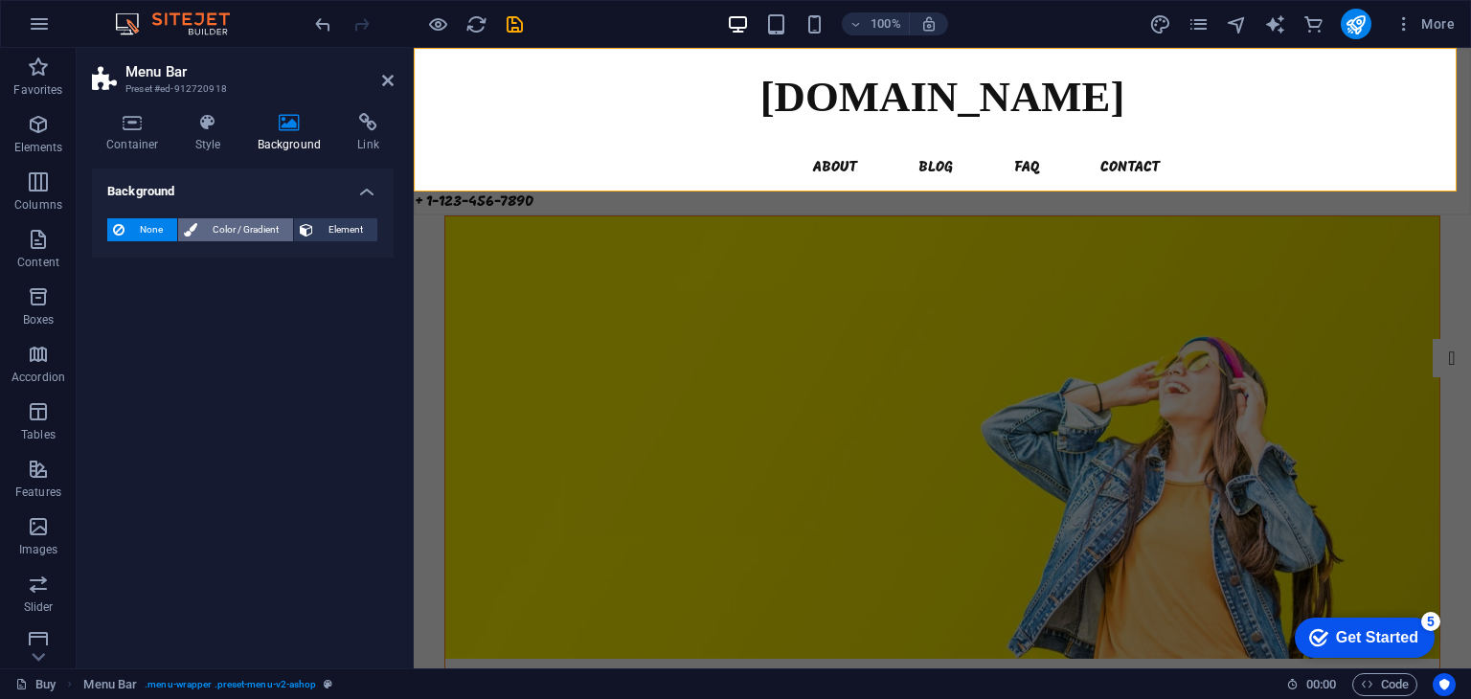
click at [246, 236] on span "Color / Gradient" at bounding box center [245, 229] width 84 height 23
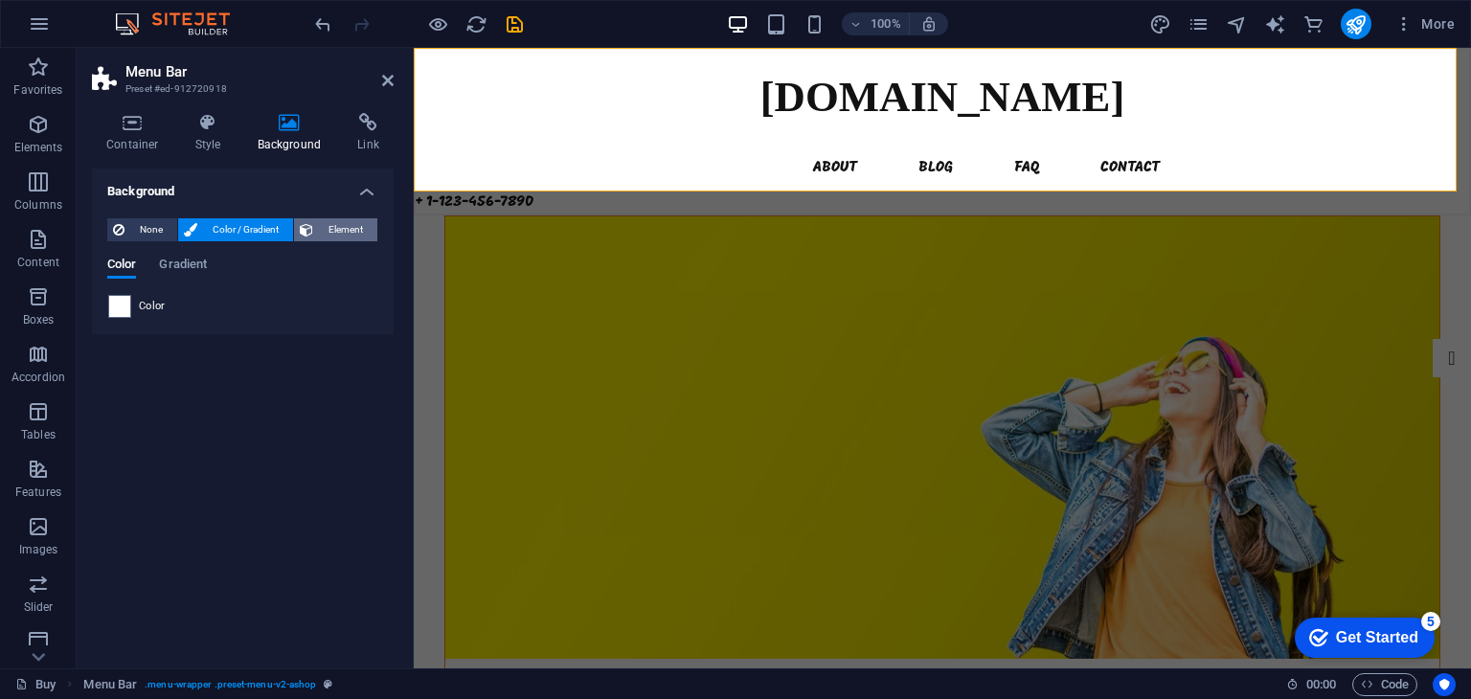
click at [336, 223] on span "Element" at bounding box center [345, 229] width 53 height 23
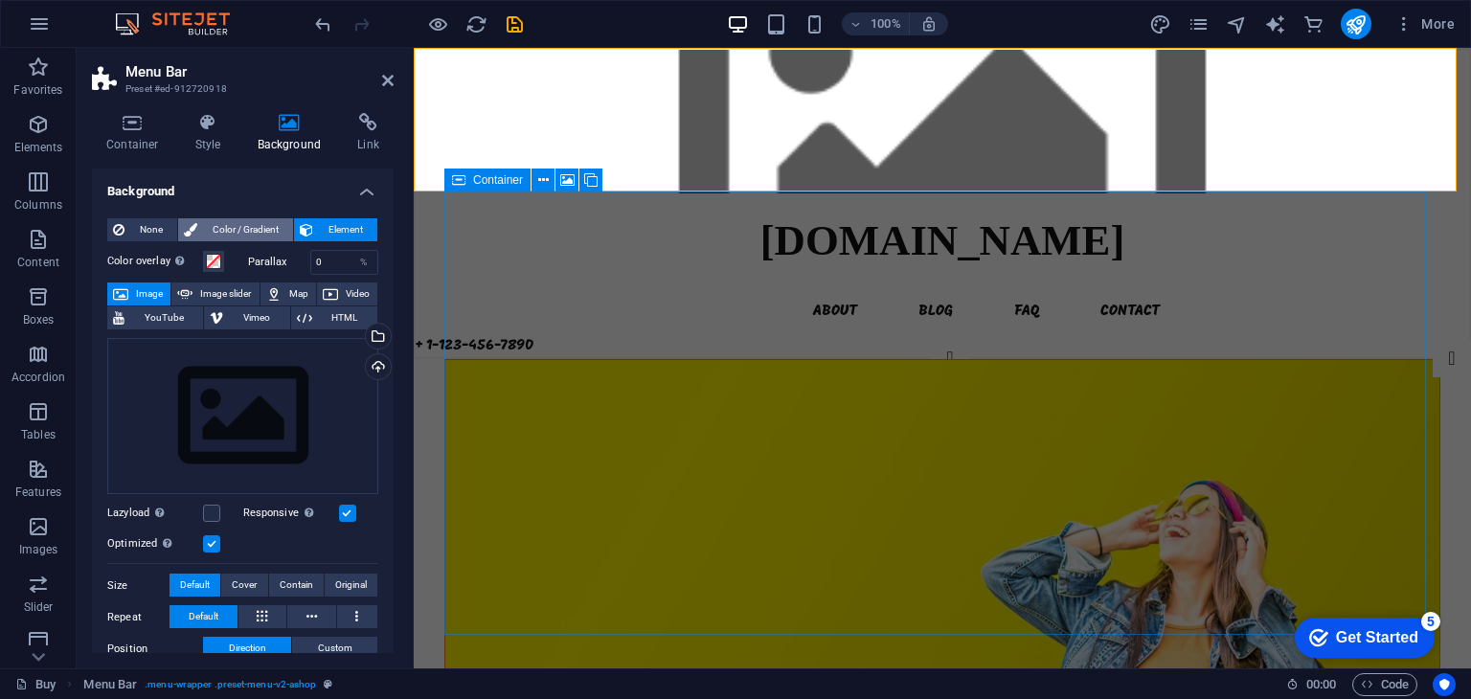
click at [254, 231] on span "Color / Gradient" at bounding box center [245, 229] width 84 height 23
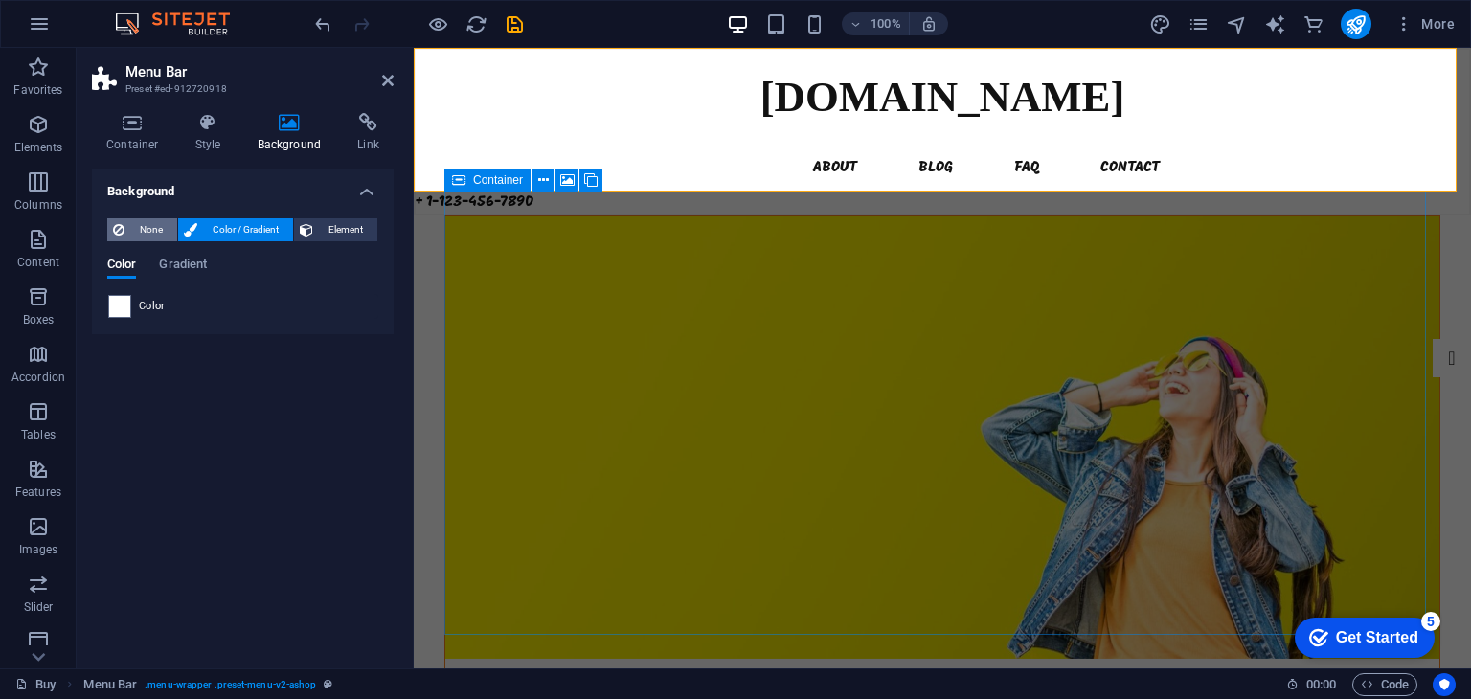
click at [167, 229] on span "None" at bounding box center [150, 229] width 41 height 23
click at [207, 228] on span "Color / Gradient" at bounding box center [245, 229] width 84 height 23
click at [371, 135] on h4 "Link" at bounding box center [368, 133] width 51 height 40
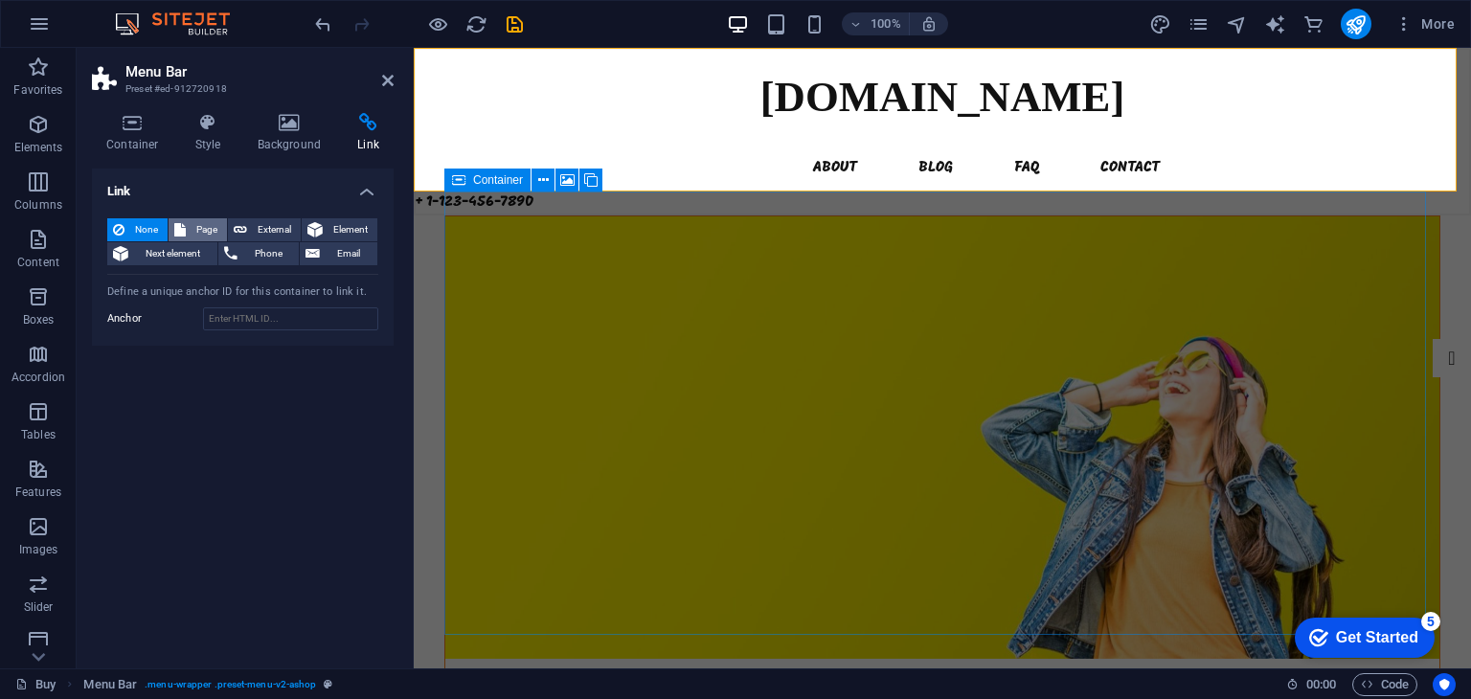
click at [195, 231] on span "Page" at bounding box center [207, 229] width 30 height 23
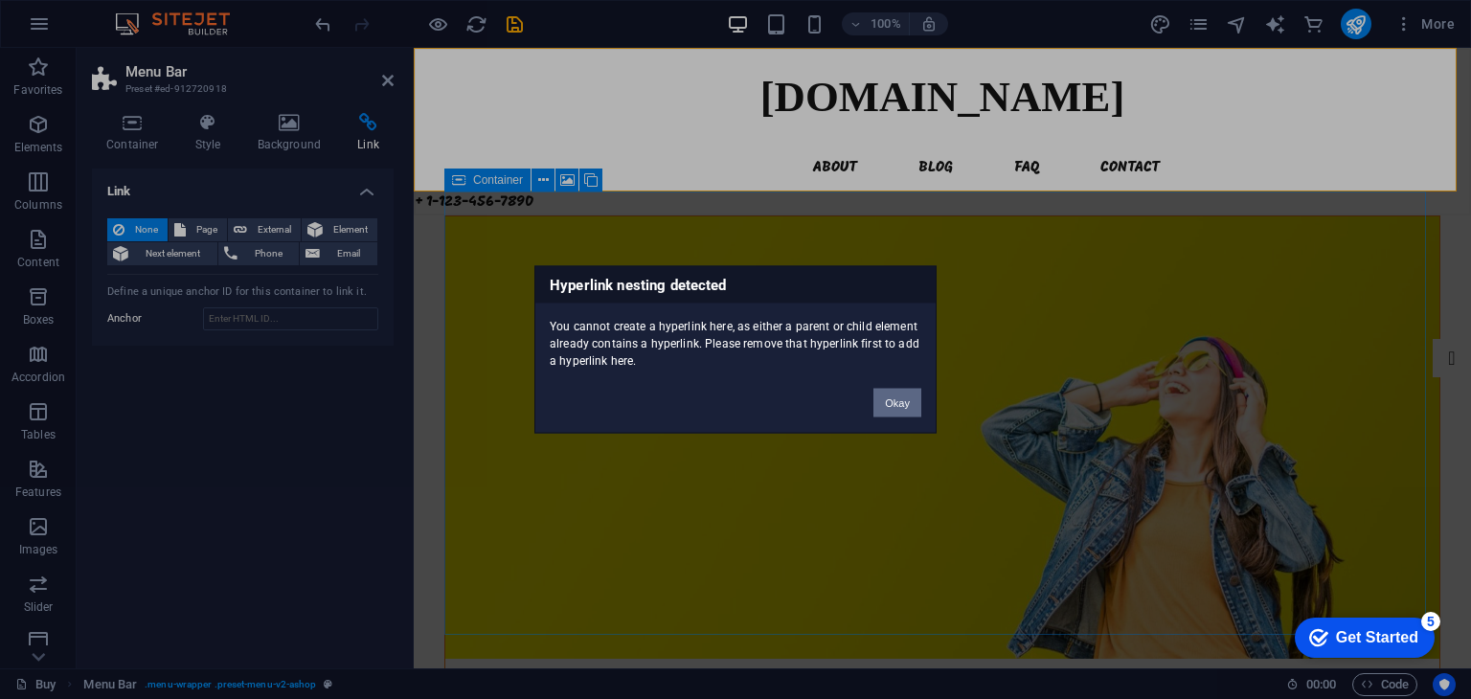
click at [881, 399] on button "Okay" at bounding box center [897, 403] width 48 height 29
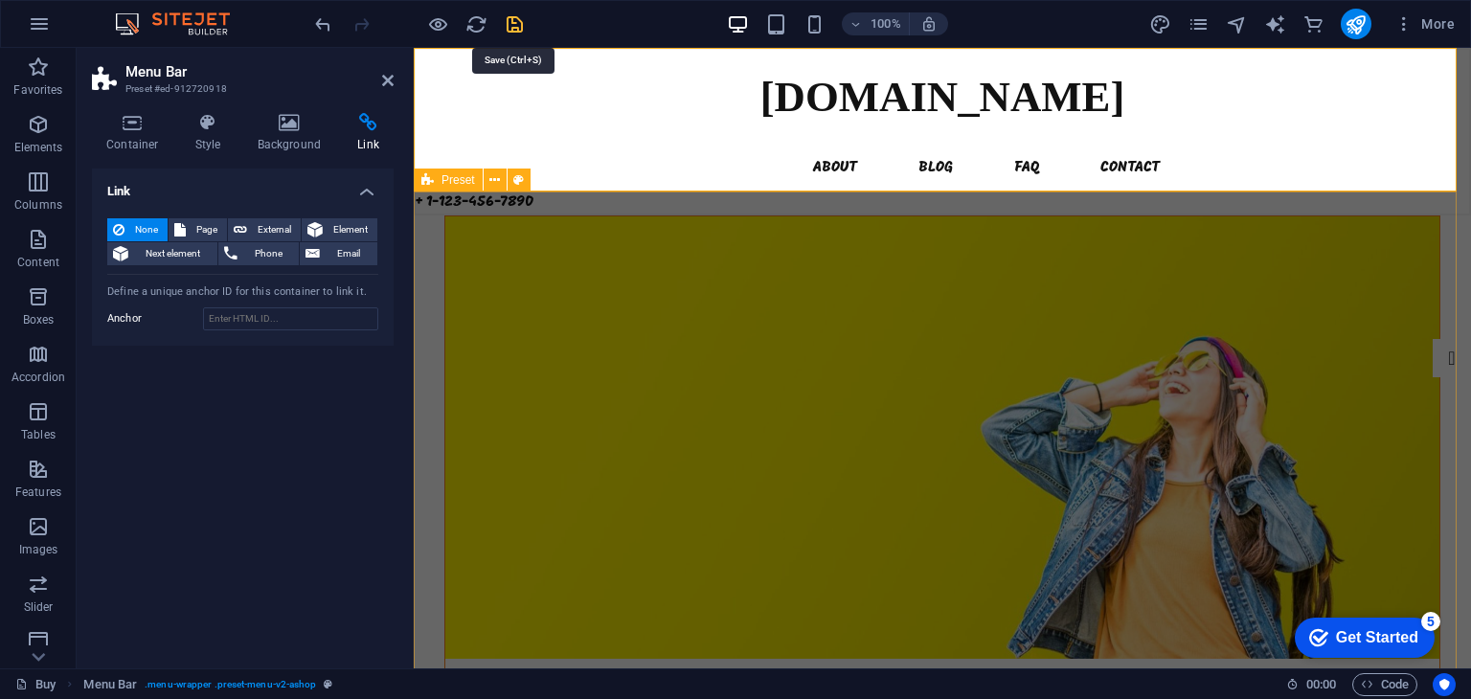
click at [507, 25] on icon "save" at bounding box center [515, 24] width 22 height 22
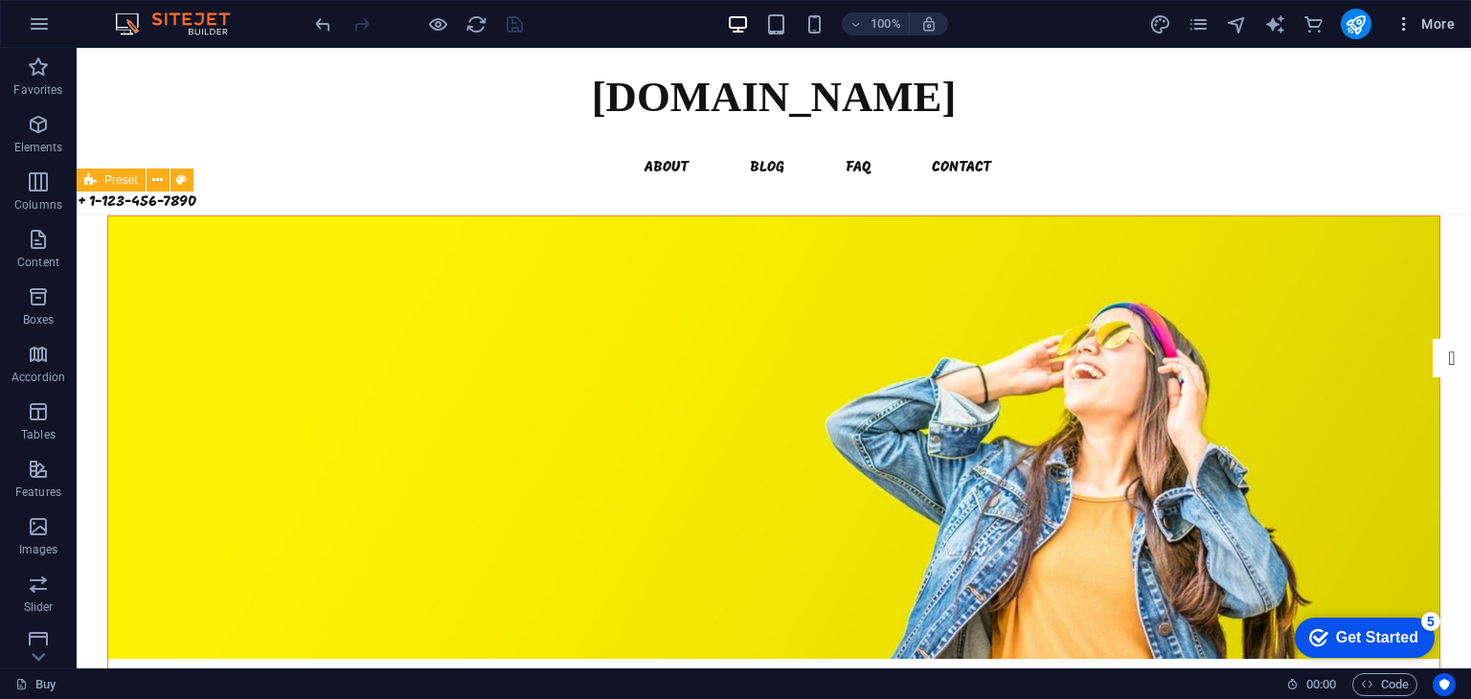
click at [1408, 24] on icon "button" at bounding box center [1403, 23] width 19 height 19
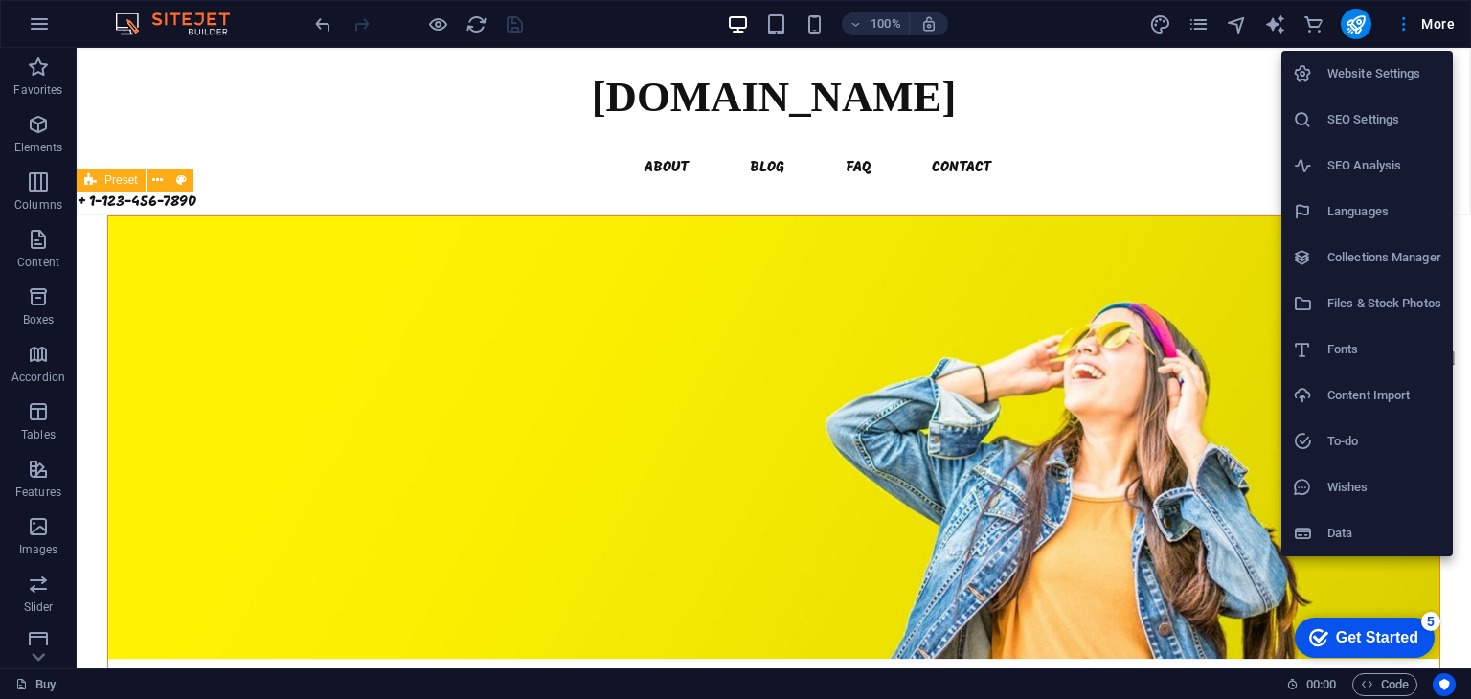
click at [1390, 28] on div at bounding box center [735, 349] width 1471 height 699
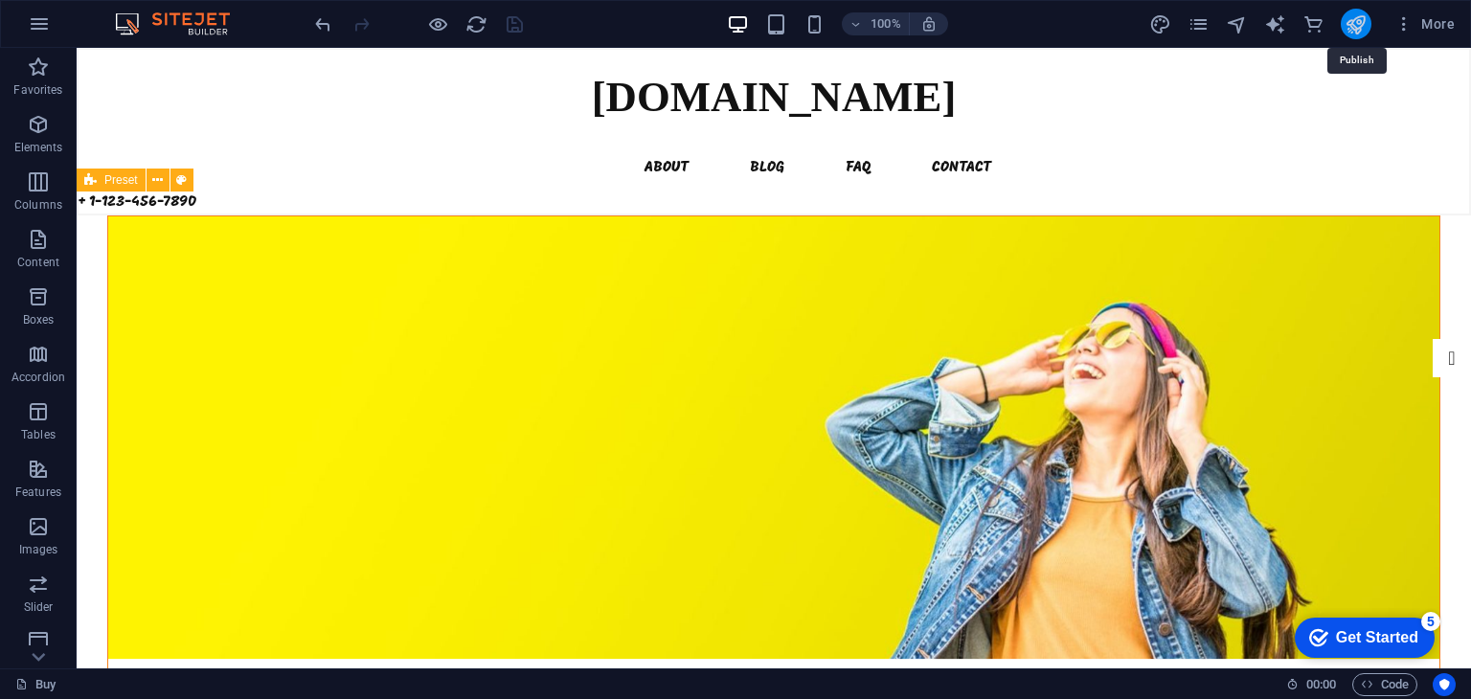
click at [1366, 26] on icon "publish" at bounding box center [1355, 24] width 22 height 22
